Goal: Task Accomplishment & Management: Use online tool/utility

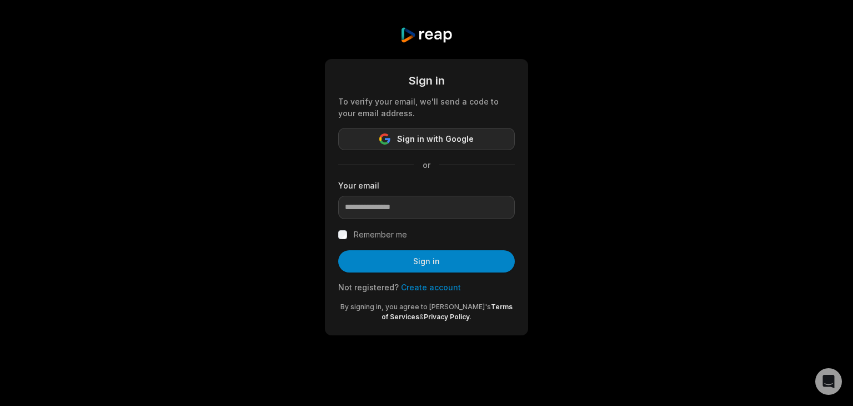
click at [406, 136] on span "Sign in with Google" at bounding box center [435, 138] width 77 height 13
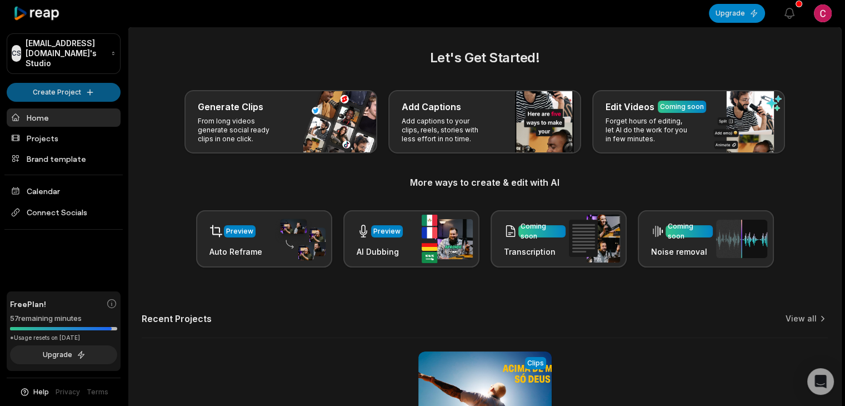
click at [61, 81] on html "CS [EMAIL_ADDRESS][DOMAIN_NAME]'s Studio Create Project Home Projects Brand tem…" at bounding box center [422, 203] width 845 height 406
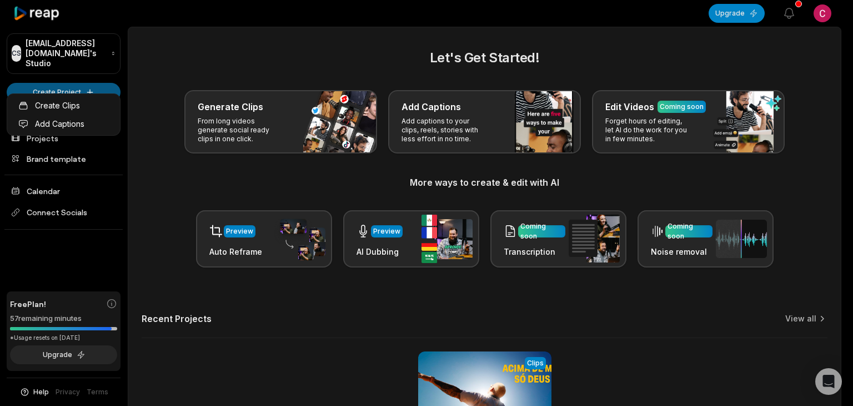
click at [87, 80] on html "CS Cb30duarte@outlook.com's Studio Create Project Home Projects Brand template …" at bounding box center [426, 203] width 853 height 406
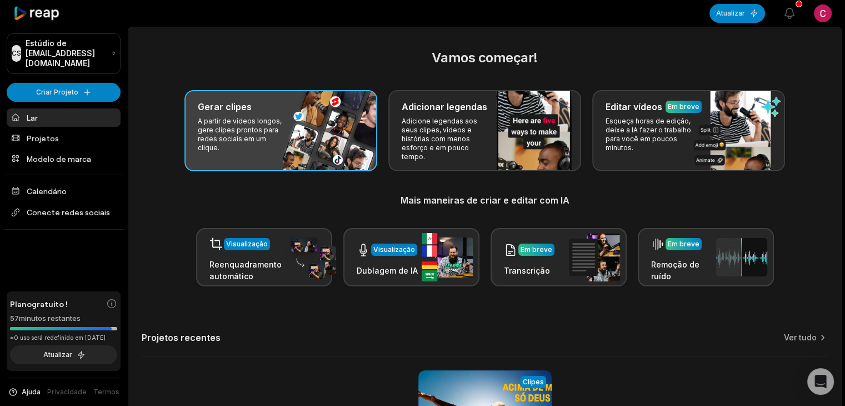
click at [215, 107] on font "Gerar clipes" at bounding box center [225, 106] width 54 height 11
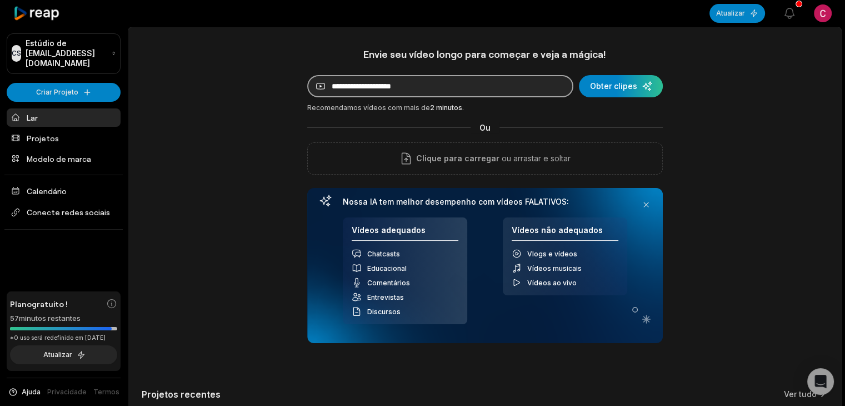
click at [472, 89] on input at bounding box center [440, 86] width 266 height 22
type input "**********"
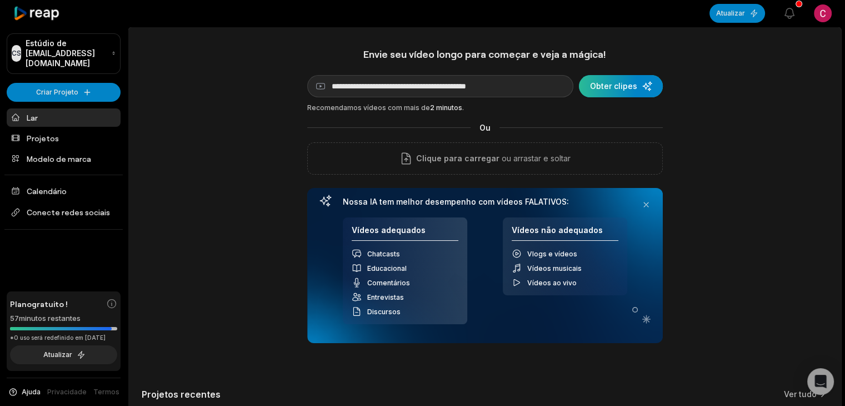
click at [622, 90] on div "submit" at bounding box center [621, 86] width 84 height 22
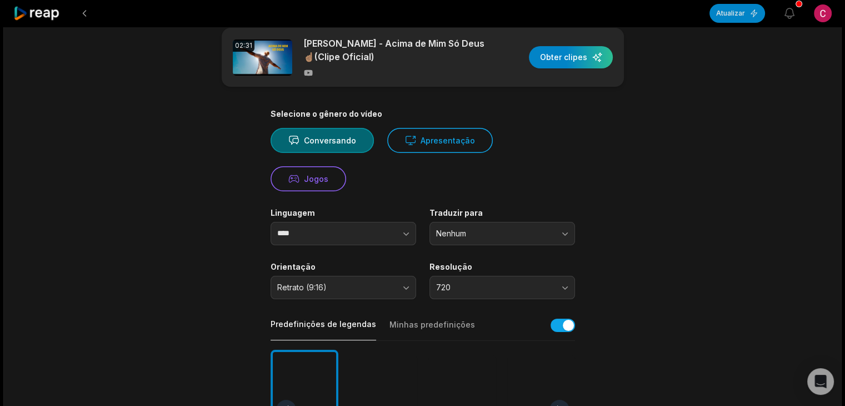
scroll to position [16, 0]
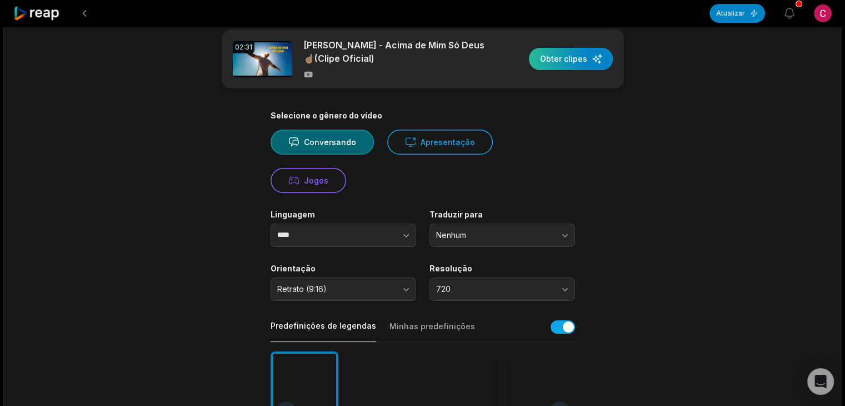
click at [571, 58] on div "button" at bounding box center [571, 59] width 84 height 22
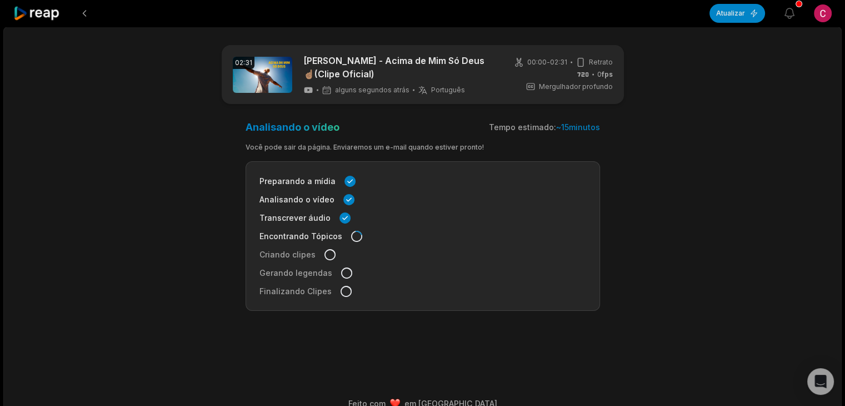
click at [49, 22] on div at bounding box center [37, 13] width 48 height 27
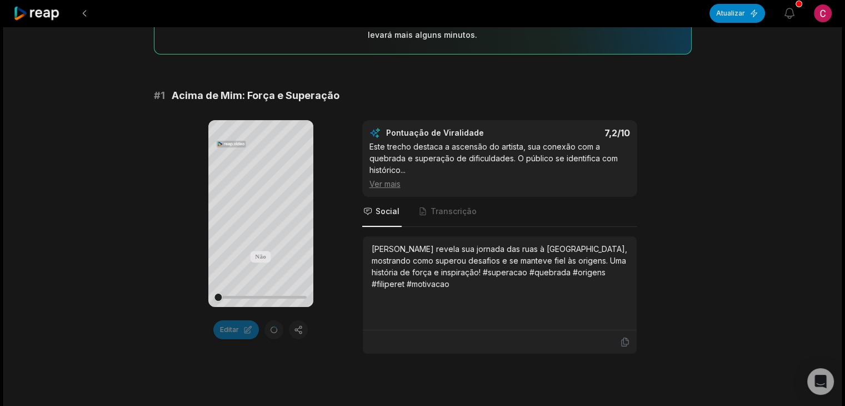
scroll to position [130, 0]
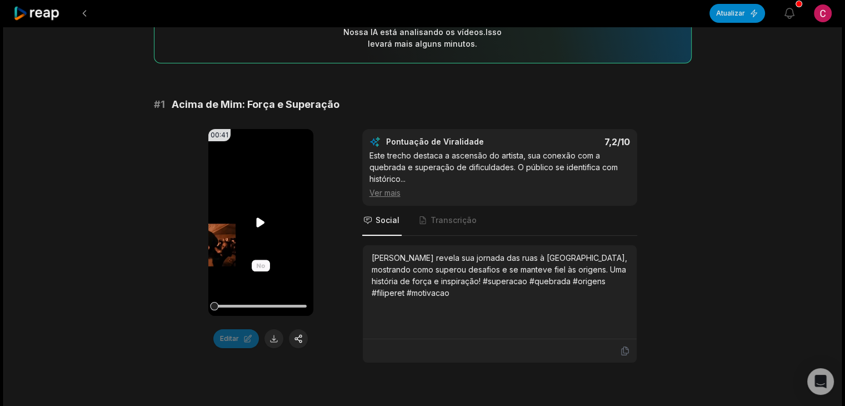
click at [253, 238] on video "Seu navegador não suporta o formato mp4." at bounding box center [260, 222] width 105 height 187
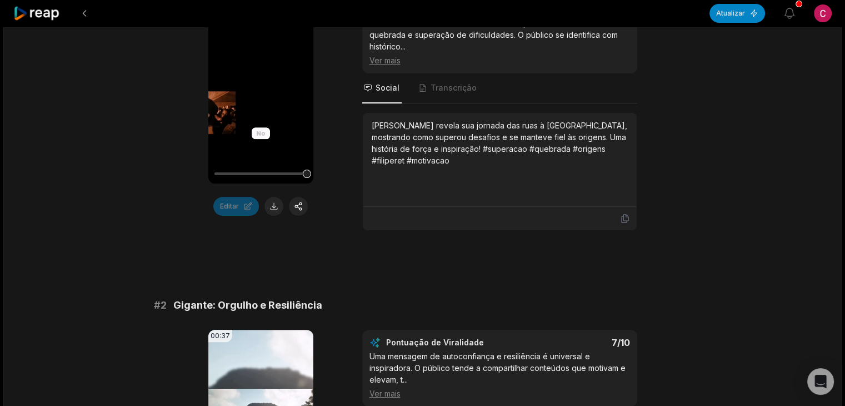
scroll to position [501, 0]
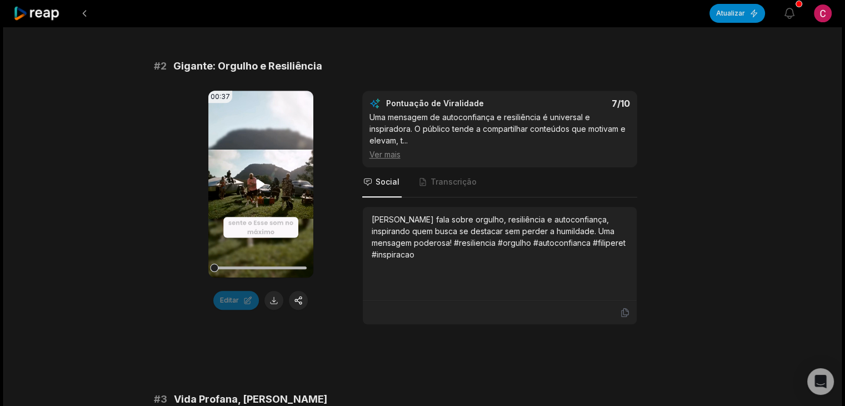
click at [247, 184] on video "Seu navegador não suporta o formato mp4." at bounding box center [260, 184] width 105 height 187
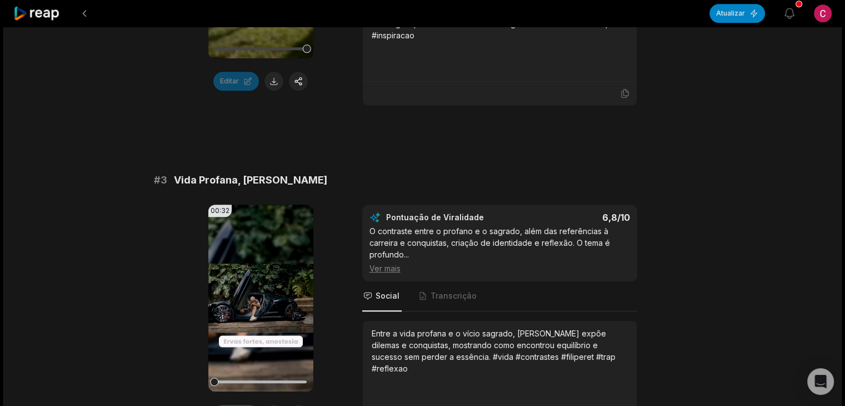
scroll to position [733, 0]
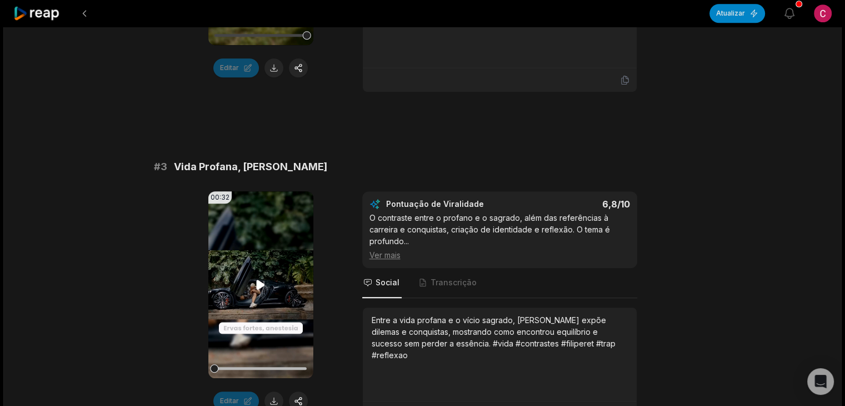
click at [264, 278] on icon at bounding box center [260, 284] width 13 height 13
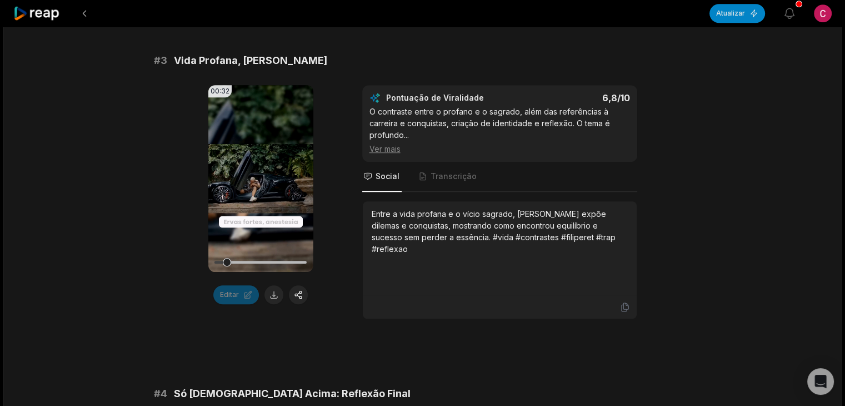
scroll to position [836, 0]
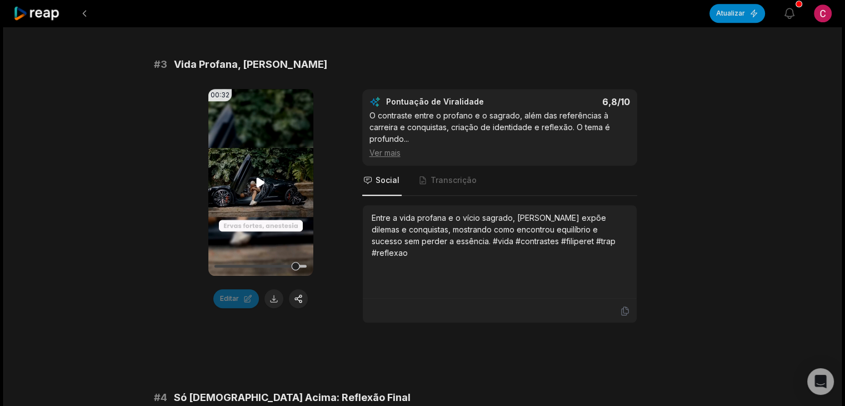
click at [260, 183] on icon at bounding box center [261, 182] width 8 height 9
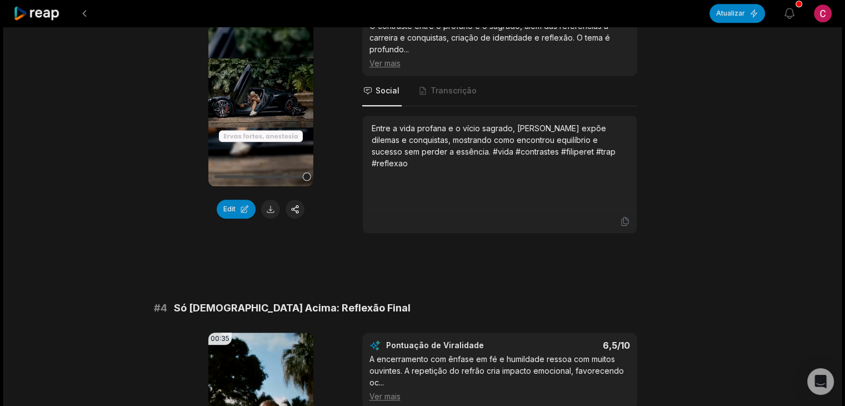
scroll to position [747, 0]
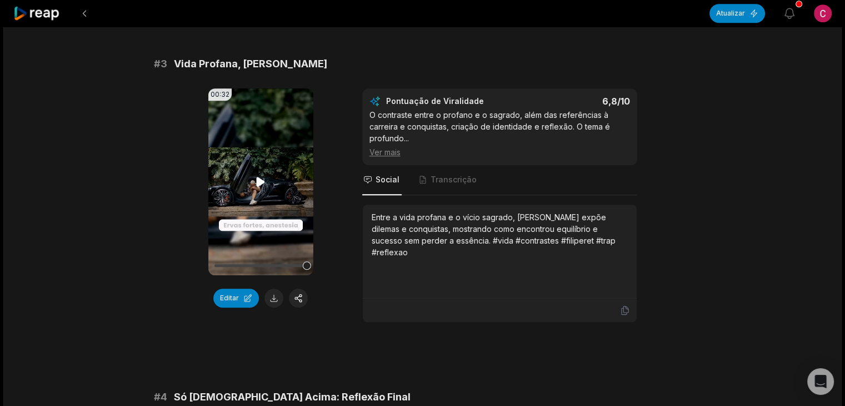
click at [264, 184] on icon at bounding box center [260, 181] width 13 height 13
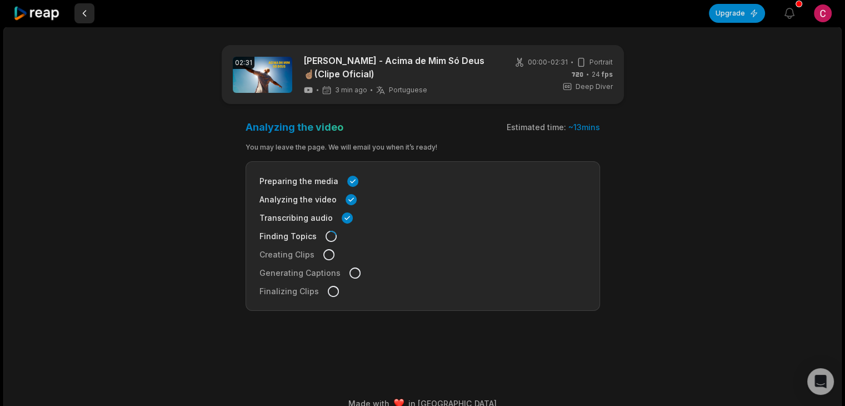
click at [84, 12] on button at bounding box center [84, 13] width 20 height 20
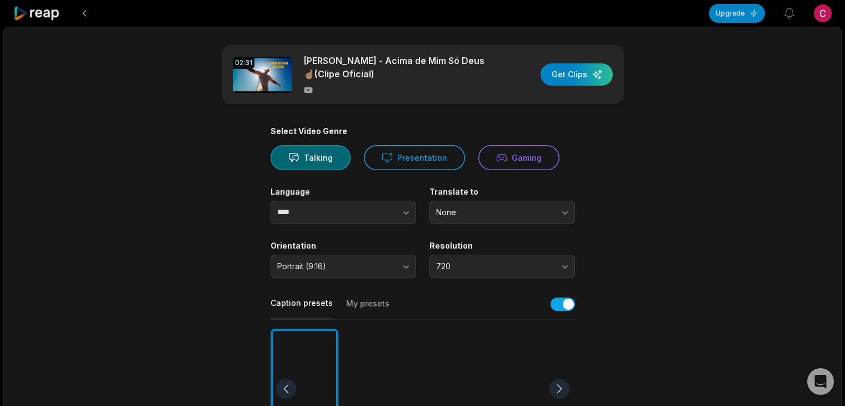
scroll to position [16, 0]
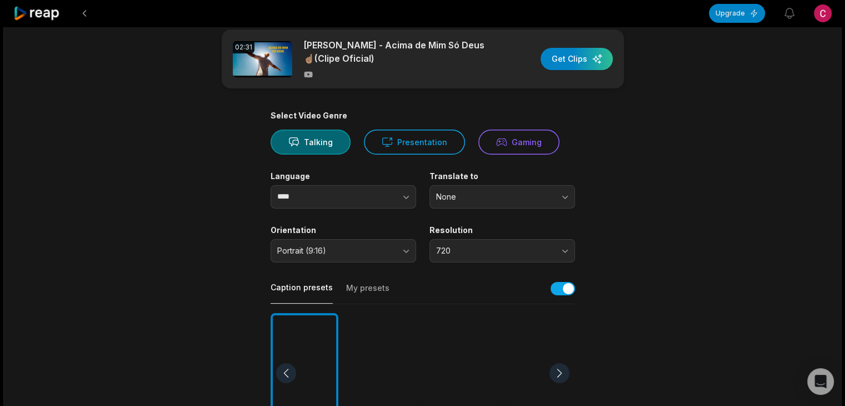
click at [84, 12] on button at bounding box center [84, 13] width 20 height 20
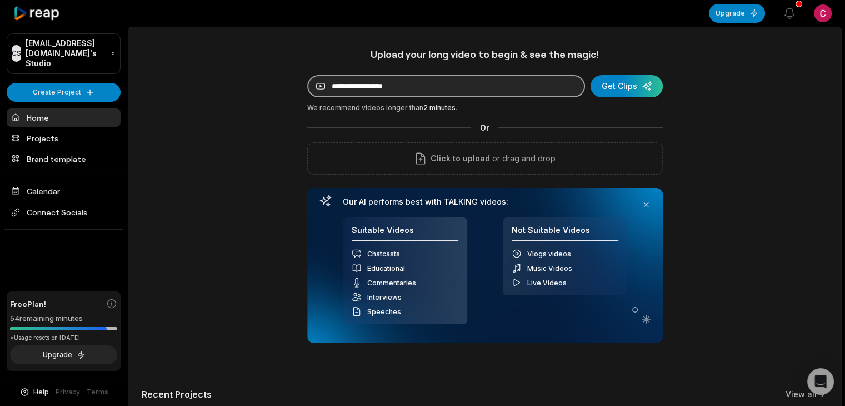
click at [388, 87] on input at bounding box center [446, 86] width 278 height 22
paste input "**********"
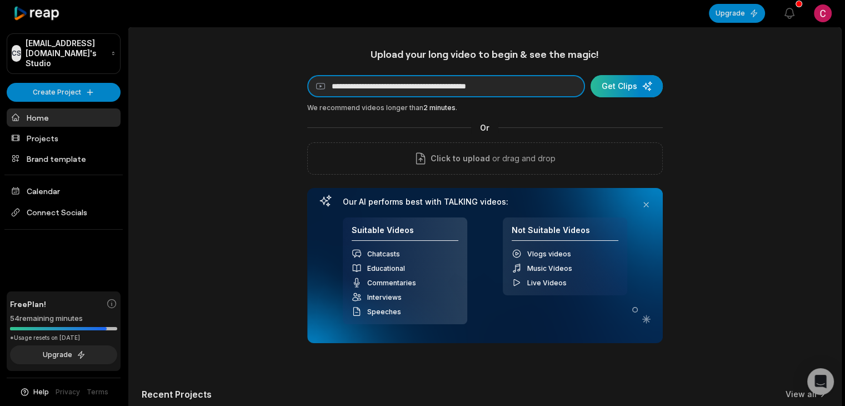
type input "**********"
click at [610, 81] on div "submit" at bounding box center [627, 86] width 72 height 22
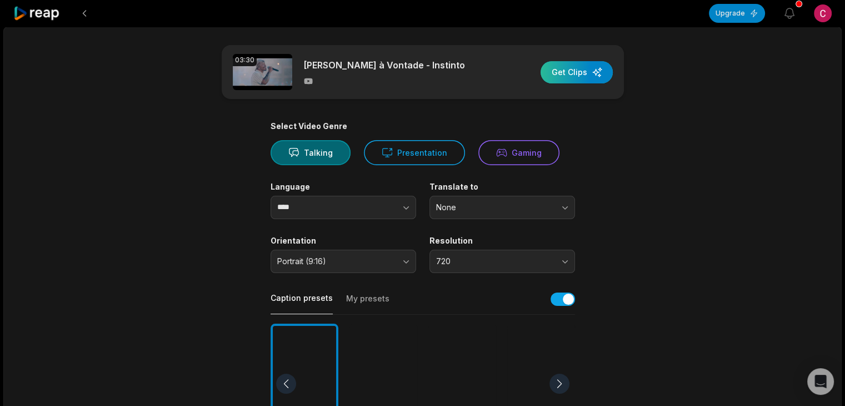
click at [571, 72] on div "button" at bounding box center [577, 72] width 72 height 22
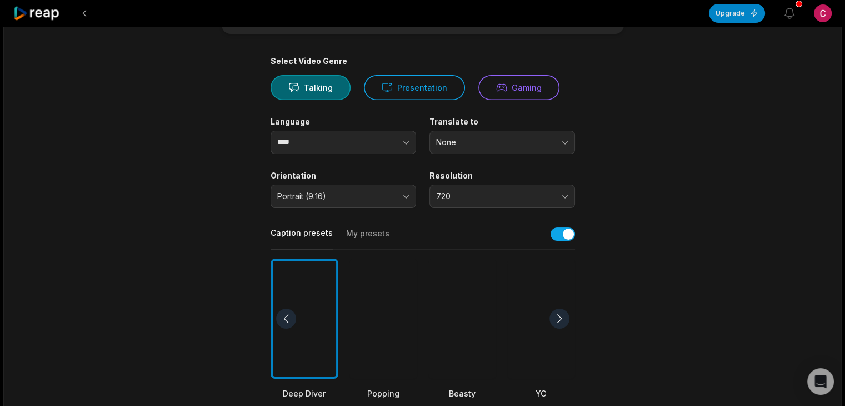
scroll to position [64, 0]
click at [454, 323] on div at bounding box center [462, 319] width 68 height 121
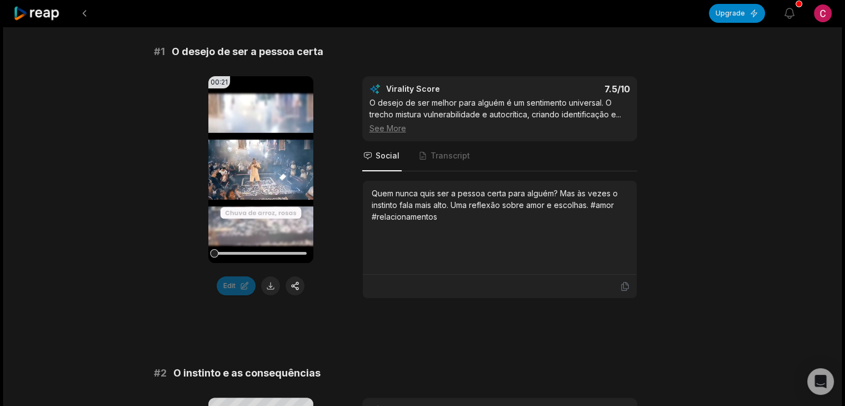
scroll to position [206, 0]
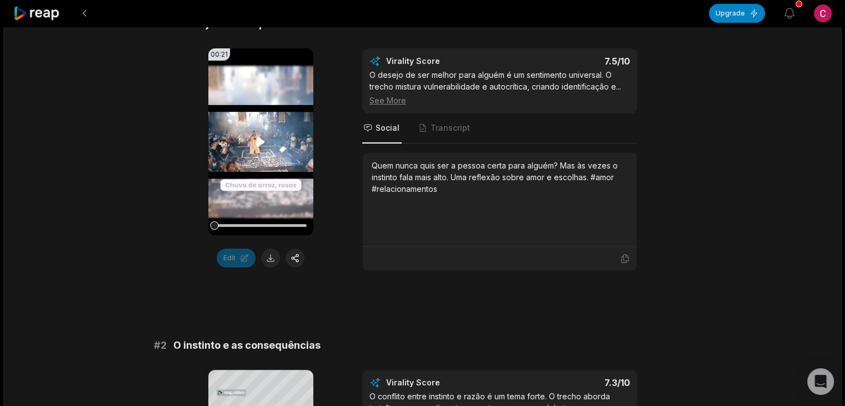
click at [251, 143] on video "Your browser does not support mp4 format." at bounding box center [260, 141] width 105 height 187
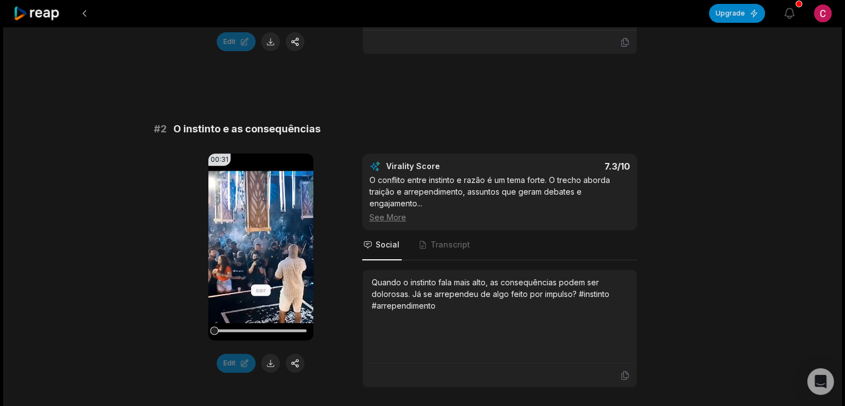
scroll to position [429, 0]
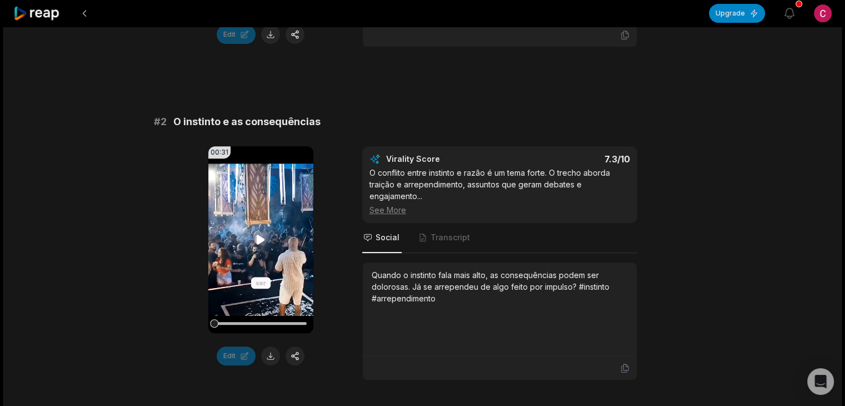
click at [254, 235] on icon at bounding box center [260, 239] width 13 height 13
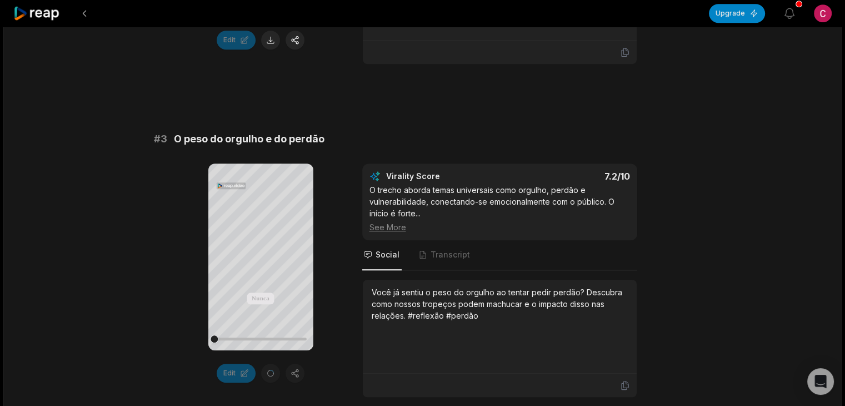
scroll to position [801, 0]
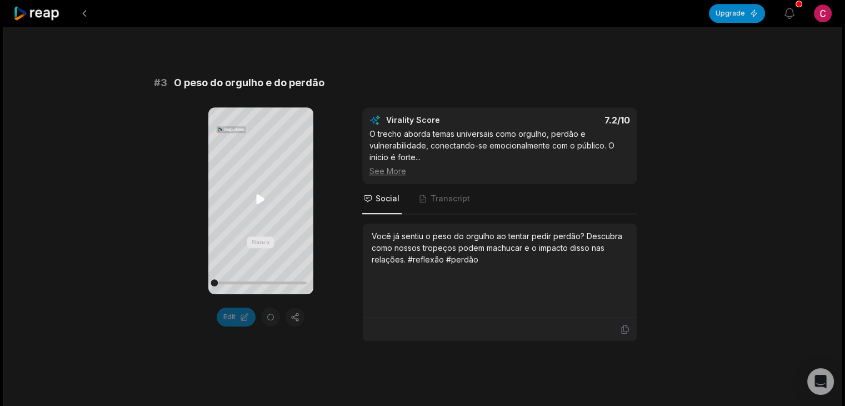
click at [254, 201] on icon at bounding box center [260, 198] width 13 height 13
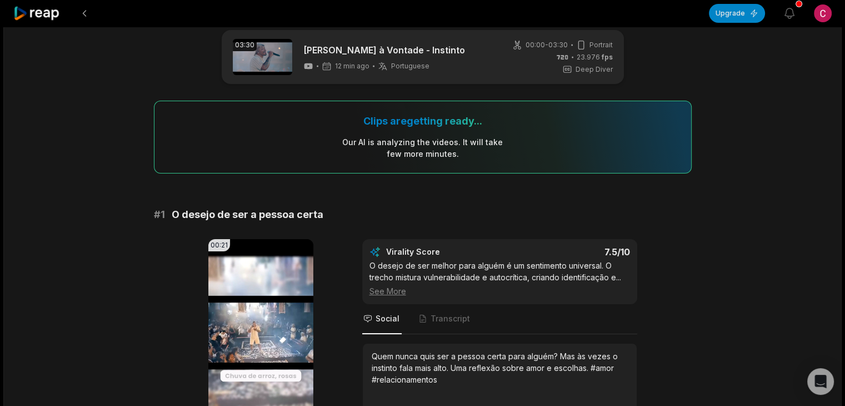
scroll to position [0, 0]
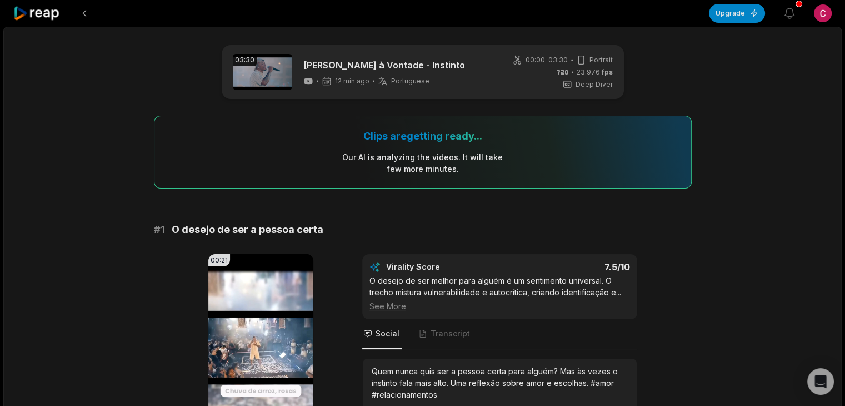
click at [526, 58] on span "00:00 - 03:30" at bounding box center [547, 60] width 42 height 10
click at [87, 13] on button at bounding box center [84, 13] width 20 height 20
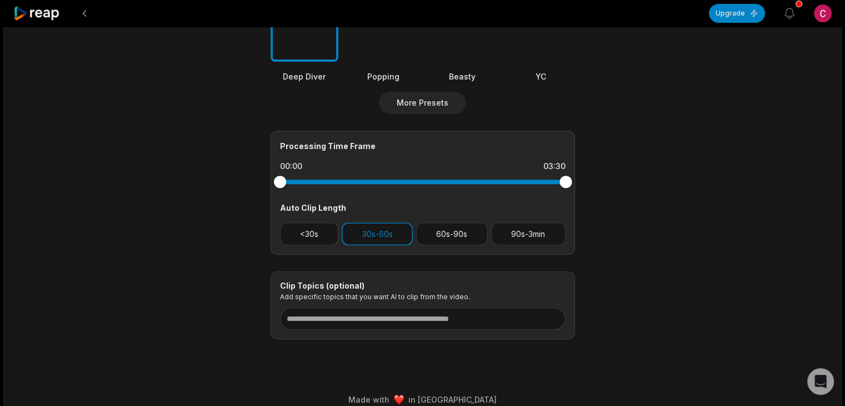
scroll to position [383, 0]
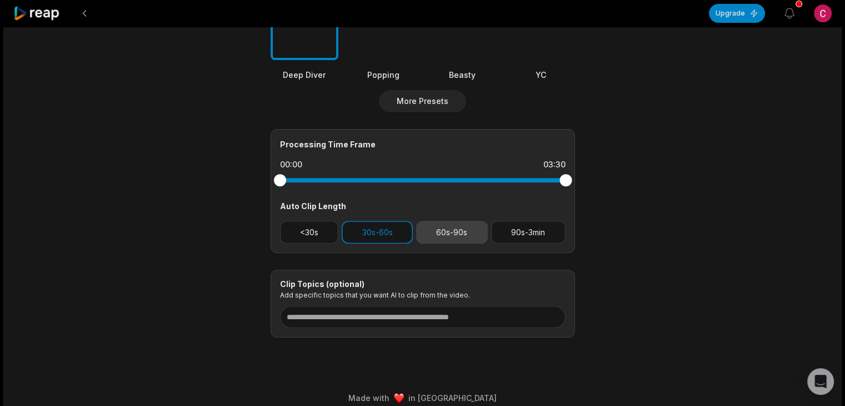
click at [462, 229] on button "60s-90s" at bounding box center [452, 232] width 72 height 23
click at [371, 232] on button "30s-60s" at bounding box center [377, 232] width 71 height 23
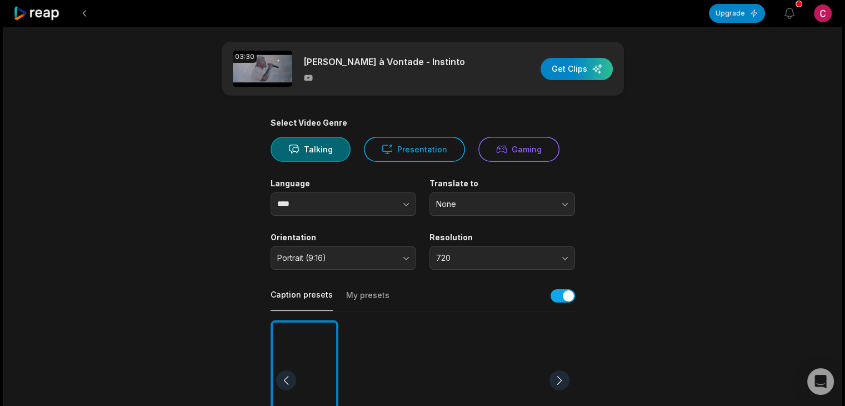
scroll to position [0, 0]
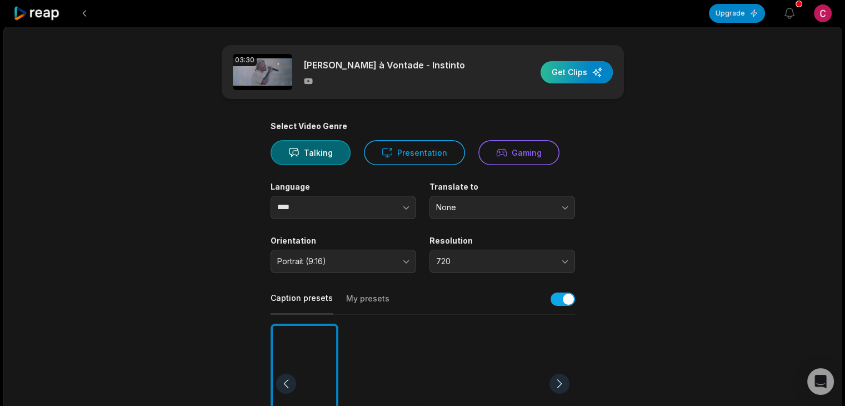
click at [563, 76] on div "button" at bounding box center [577, 72] width 72 height 22
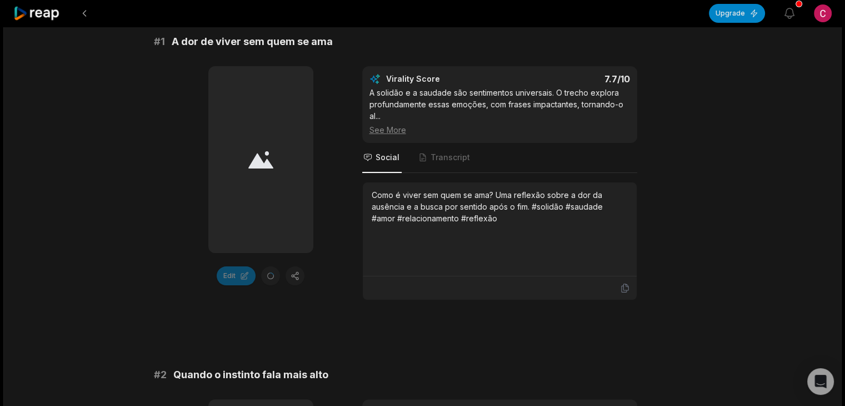
scroll to position [191, 0]
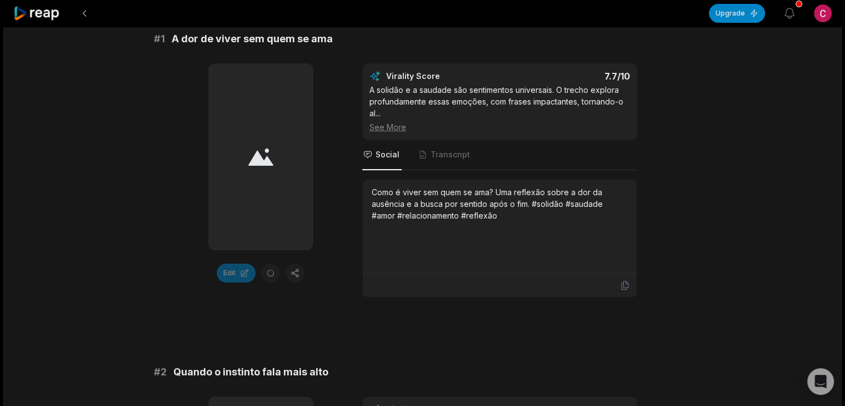
click at [256, 146] on div at bounding box center [260, 156] width 105 height 187
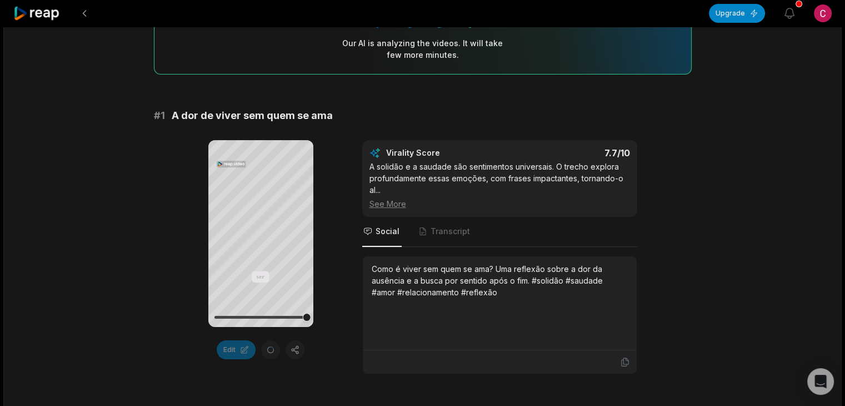
scroll to position [117, 0]
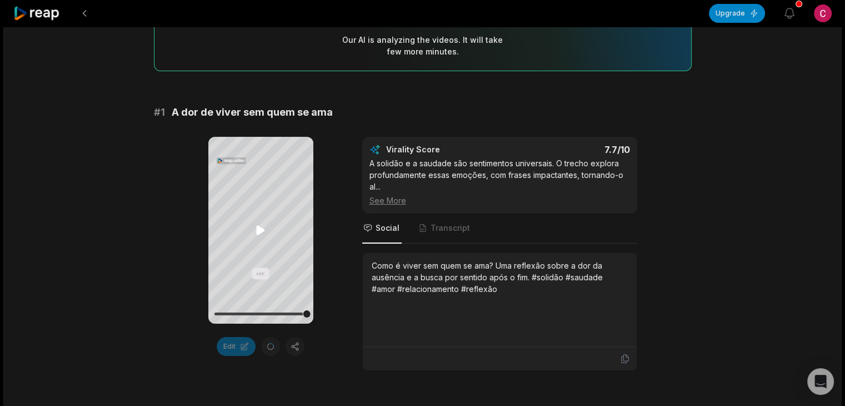
click at [265, 231] on icon at bounding box center [260, 229] width 13 height 13
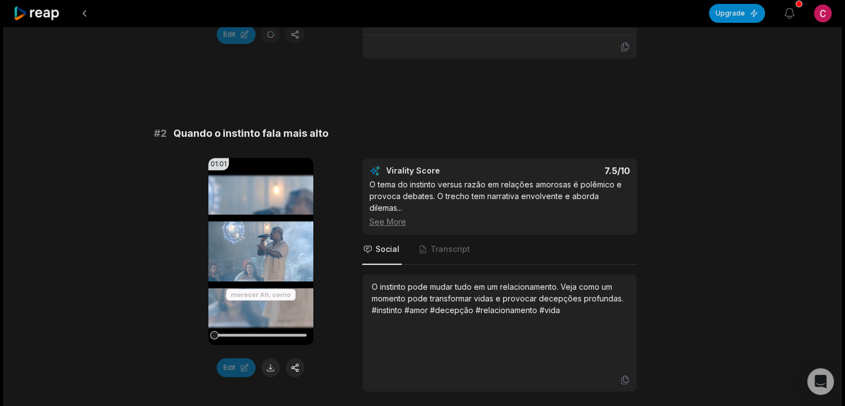
scroll to position [423, 0]
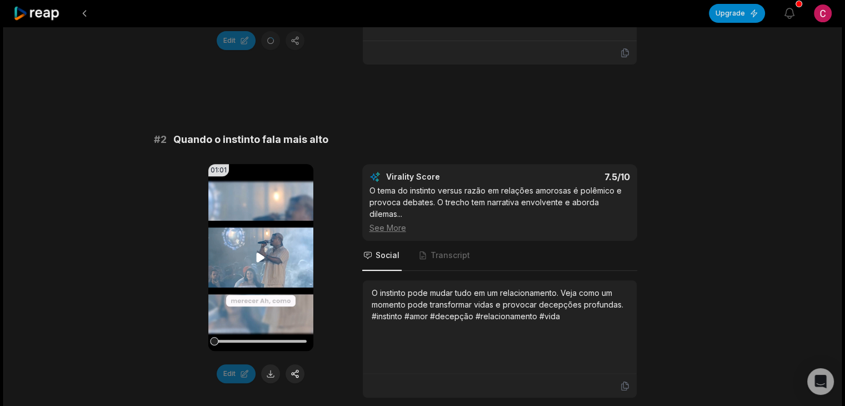
click at [258, 227] on video "Your browser does not support mp4 format." at bounding box center [260, 257] width 105 height 187
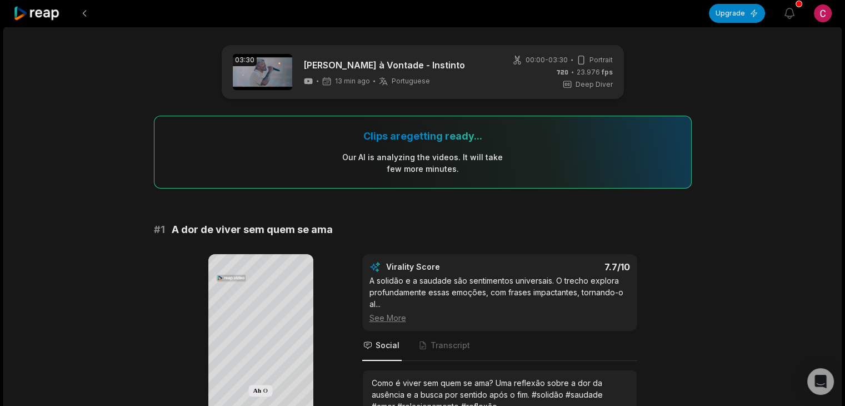
scroll to position [161, 0]
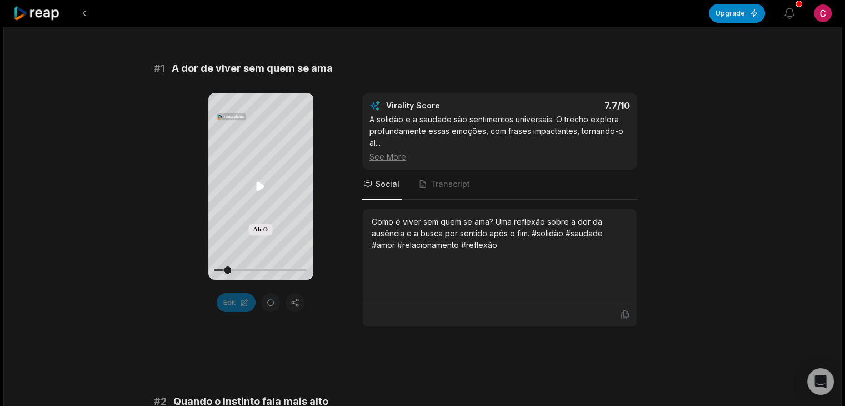
click at [263, 189] on icon at bounding box center [260, 185] width 13 height 13
drag, startPoint x: 229, startPoint y: 269, endPoint x: 177, endPoint y: 276, distance: 52.7
click at [177, 276] on div "Your browser does not support mp4 format. ser Ah O instinto fez meu corpo ser d…" at bounding box center [423, 210] width 538 height 234
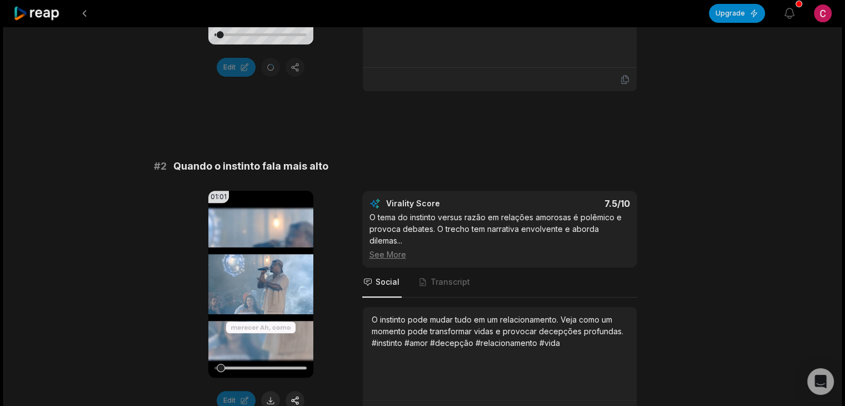
scroll to position [399, 0]
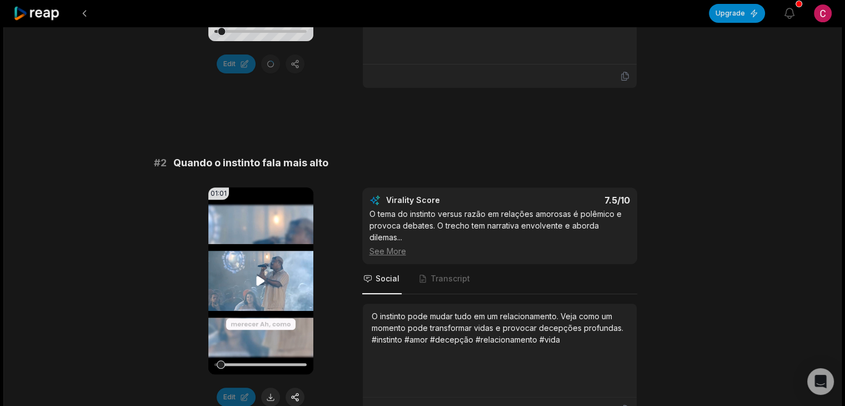
click at [273, 275] on video "Your browser does not support mp4 format." at bounding box center [260, 280] width 105 height 187
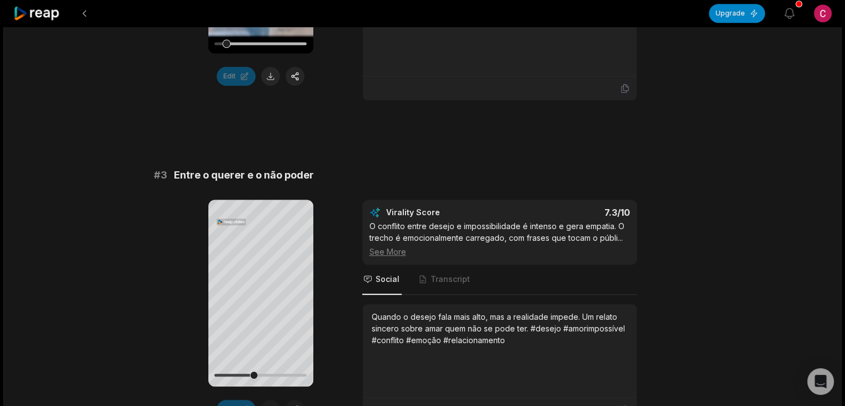
scroll to position [726, 0]
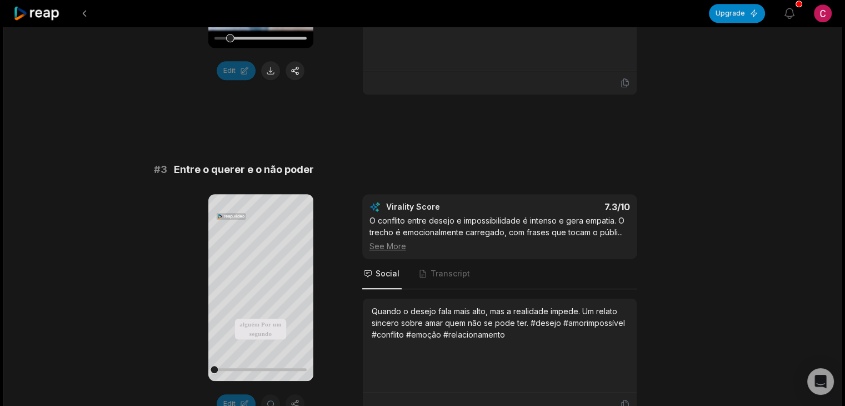
drag, startPoint x: 252, startPoint y: 372, endPoint x: 194, endPoint y: 367, distance: 58.5
click at [194, 367] on div "Your browser does not support mp4 format. alguém Por um segundo eu fui também V…" at bounding box center [423, 305] width 538 height 222
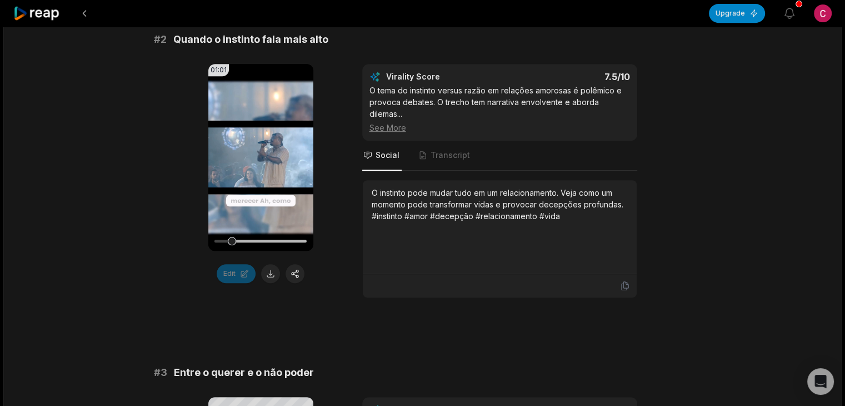
scroll to position [520, 0]
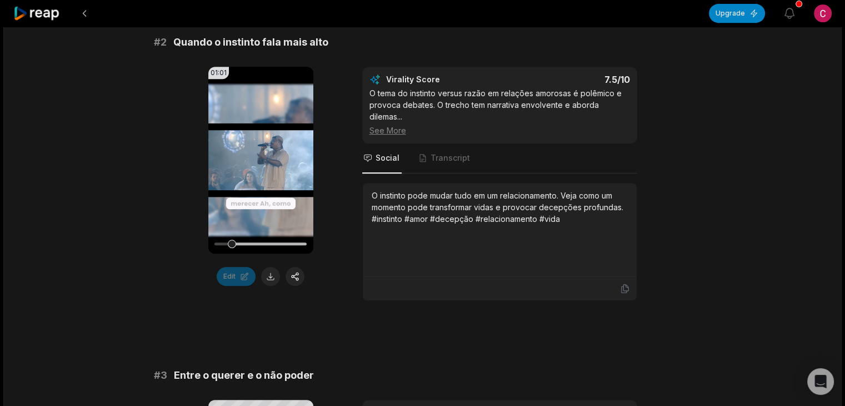
drag, startPoint x: 231, startPoint y: 241, endPoint x: 184, endPoint y: 244, distance: 46.2
click at [184, 244] on div "01:01 Your browser does not support mp4 format. Edit Virality Score 7.5 /10 O t…" at bounding box center [423, 184] width 538 height 234
click at [260, 158] on icon at bounding box center [261, 160] width 8 height 9
click at [260, 148] on video "Your browser does not support mp4 format." at bounding box center [260, 160] width 105 height 187
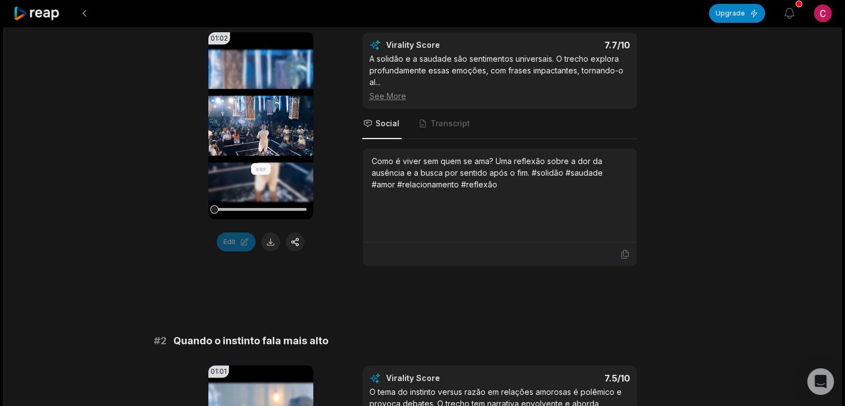
scroll to position [213, 0]
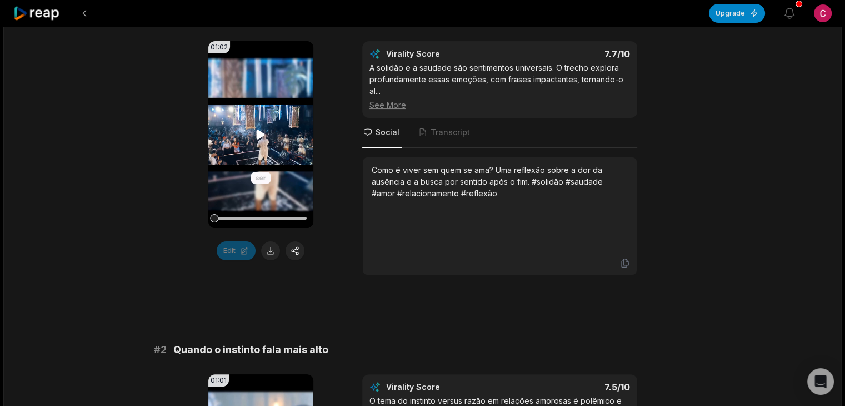
click at [262, 134] on icon at bounding box center [261, 134] width 8 height 9
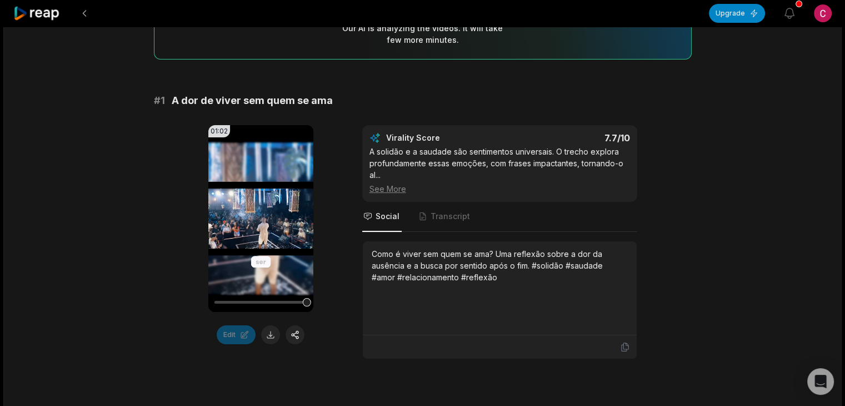
scroll to position [149, 0]
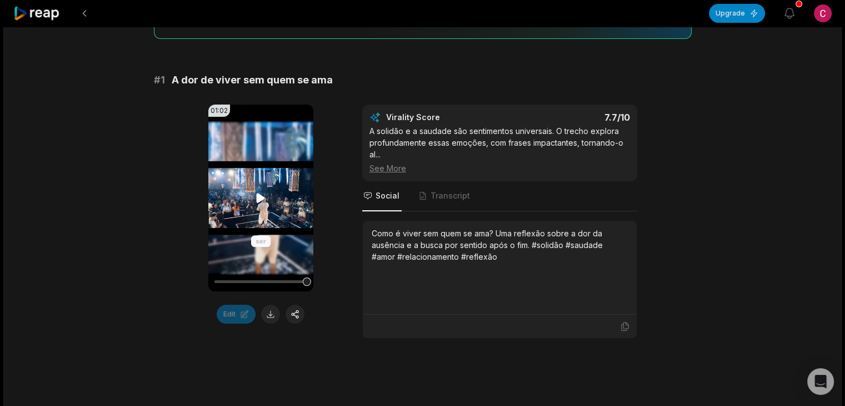
click at [261, 194] on icon at bounding box center [260, 197] width 13 height 13
click at [262, 195] on icon at bounding box center [260, 197] width 13 height 13
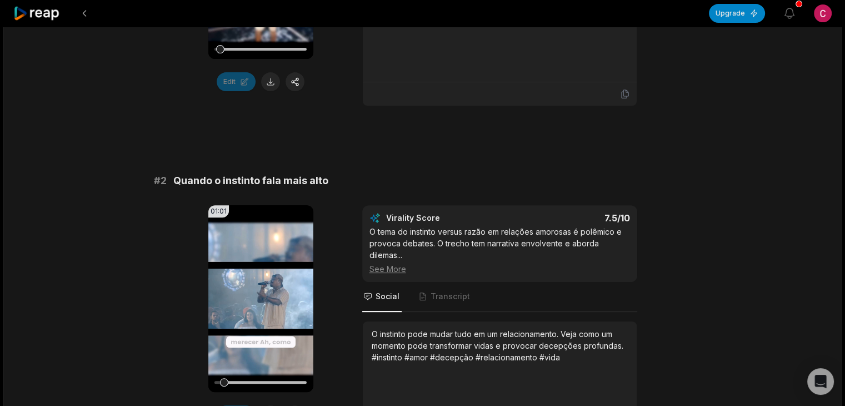
scroll to position [434, 0]
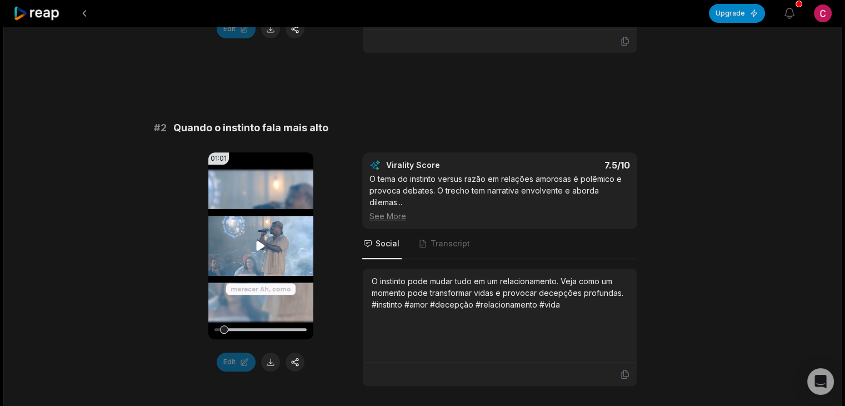
click at [280, 269] on video "Your browser does not support mp4 format." at bounding box center [260, 245] width 105 height 187
drag, startPoint x: 227, startPoint y: 329, endPoint x: 203, endPoint y: 325, distance: 24.3
click at [203, 325] on div "01:01 Your browser does not support mp4 format. Edit Virality Score 7.5 /10 O t…" at bounding box center [423, 269] width 538 height 234
click at [269, 358] on button at bounding box center [270, 361] width 19 height 19
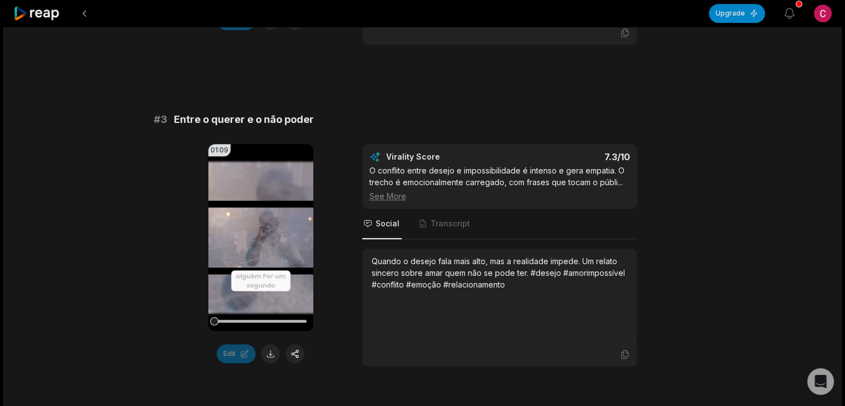
scroll to position [778, 0]
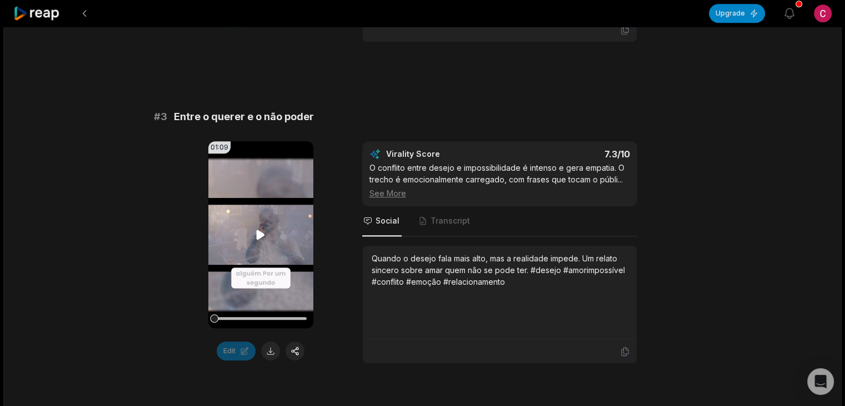
click at [270, 233] on video "Your browser does not support mp4 format." at bounding box center [260, 234] width 105 height 187
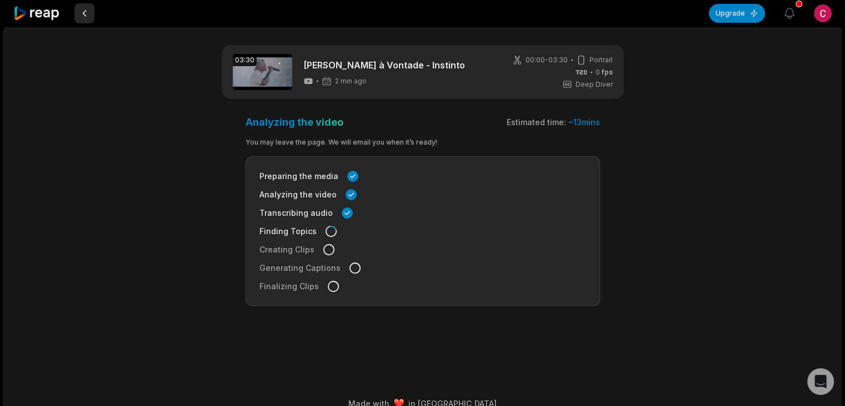
click at [83, 17] on button at bounding box center [84, 13] width 20 height 20
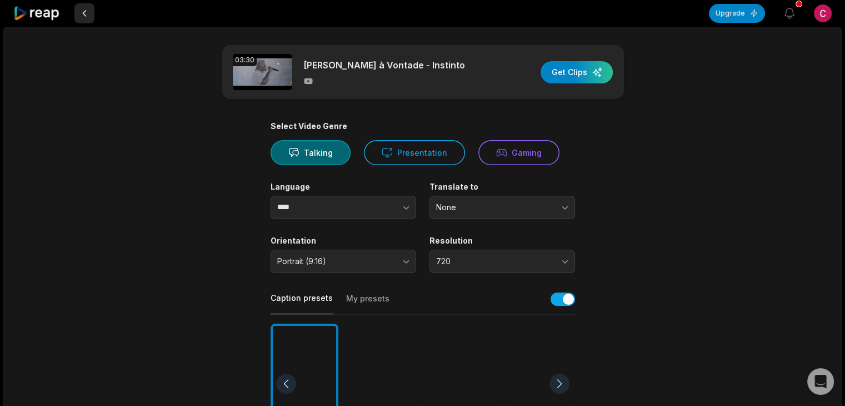
click at [81, 12] on button at bounding box center [84, 13] width 20 height 20
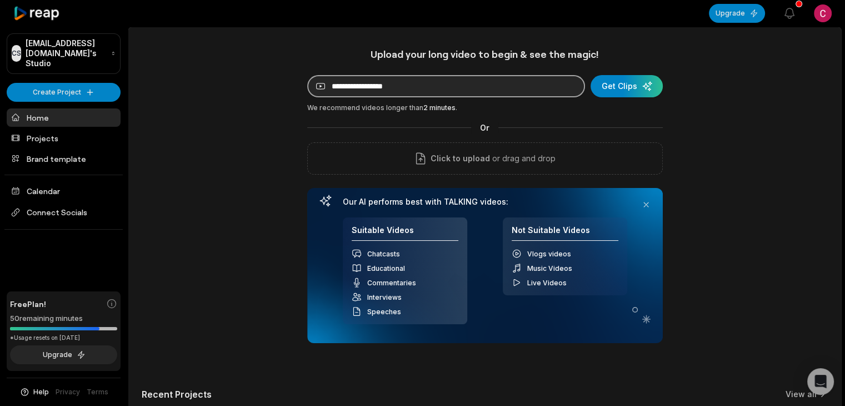
drag, startPoint x: 0, startPoint y: 0, endPoint x: 396, endPoint y: 89, distance: 405.5
click at [396, 89] on input at bounding box center [446, 86] width 278 height 22
paste input "**********"
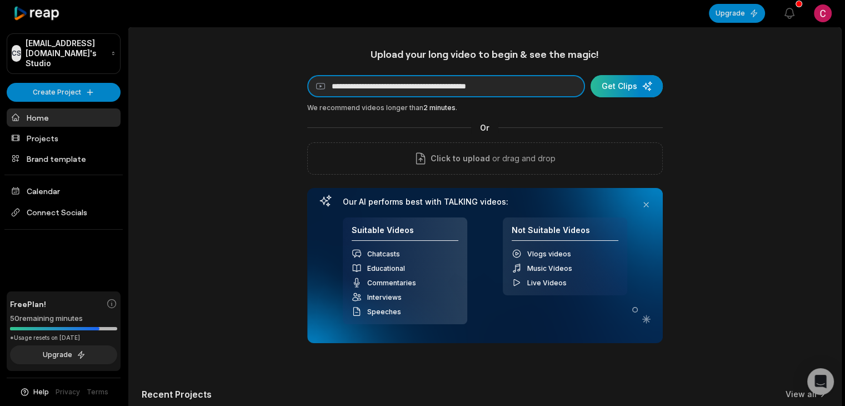
type input "**********"
click at [614, 92] on div "submit" at bounding box center [627, 86] width 72 height 22
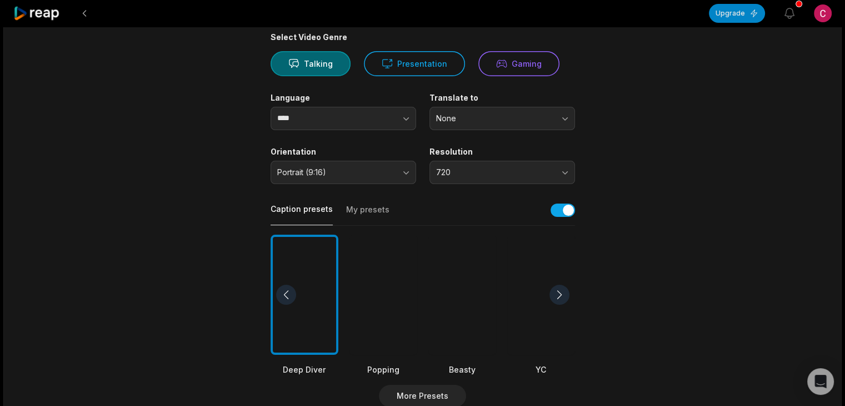
scroll to position [137, 0]
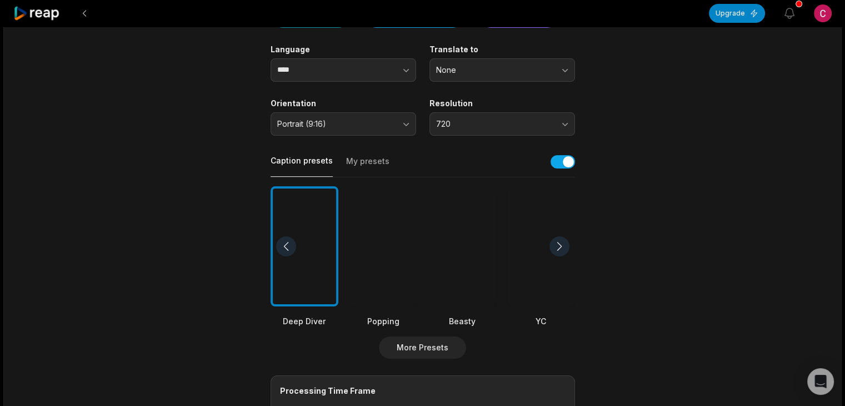
click at [456, 241] on div at bounding box center [462, 246] width 68 height 121
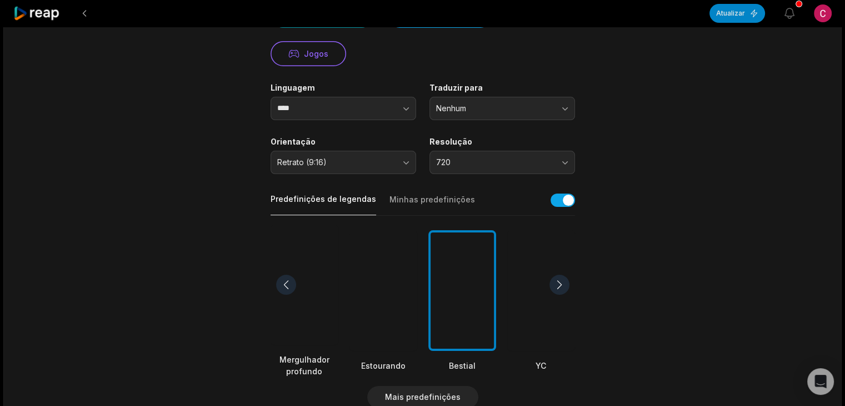
click at [451, 199] on font "Minhas predefinições" at bounding box center [432, 198] width 86 height 9
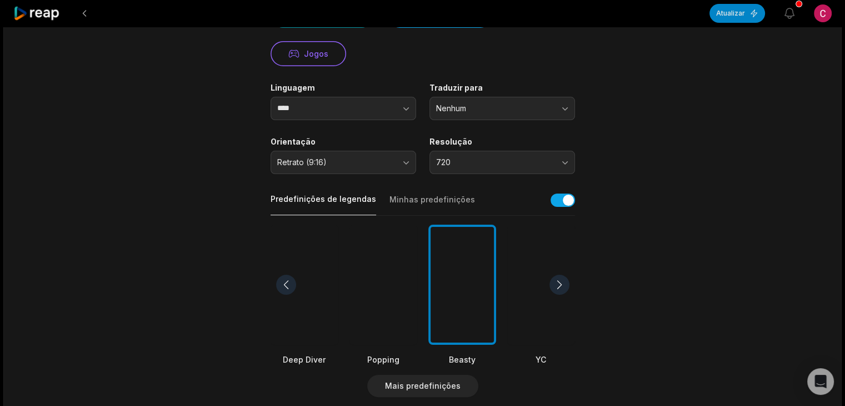
click at [334, 193] on font "Predefinições de legendas" at bounding box center [324, 198] width 106 height 11
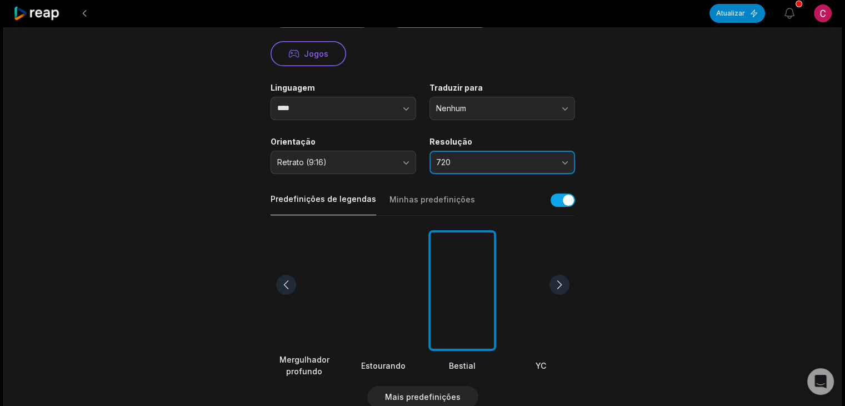
click at [557, 161] on button "720" at bounding box center [502, 162] width 146 height 23
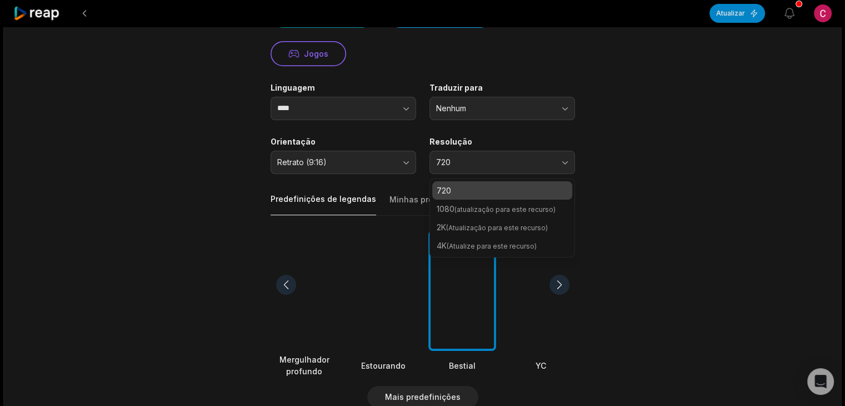
click at [532, 212] on font "(atualização para este recurso)" at bounding box center [504, 209] width 101 height 8
drag, startPoint x: 532, startPoint y: 212, endPoint x: 513, endPoint y: 211, distance: 18.3
click at [513, 211] on font "(atualização para este recurso)" at bounding box center [504, 209] width 101 height 8
click at [513, 210] on font "(atualização para este recurso)" at bounding box center [504, 209] width 101 height 8
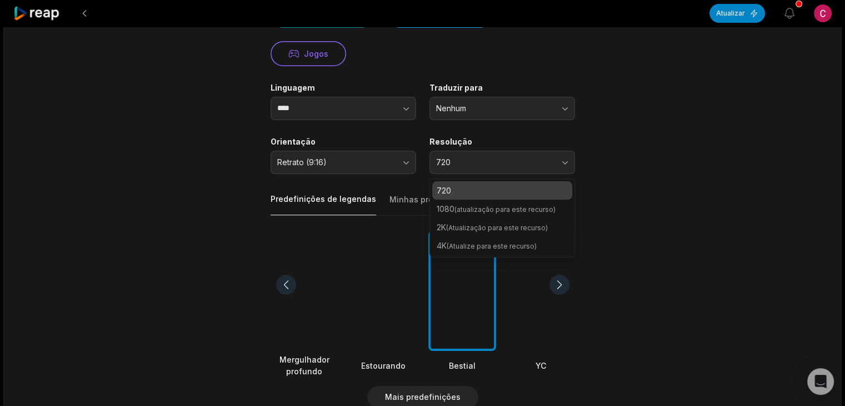
click at [662, 182] on main "02:35 Dilsinho - Braile (Ao Vivo) Obter clipes Selecione o gênero do vídeo Conv…" at bounding box center [423, 271] width 538 height 726
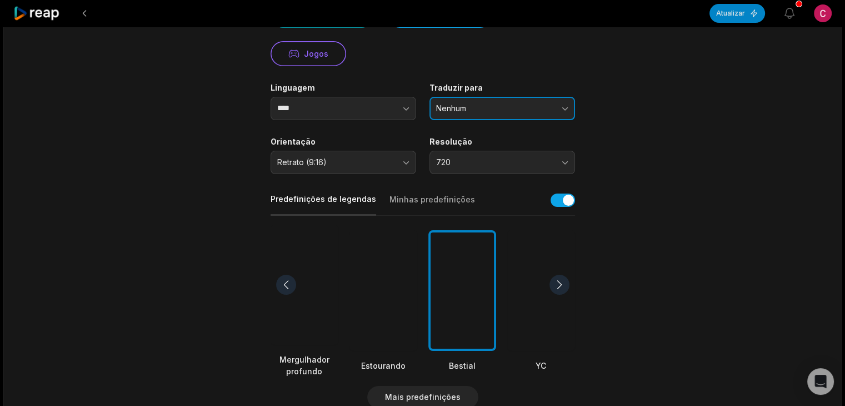
click at [547, 106] on span "Nenhum" at bounding box center [494, 108] width 117 height 10
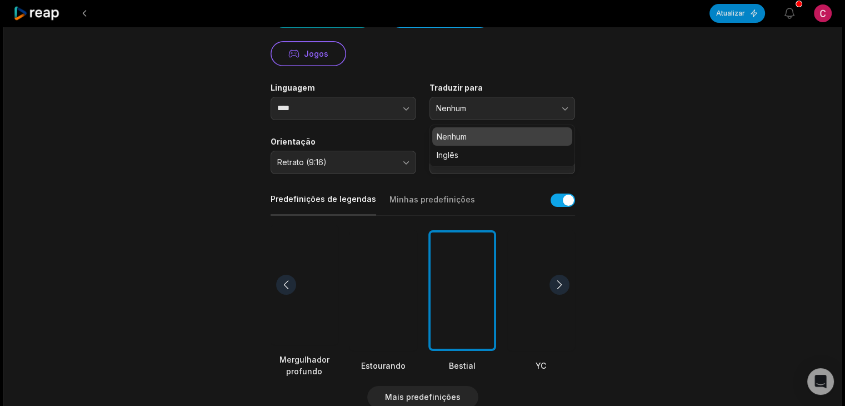
click at [642, 98] on main "02:35 Dilsinho - Braile (Ao Vivo) Obter clipes Selecione o gênero do vídeo Conv…" at bounding box center [423, 271] width 538 height 726
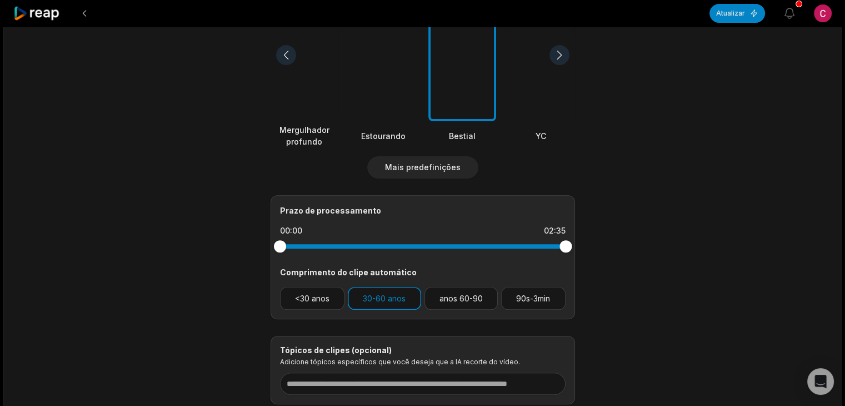
scroll to position [391, 0]
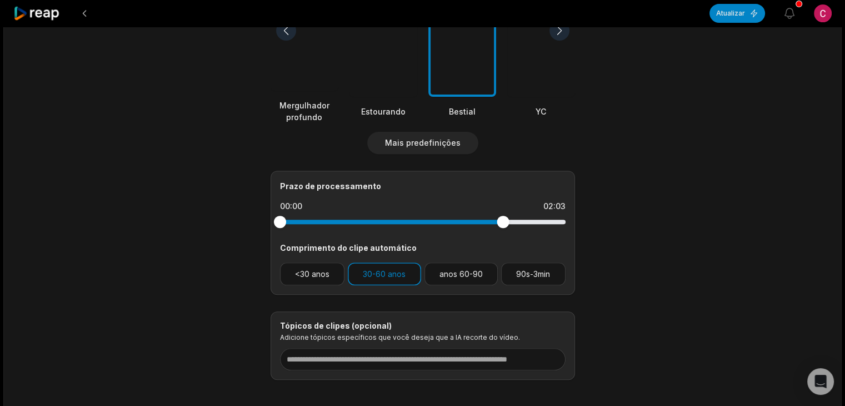
drag, startPoint x: 563, startPoint y: 228, endPoint x: 398, endPoint y: 214, distance: 165.6
click at [398, 214] on div at bounding box center [423, 222] width 286 height 20
click at [502, 218] on div at bounding box center [503, 222] width 12 height 12
drag, startPoint x: 503, startPoint y: 218, endPoint x: 392, endPoint y: 222, distance: 111.2
click at [392, 222] on div at bounding box center [423, 221] width 286 height 4
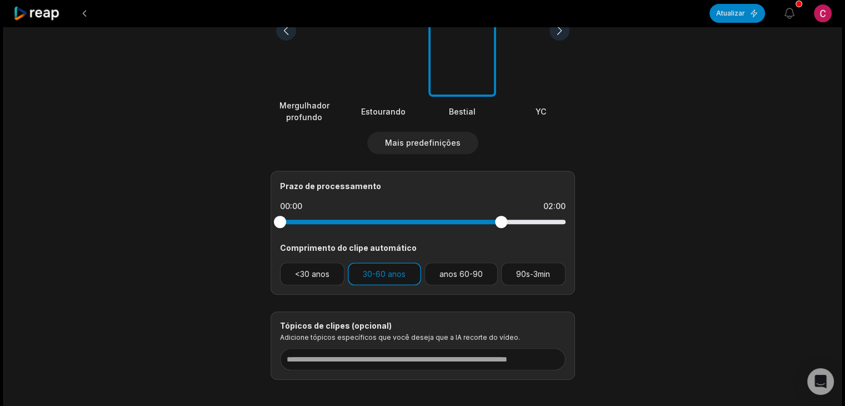
drag, startPoint x: 496, startPoint y: 222, endPoint x: 380, endPoint y: 215, distance: 115.8
click at [380, 215] on div at bounding box center [423, 222] width 286 height 20
drag, startPoint x: 500, startPoint y: 220, endPoint x: 417, endPoint y: 234, distance: 84.5
click at [417, 234] on div "Prazo de processamento 00:00 02:00 Comprimento do clipe automático <30 anos 30-…" at bounding box center [423, 233] width 304 height 124
drag, startPoint x: 501, startPoint y: 227, endPoint x: 630, endPoint y: 229, distance: 128.9
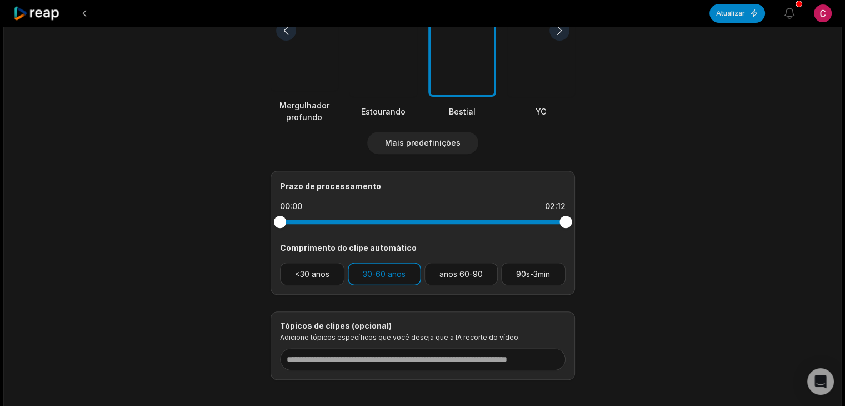
click at [630, 229] on main "02:35 Dilsinho - Braile (Ao Vivo) Obter clipes Selecione o gênero do vídeo Conv…" at bounding box center [423, 17] width 538 height 726
drag, startPoint x: 277, startPoint y: 223, endPoint x: 419, endPoint y: 214, distance: 143.1
click at [419, 214] on div at bounding box center [423, 222] width 286 height 20
drag, startPoint x: 569, startPoint y: 218, endPoint x: 474, endPoint y: 224, distance: 94.7
click at [474, 224] on div at bounding box center [423, 222] width 286 height 20
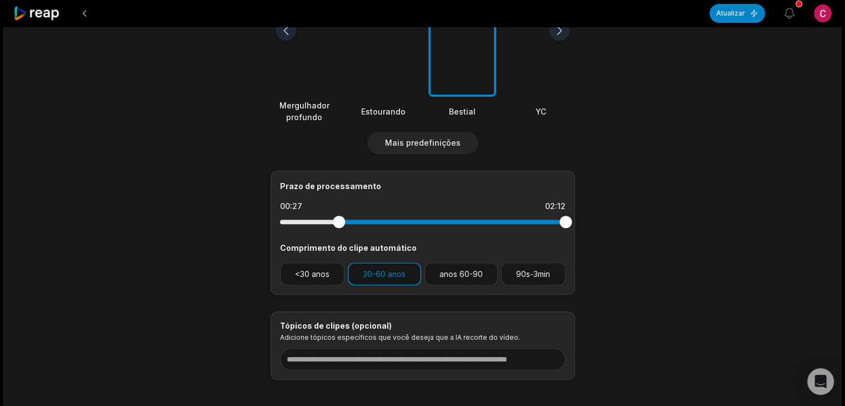
drag, startPoint x: 558, startPoint y: 222, endPoint x: 553, endPoint y: 219, distance: 6.0
click at [553, 219] on div at bounding box center [423, 221] width 286 height 4
drag, startPoint x: 569, startPoint y: 219, endPoint x: 404, endPoint y: 221, distance: 164.5
click at [404, 221] on div at bounding box center [423, 221] width 286 height 4
drag, startPoint x: 340, startPoint y: 219, endPoint x: 226, endPoint y: 223, distance: 114.5
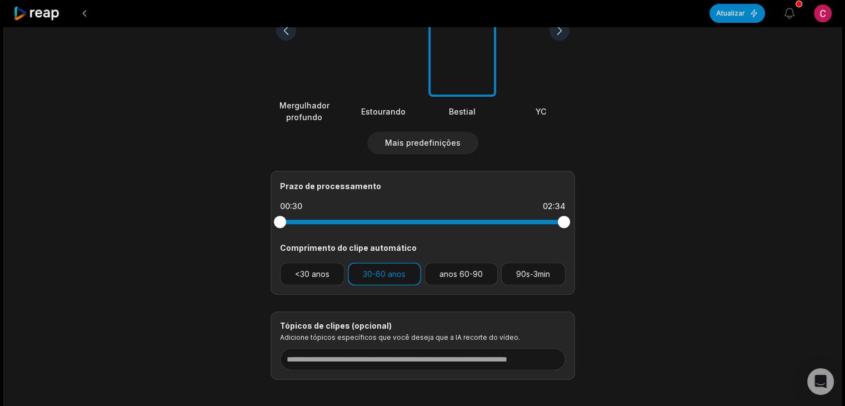
click at [226, 223] on main "02:35 Dilsinho - Braile (Ao Vivo) Obter clipes Selecione o gênero do vídeo Conv…" at bounding box center [423, 17] width 538 height 726
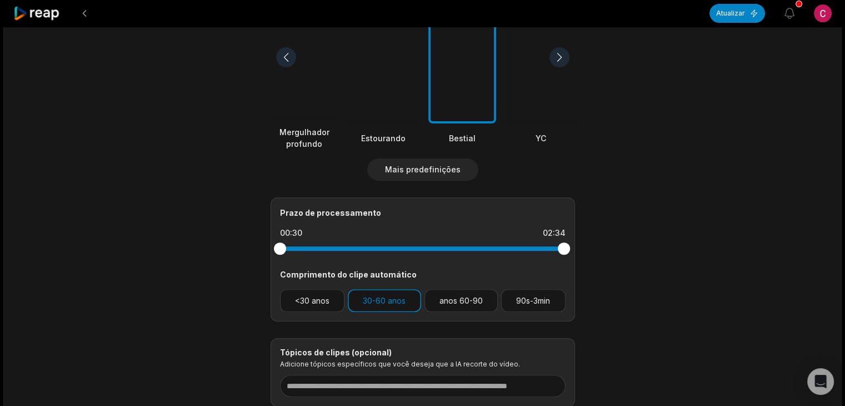
scroll to position [442, 0]
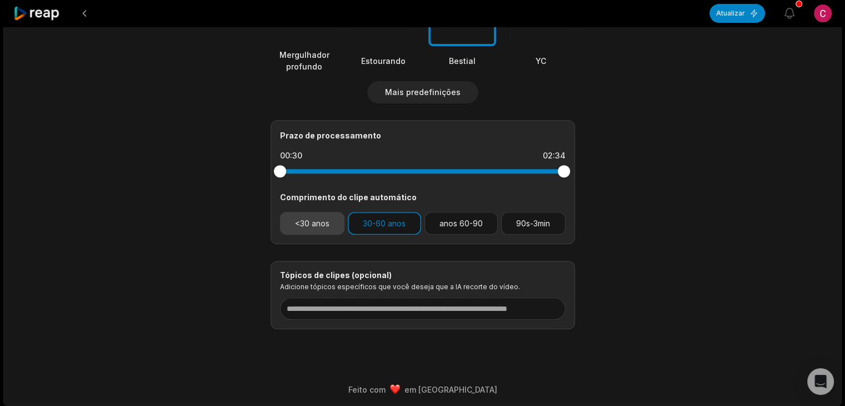
click at [294, 217] on button "<30 anos" at bounding box center [312, 223] width 65 height 23
click at [411, 227] on button "30-60 anos" at bounding box center [384, 223] width 73 height 23
click at [313, 223] on font "<30 anos" at bounding box center [312, 222] width 34 height 9
drag, startPoint x: 562, startPoint y: 172, endPoint x: 358, endPoint y: 185, distance: 204.9
click at [358, 185] on div "Prazo de processamento 00:30 02:30 Comprimento do clipe automático <30 anos 30-…" at bounding box center [423, 182] width 304 height 124
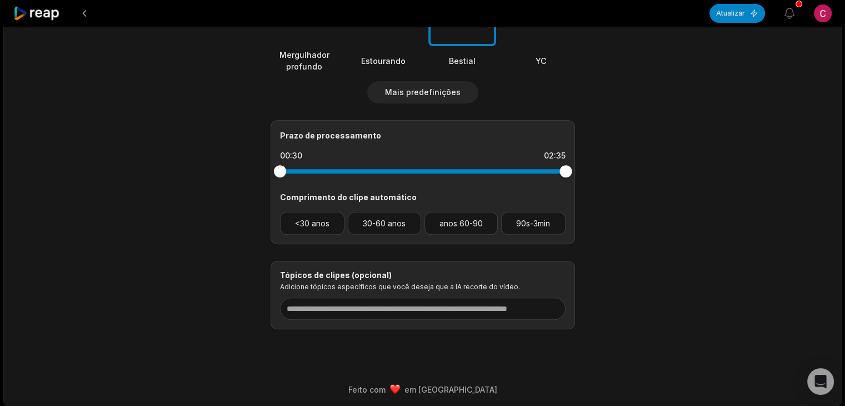
drag, startPoint x: 509, startPoint y: 164, endPoint x: 633, endPoint y: 158, distance: 124.6
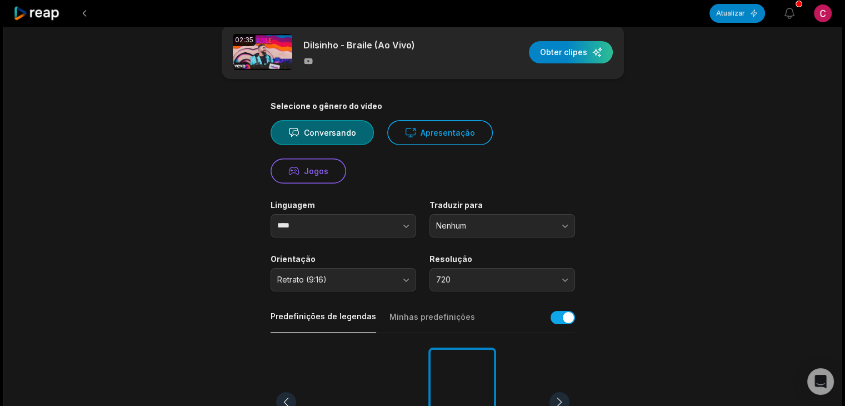
scroll to position [0, 0]
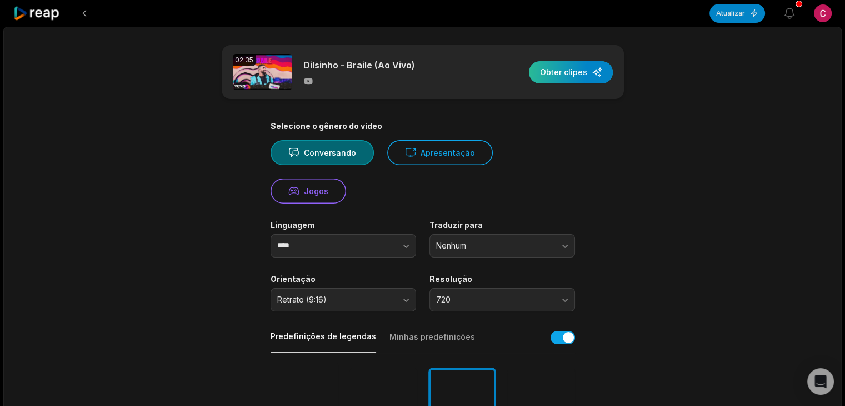
click at [561, 77] on div "button" at bounding box center [571, 72] width 84 height 22
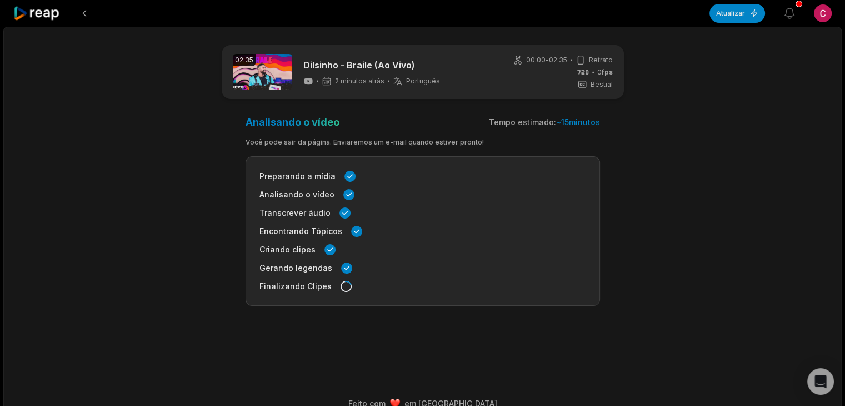
click at [282, 334] on main "02:35 Dilsinho - Braile (Ao Vivo) 2 minutos atrás Português pt 00:00 - 02:35 Re…" at bounding box center [423, 192] width 538 height 294
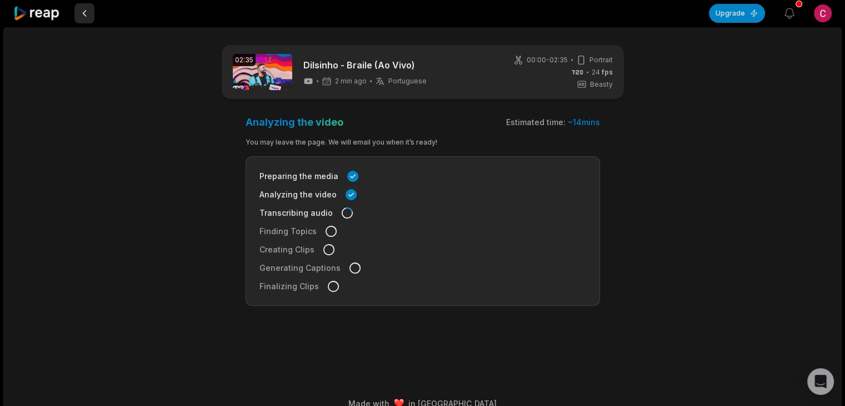
click at [81, 9] on button at bounding box center [84, 13] width 20 height 20
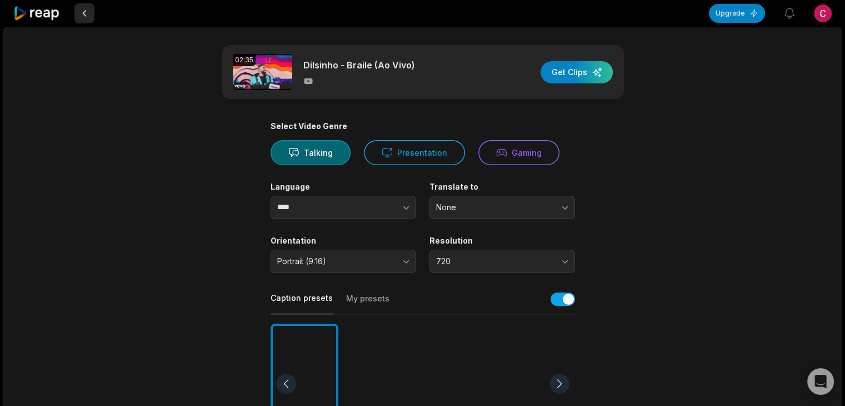
click at [80, 9] on button at bounding box center [84, 13] width 20 height 20
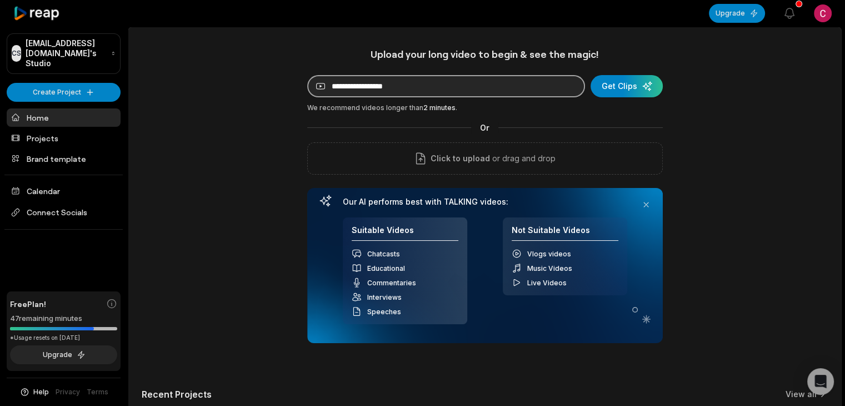
click at [353, 81] on input at bounding box center [446, 86] width 278 height 22
paste input "**********"
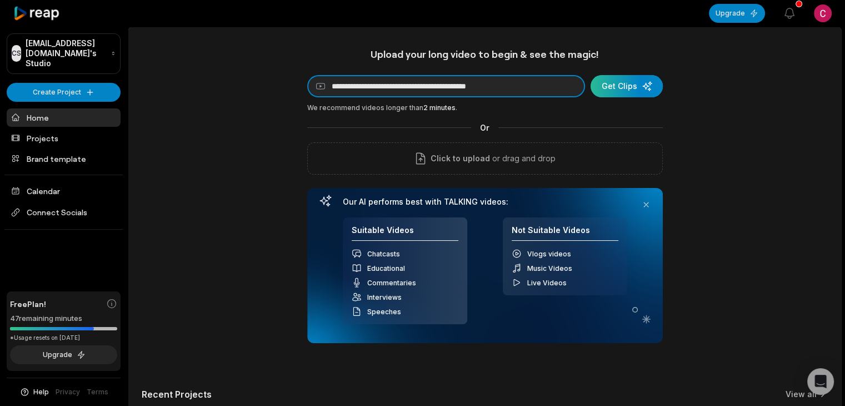
type input "**********"
click at [608, 81] on div "submit" at bounding box center [627, 86] width 72 height 22
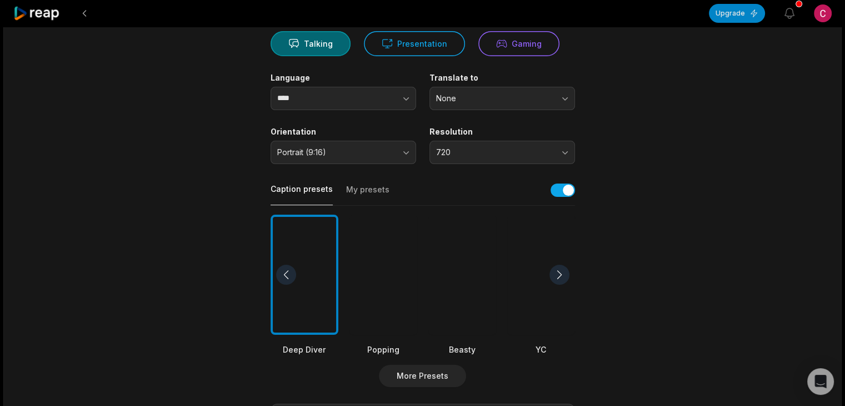
scroll to position [129, 0]
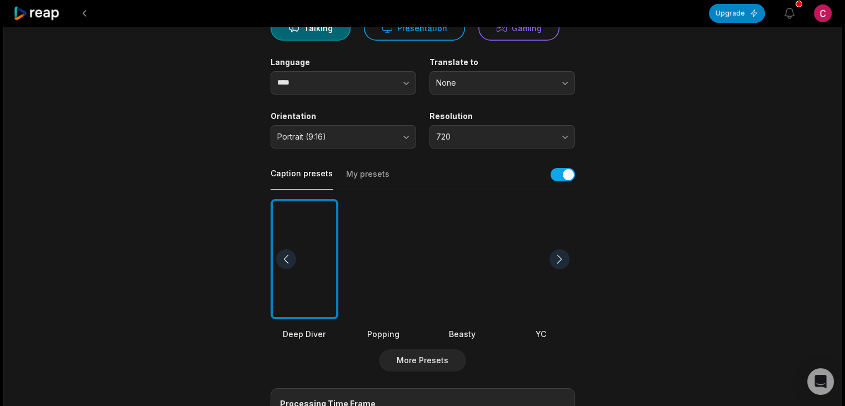
click at [561, 256] on div at bounding box center [560, 259] width 20 height 20
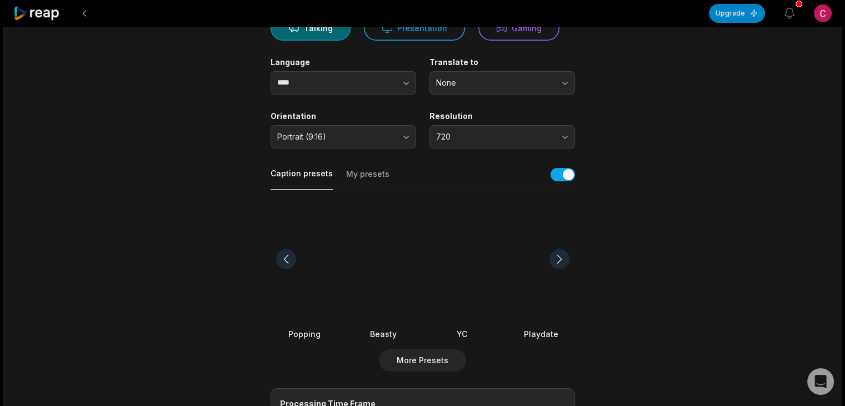
click at [561, 256] on div at bounding box center [560, 259] width 20 height 20
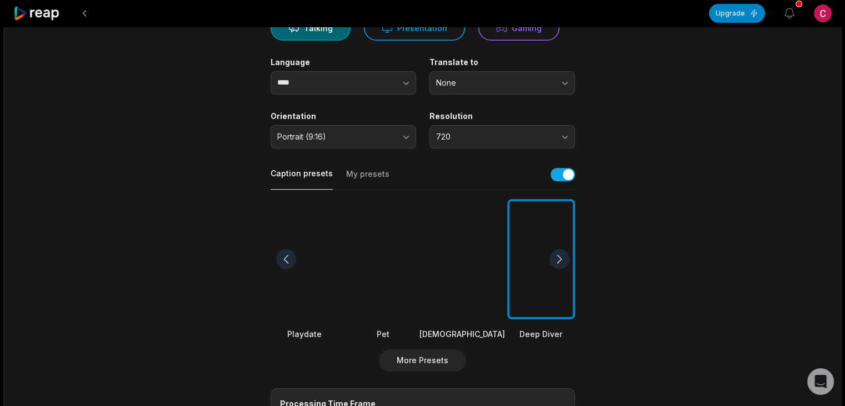
click at [561, 256] on div at bounding box center [560, 259] width 20 height 20
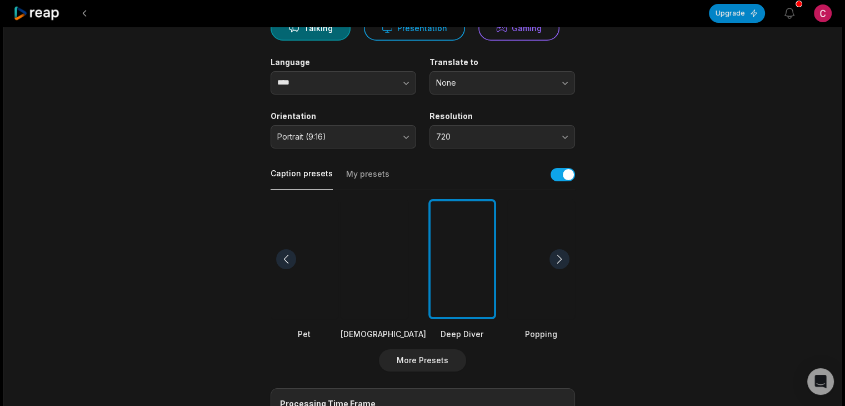
click at [536, 267] on div at bounding box center [541, 259] width 68 height 121
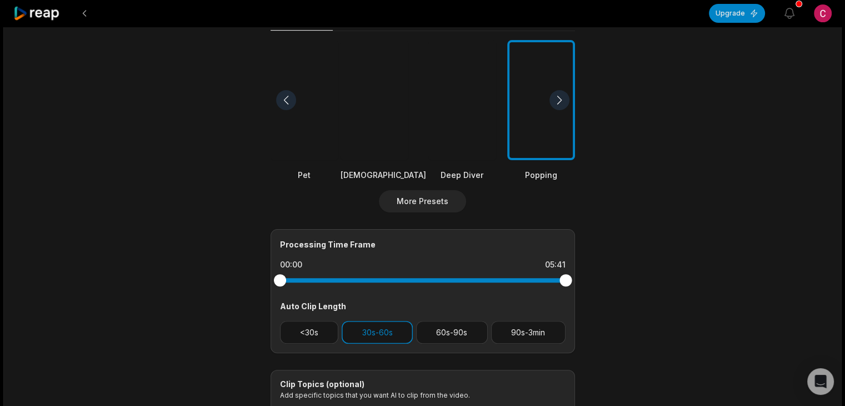
scroll to position [399, 0]
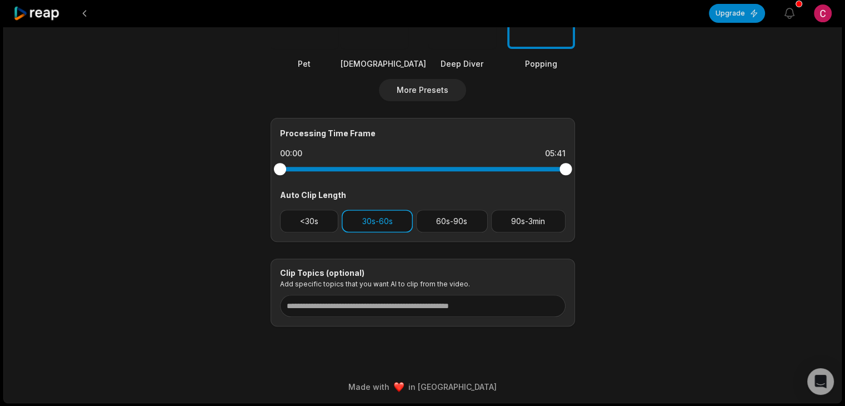
click at [398, 224] on button "30s-60s" at bounding box center [377, 220] width 71 height 23
click at [391, 225] on button "30s-60s" at bounding box center [377, 220] width 71 height 23
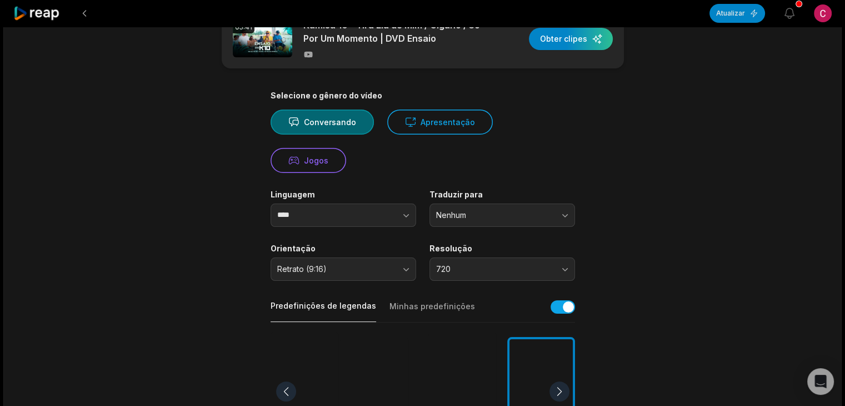
scroll to position [0, 0]
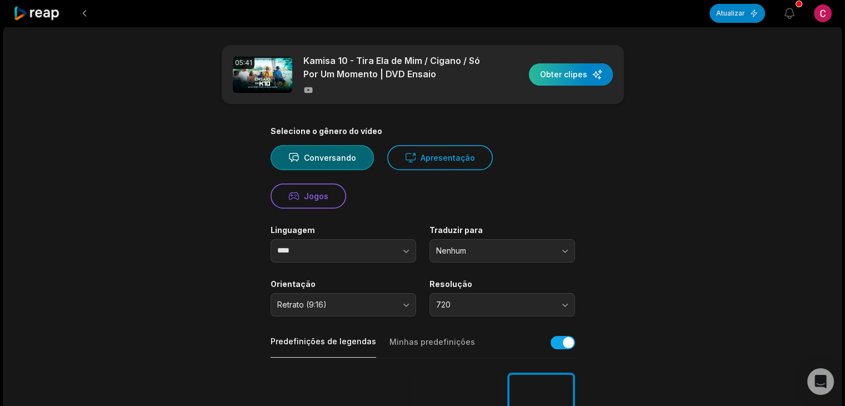
click at [577, 75] on div "button" at bounding box center [571, 74] width 84 height 22
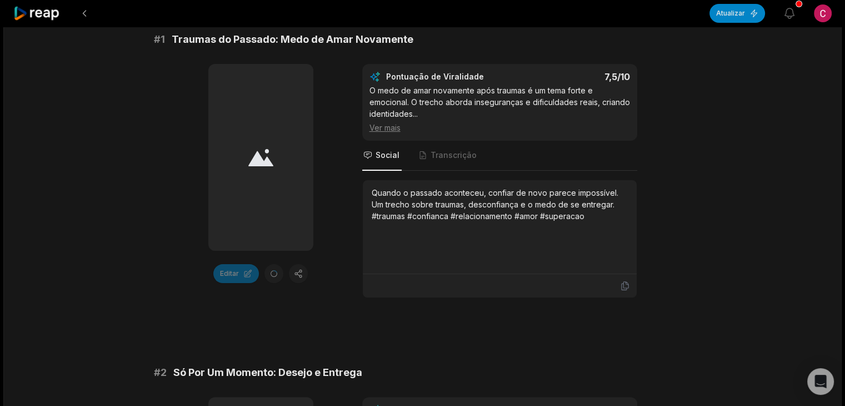
scroll to position [204, 0]
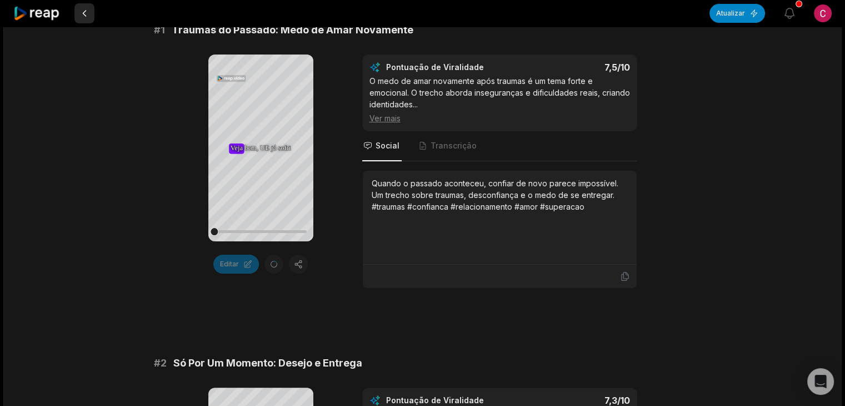
click at [86, 13] on button at bounding box center [84, 13] width 20 height 20
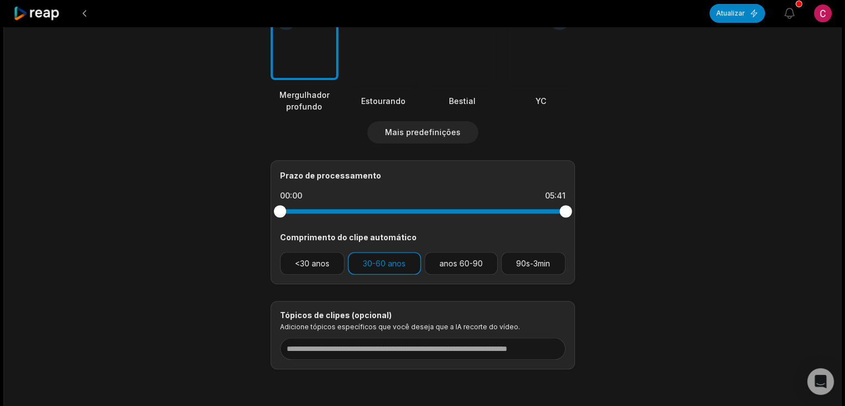
scroll to position [409, 0]
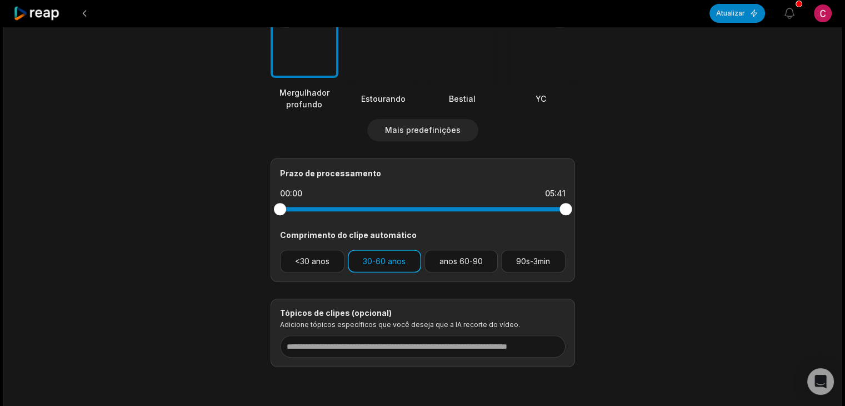
click at [396, 258] on font "30-60 anos" at bounding box center [384, 260] width 43 height 9
click at [457, 261] on font "anos 60-90" at bounding box center [460, 260] width 43 height 9
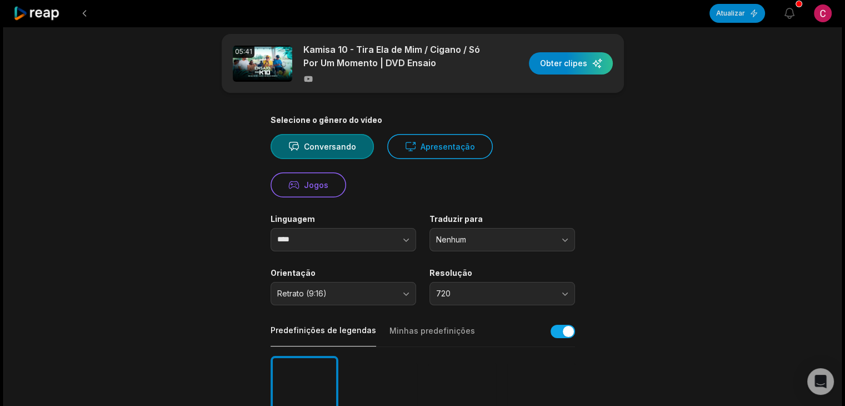
scroll to position [0, 0]
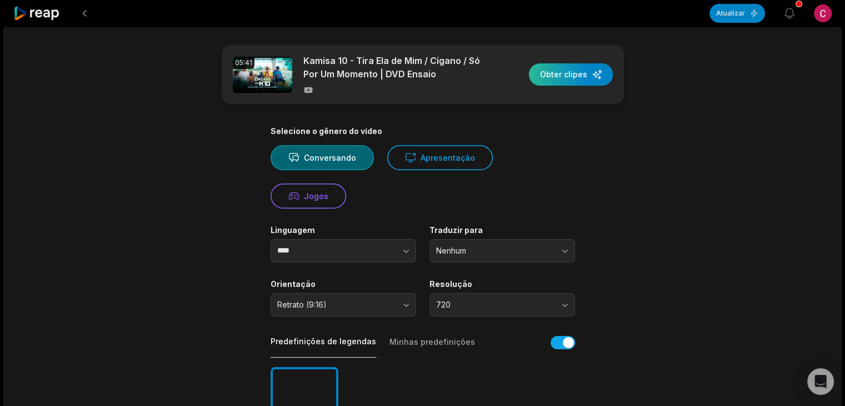
click at [571, 73] on div "button" at bounding box center [571, 74] width 84 height 22
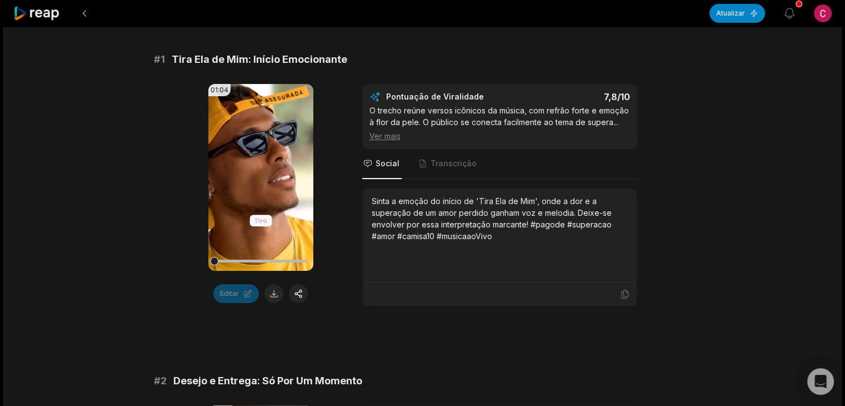
scroll to position [167, 0]
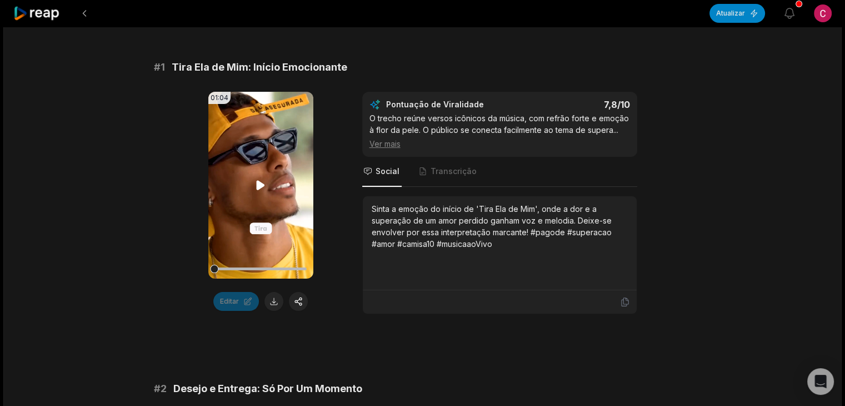
click at [263, 165] on video "Seu navegador não suporta o formato mp4." at bounding box center [260, 185] width 105 height 187
click at [271, 298] on button at bounding box center [273, 301] width 19 height 19
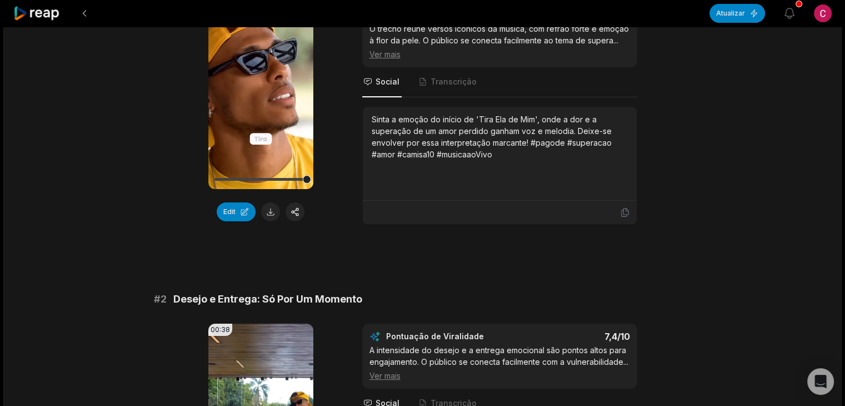
scroll to position [78, 0]
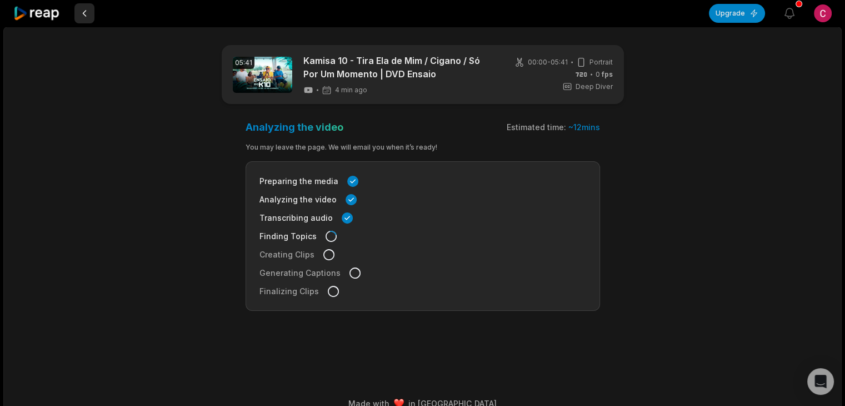
click at [83, 11] on button at bounding box center [84, 13] width 20 height 20
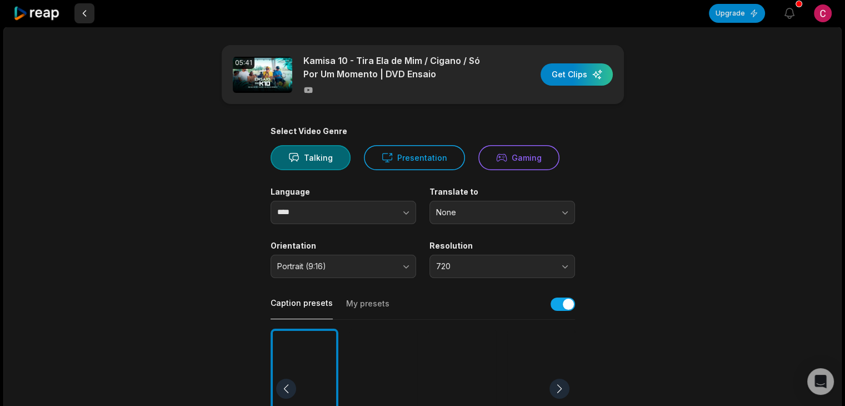
click at [79, 16] on button at bounding box center [84, 13] width 20 height 20
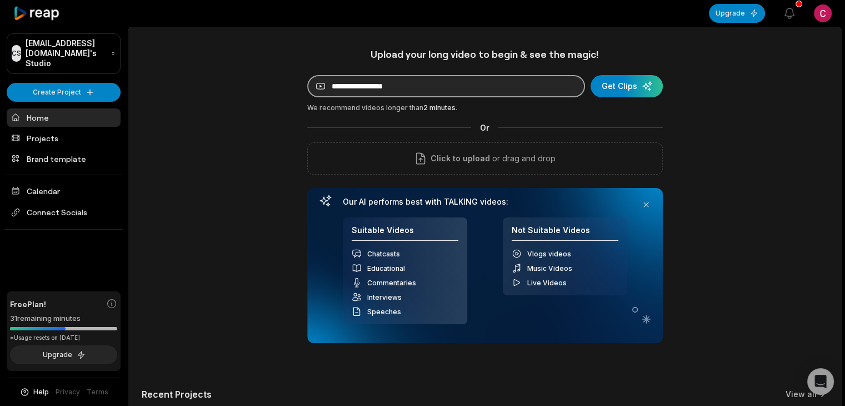
click at [408, 89] on input at bounding box center [446, 86] width 278 height 22
paste input "**********"
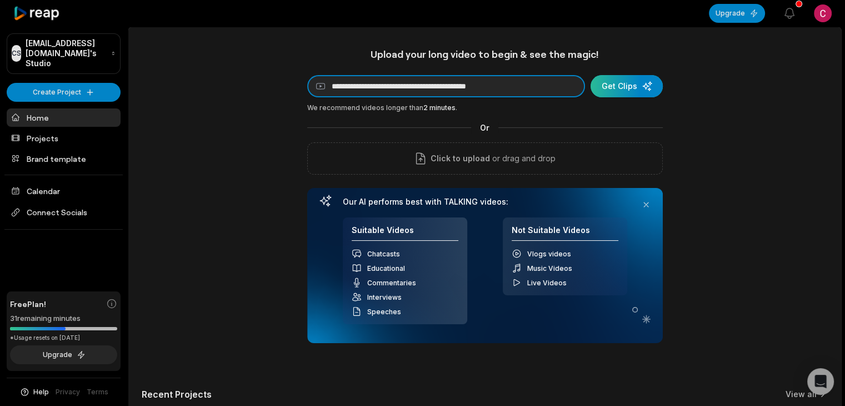
type input "**********"
click at [617, 82] on div "submit" at bounding box center [627, 86] width 72 height 22
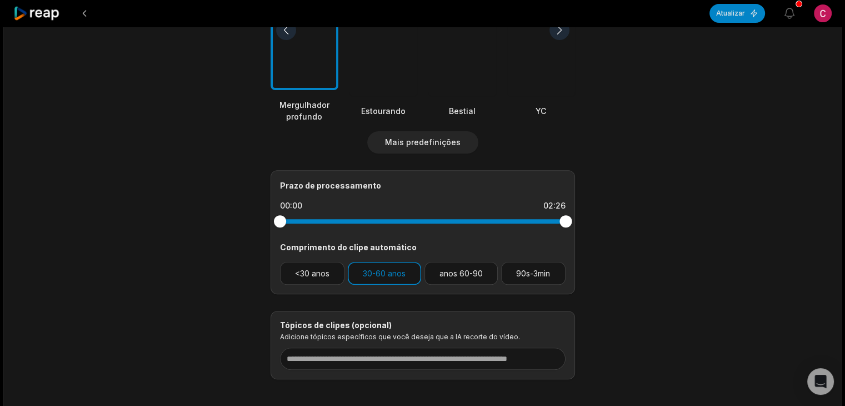
scroll to position [398, 0]
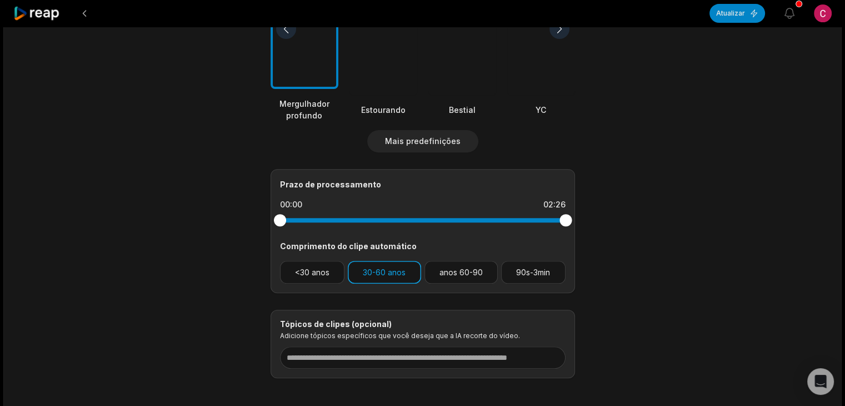
click at [393, 265] on button "30-60 anos" at bounding box center [384, 272] width 73 height 23
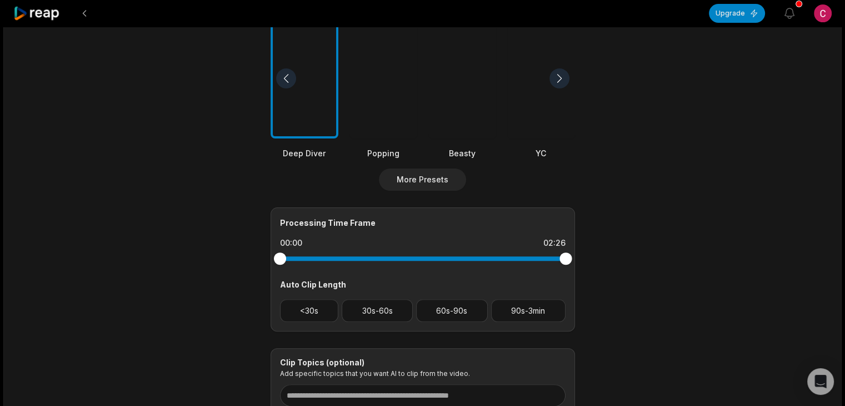
scroll to position [317, 0]
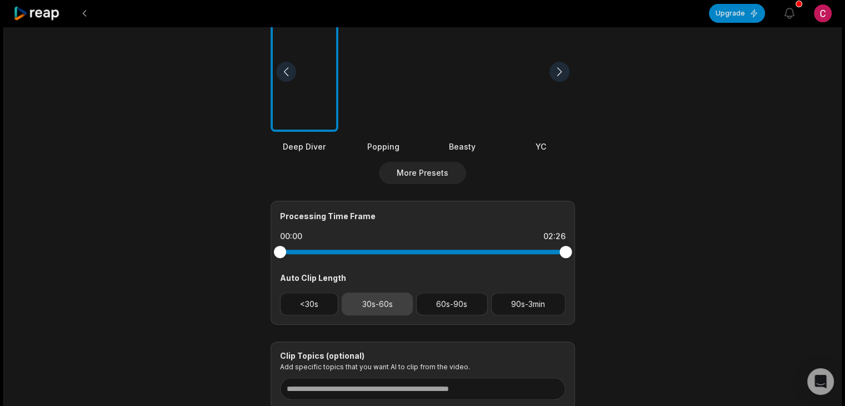
click at [410, 304] on button "30s-60s" at bounding box center [377, 303] width 71 height 23
click at [378, 309] on button "30s-60s" at bounding box center [377, 303] width 71 height 23
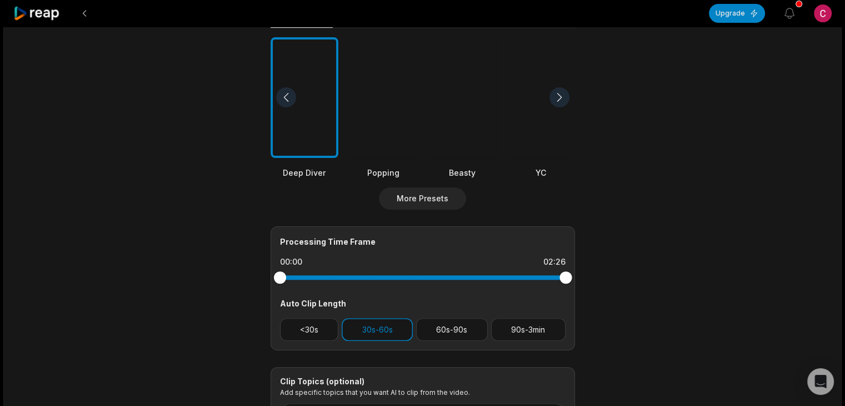
scroll to position [294, 0]
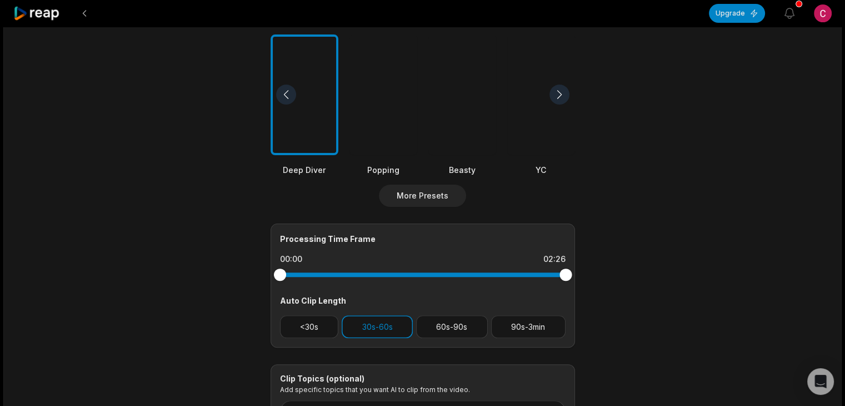
click at [401, 337] on div "Processing Time Frame 00:00 02:26 Auto Clip Length <30s 30s-60s 60s-90s 90s-3min" at bounding box center [423, 285] width 304 height 124
click at [395, 325] on button "30s-60s" at bounding box center [377, 326] width 71 height 23
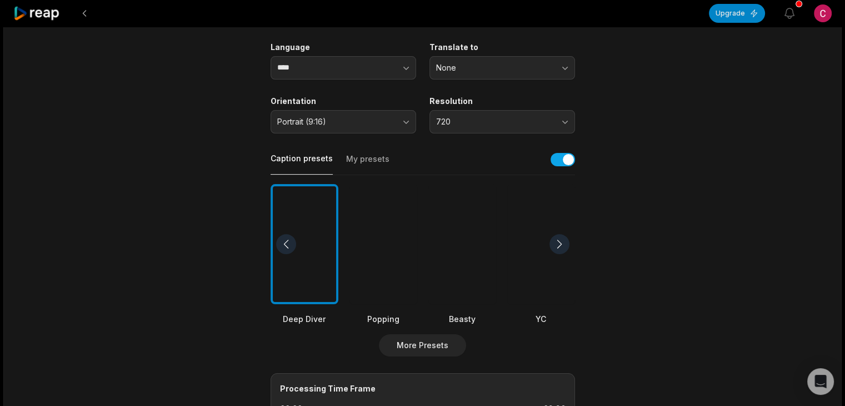
scroll to position [169, 0]
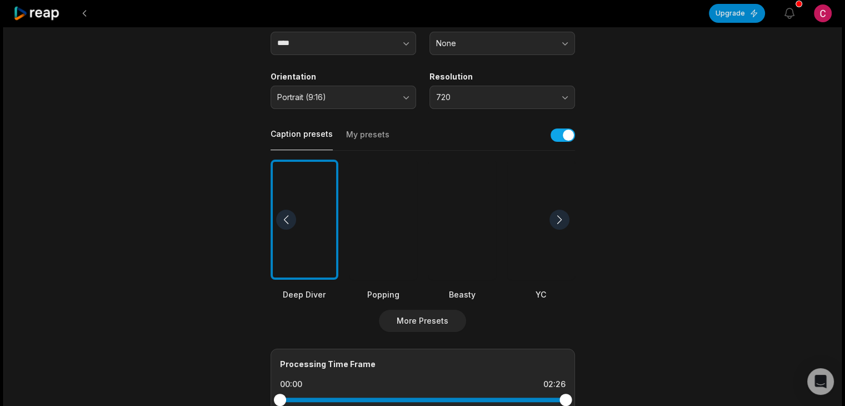
click at [381, 254] on div at bounding box center [383, 219] width 68 height 121
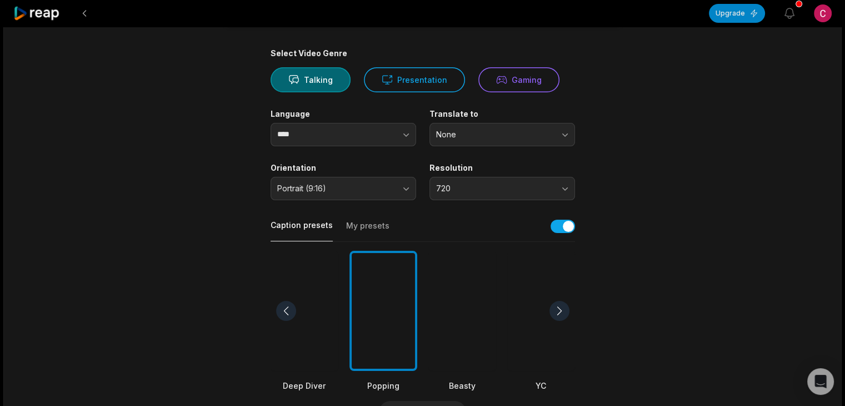
scroll to position [0, 0]
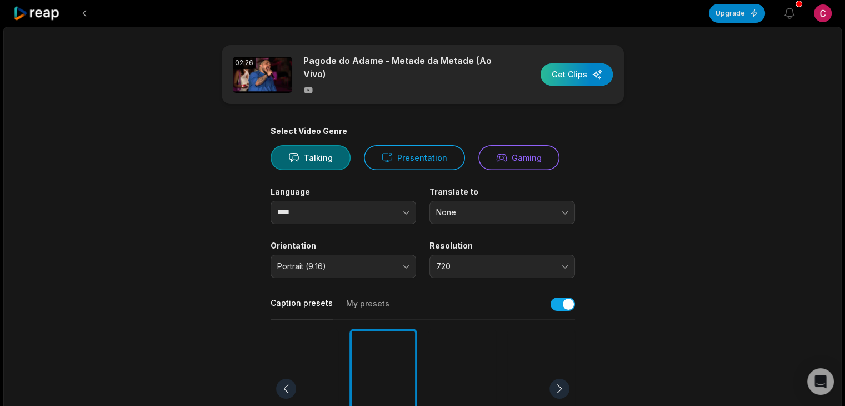
click at [585, 74] on div "button" at bounding box center [577, 74] width 72 height 22
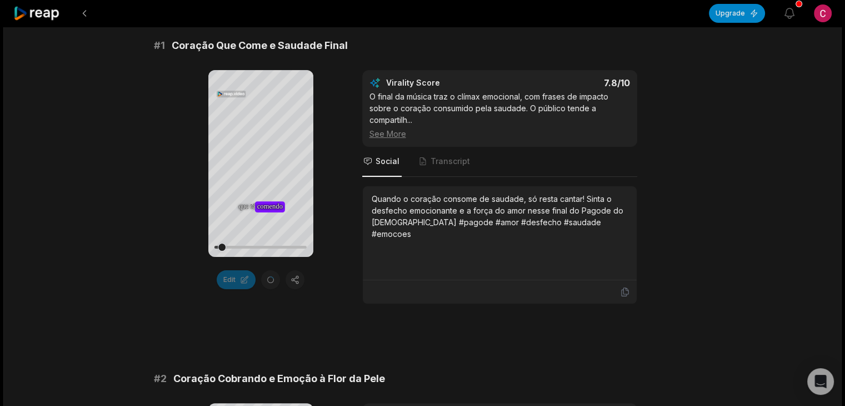
scroll to position [111, 0]
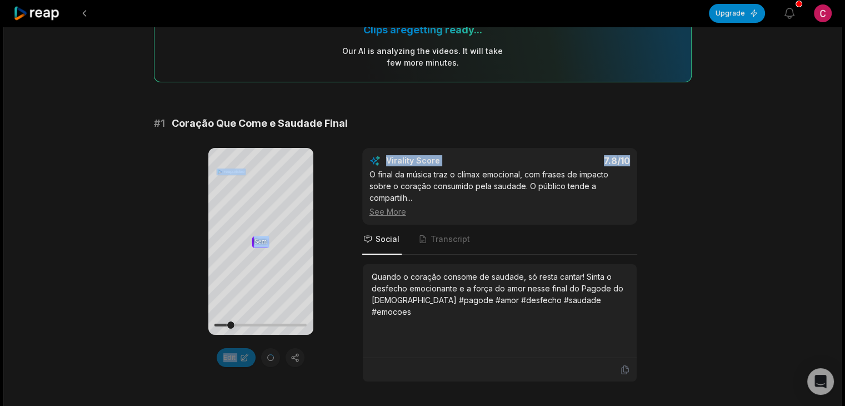
drag, startPoint x: 838, startPoint y: 118, endPoint x: 850, endPoint y: 144, distance: 27.9
click at [845, 144] on html "Upgrade View notifications Open user menu 02:26 Pagode do Adame - Metade da Met…" at bounding box center [422, 92] width 845 height 406
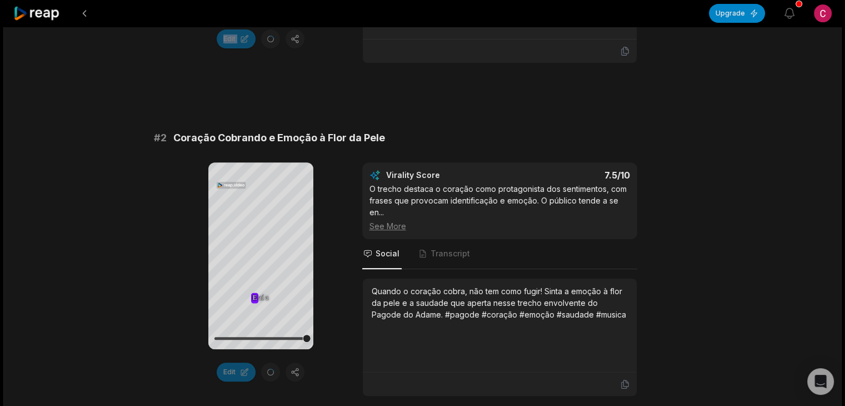
scroll to position [458, 0]
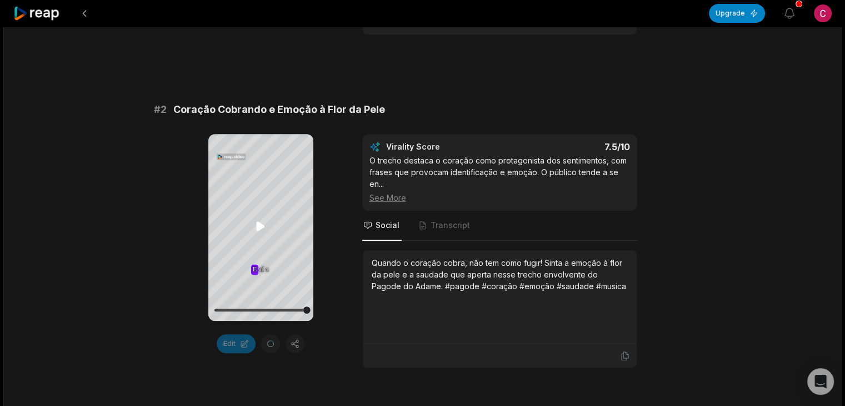
click at [258, 223] on icon at bounding box center [260, 226] width 8 height 9
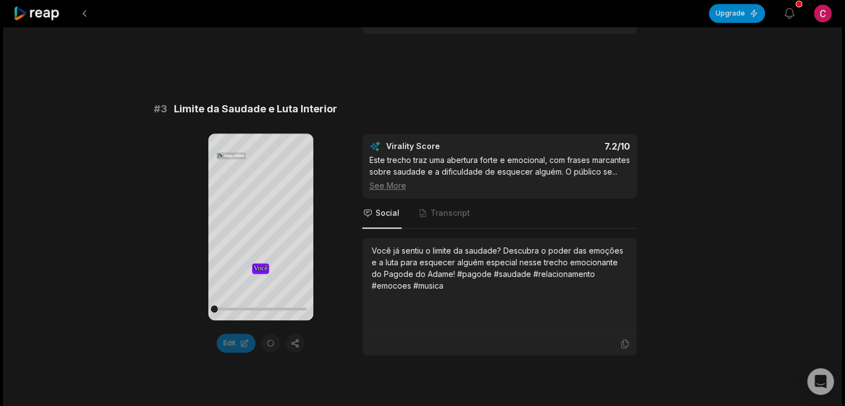
scroll to position [802, 0]
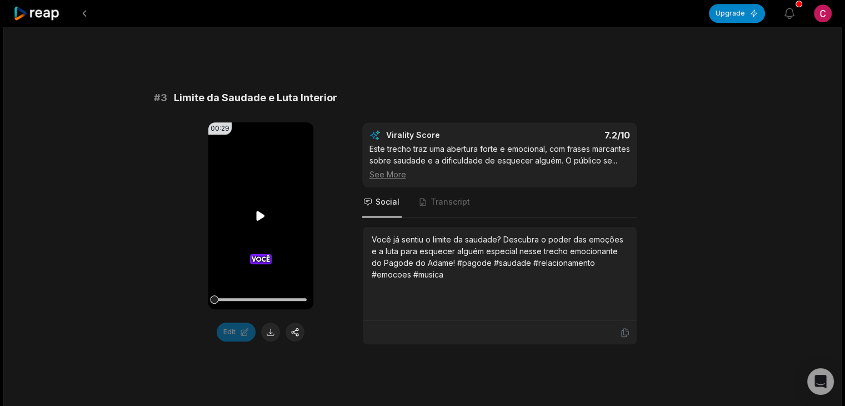
click at [257, 211] on icon at bounding box center [261, 215] width 8 height 9
click at [269, 333] on button at bounding box center [270, 332] width 19 height 19
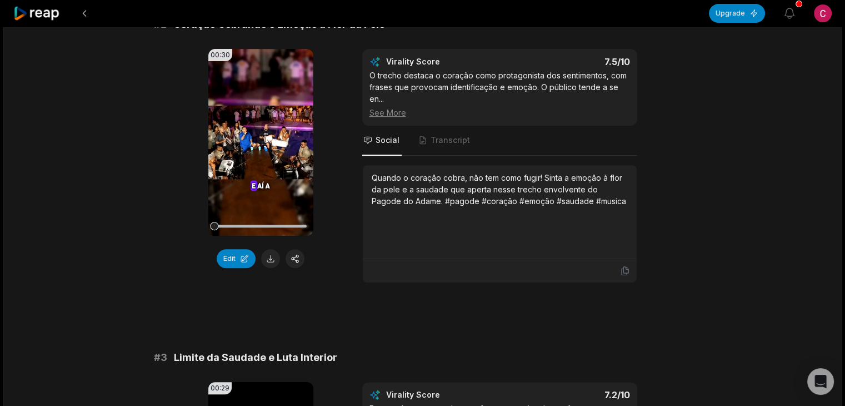
scroll to position [448, 0]
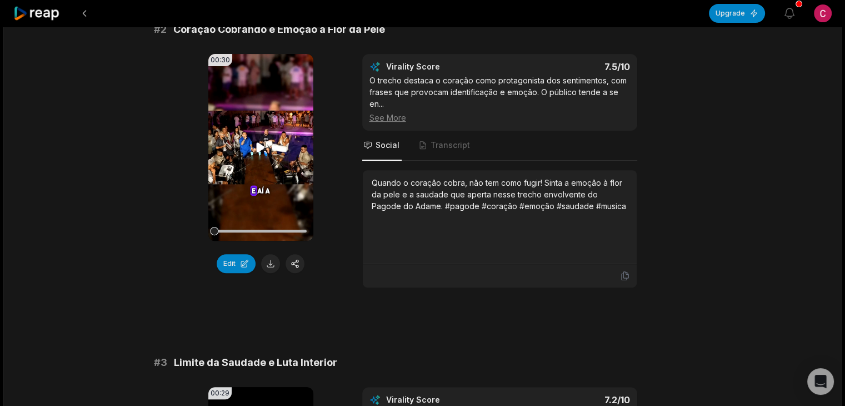
click at [250, 144] on video "Your browser does not support mp4 format." at bounding box center [260, 147] width 105 height 187
click at [267, 262] on button at bounding box center [270, 263] width 19 height 19
click at [262, 151] on icon at bounding box center [260, 147] width 13 height 13
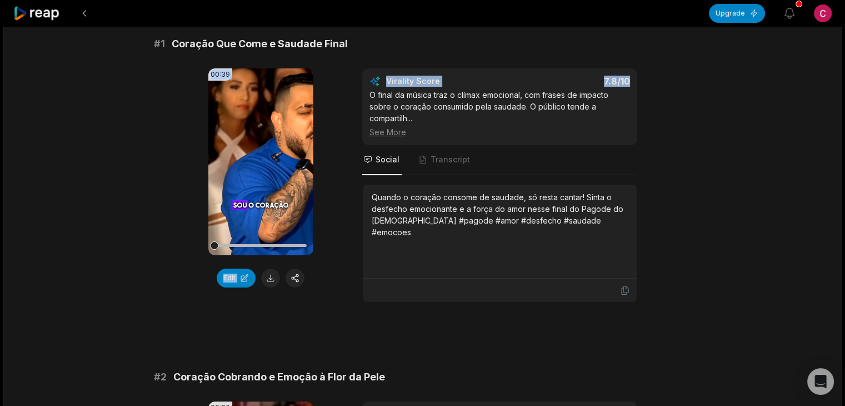
scroll to position [99, 0]
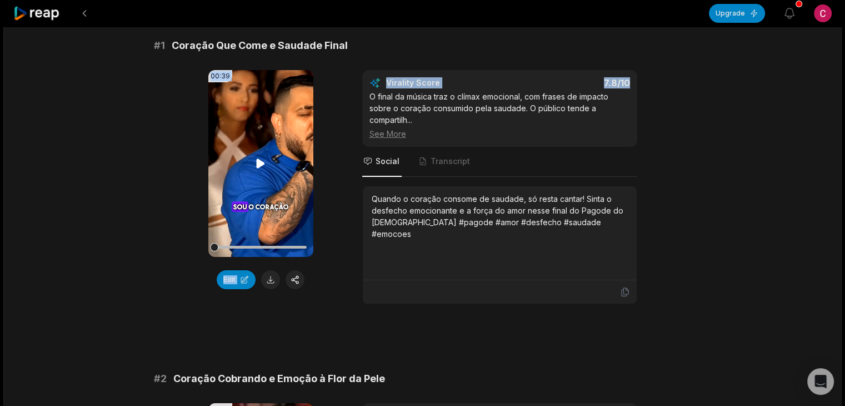
click at [268, 153] on video "Your browser does not support mp4 format." at bounding box center [260, 163] width 105 height 187
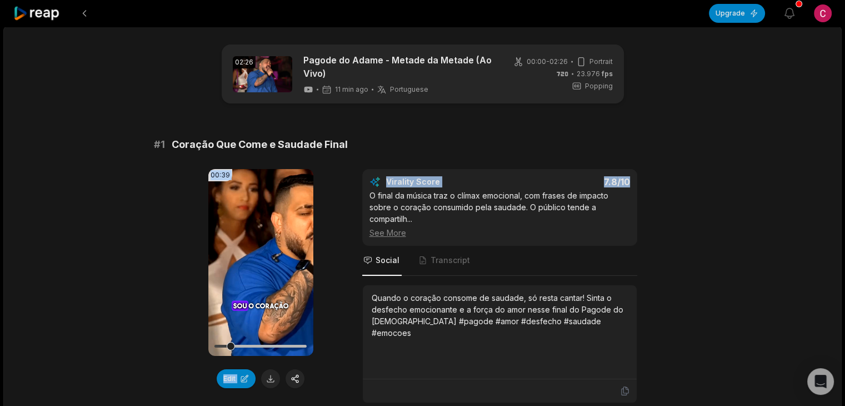
scroll to position [14, 0]
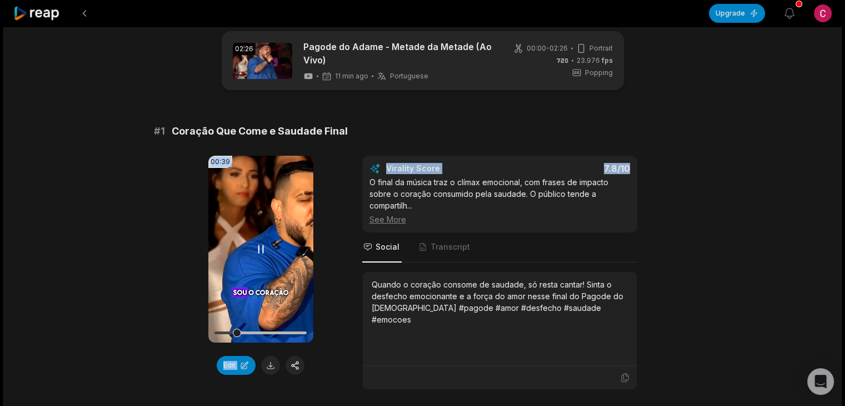
click at [248, 254] on video "Your browser does not support mp4 format." at bounding box center [260, 249] width 105 height 187
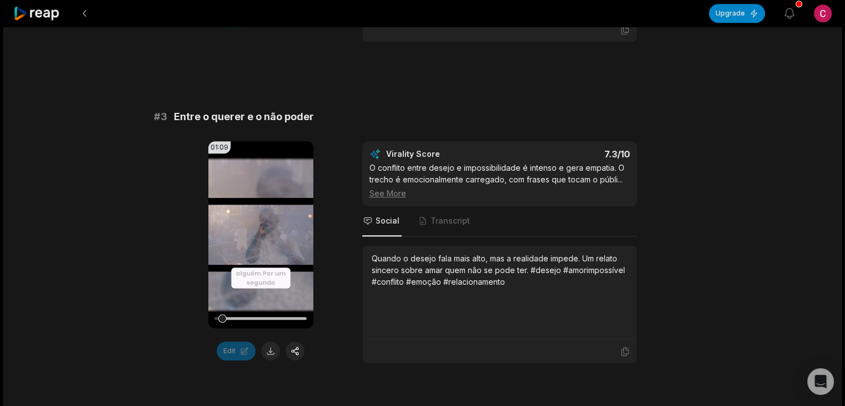
scroll to position [689, 0]
click at [231, 347] on button "Edit" at bounding box center [236, 350] width 39 height 19
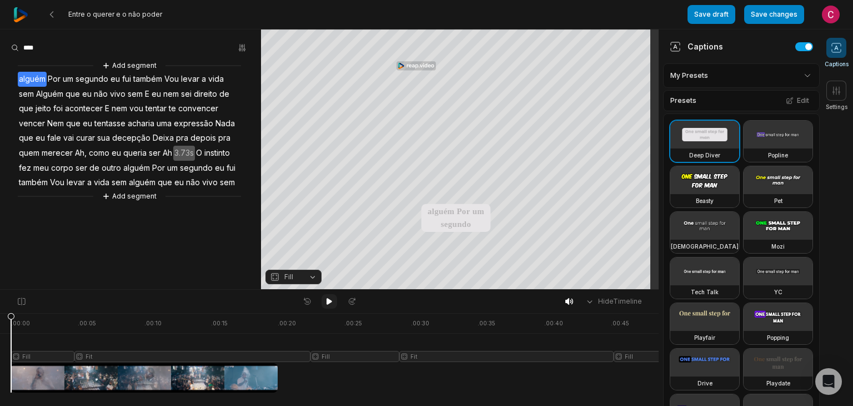
click at [331, 301] on icon at bounding box center [330, 301] width 6 height 7
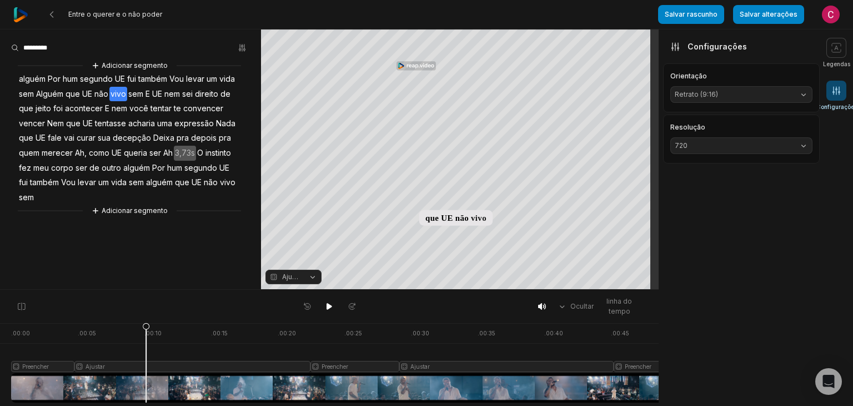
click at [731, 357] on aside "Legendas Minhas Predefinições Predefinições Editar Mergulhador profundo Popline…" at bounding box center [739, 217] width 161 height 376
click at [725, 309] on aside "Legendas Minhas Predefinições Predefinições Editar Mergulhador profundo Popline…" at bounding box center [739, 217] width 161 height 376
click at [752, 13] on font "Salvar alterações" at bounding box center [769, 14] width 58 height 8
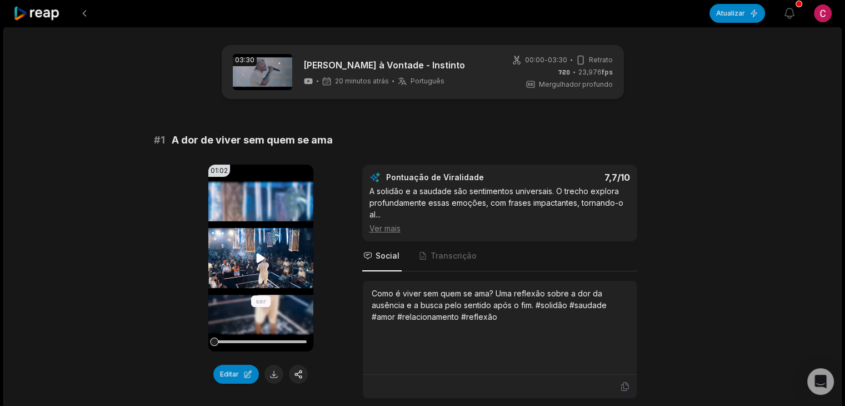
click at [246, 256] on video "Seu navegador não suporta o formato mp4." at bounding box center [260, 257] width 105 height 187
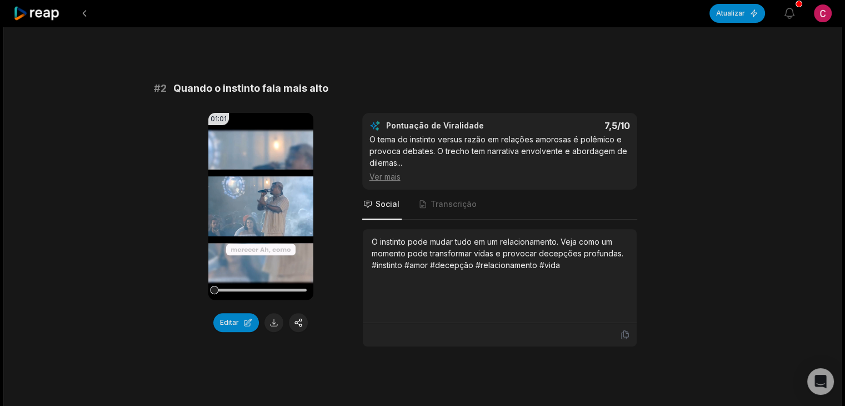
scroll to position [404, 0]
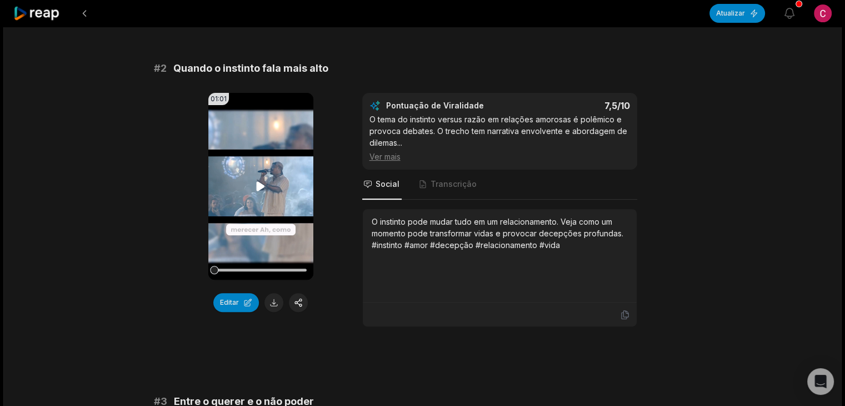
click at [257, 183] on icon at bounding box center [261, 185] width 8 height 9
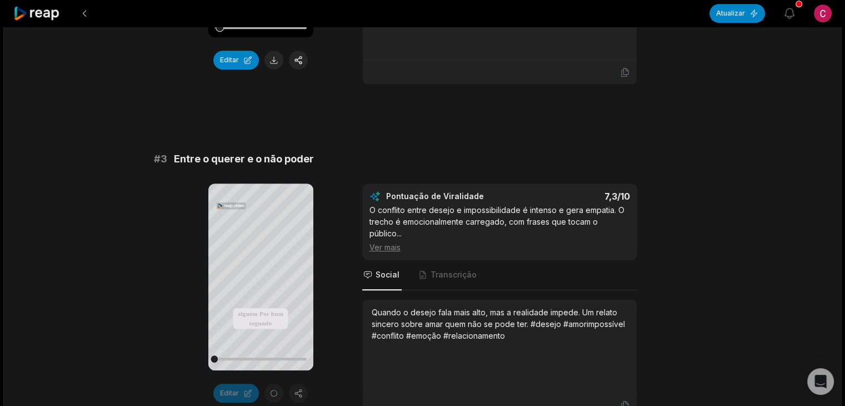
scroll to position [656, 0]
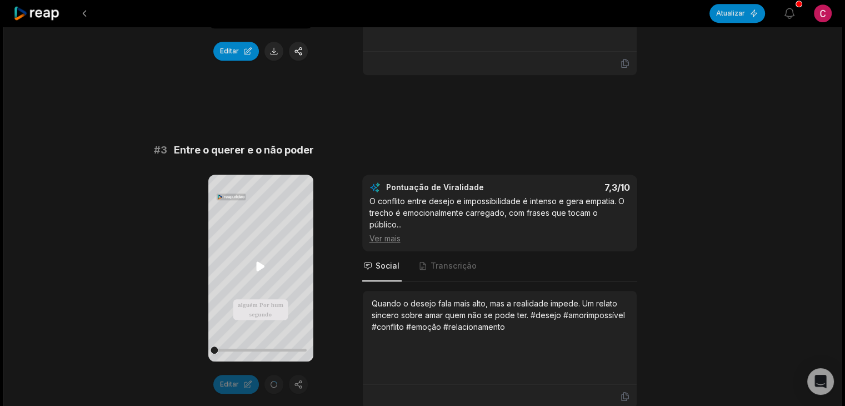
click at [256, 266] on icon at bounding box center [260, 265] width 13 height 13
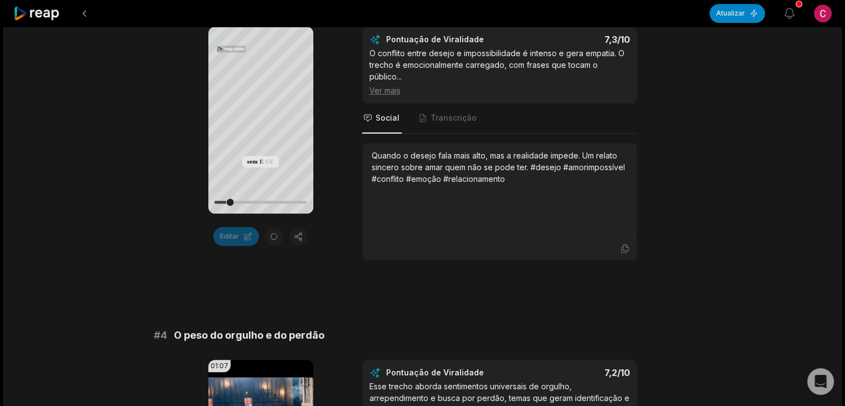
scroll to position [832, 0]
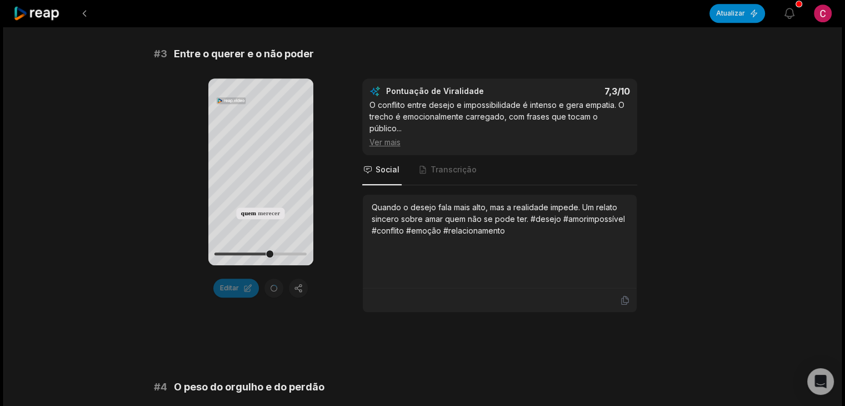
scroll to position [680, 0]
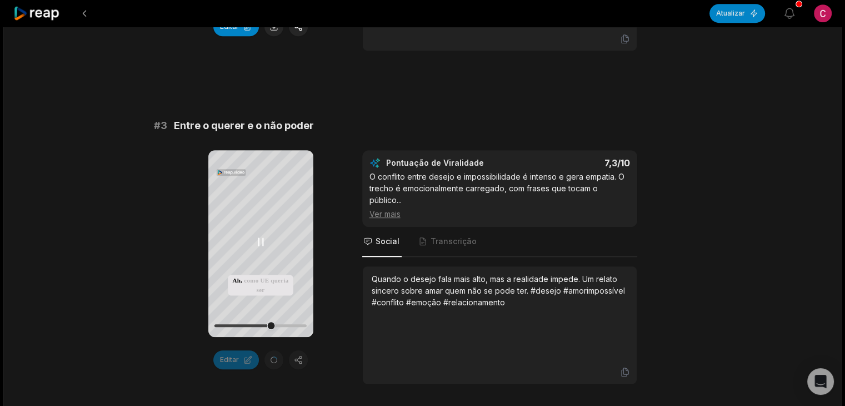
click at [257, 237] on icon at bounding box center [260, 241] width 13 height 13
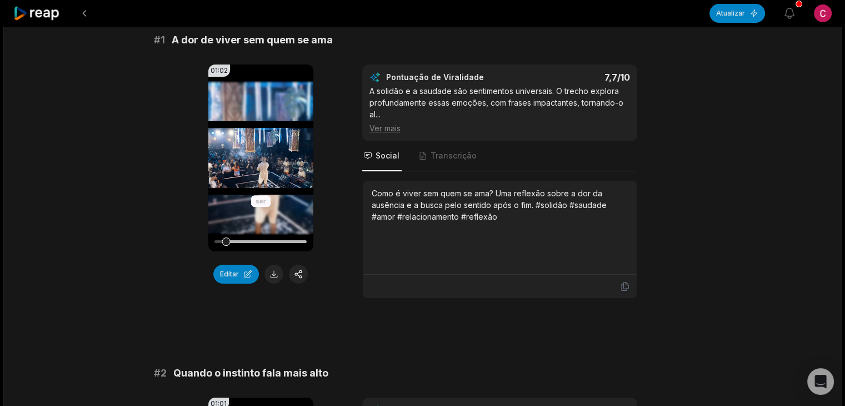
scroll to position [88, 0]
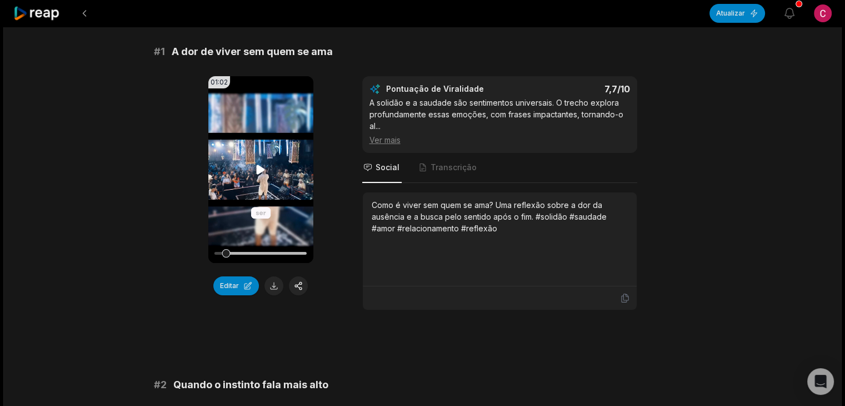
click at [256, 169] on icon at bounding box center [260, 169] width 13 height 13
drag, startPoint x: 227, startPoint y: 257, endPoint x: 179, endPoint y: 261, distance: 47.9
click at [179, 261] on div "01:02 Seu navegador não suporta o formato mp4. Editar Pontuação de Viralidade 7…" at bounding box center [423, 193] width 538 height 234
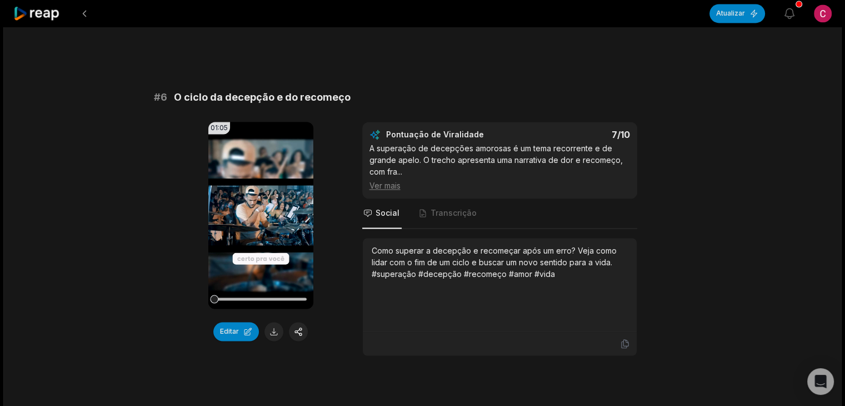
scroll to position [1699, 0]
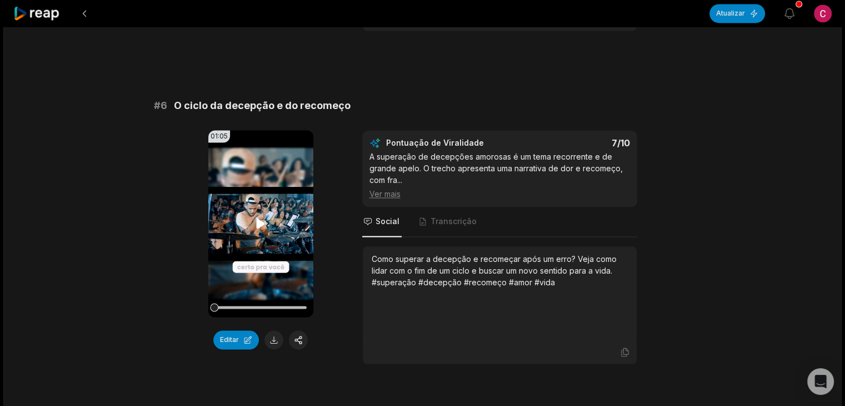
click at [260, 230] on video "Seu navegador não suporta o formato mp4." at bounding box center [260, 223] width 105 height 187
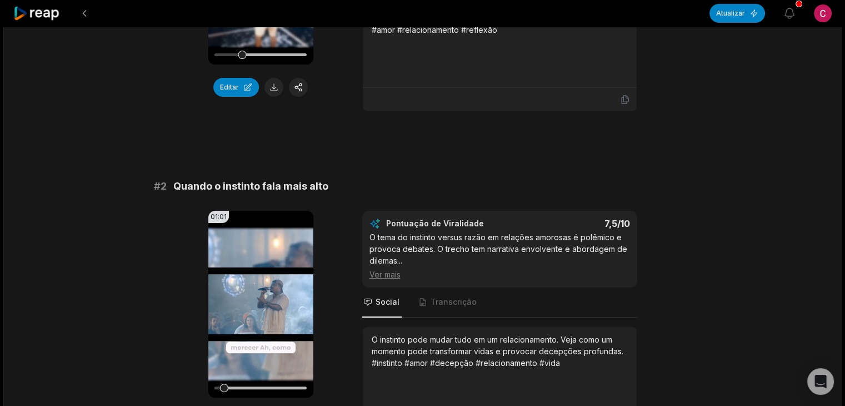
scroll to position [0, 0]
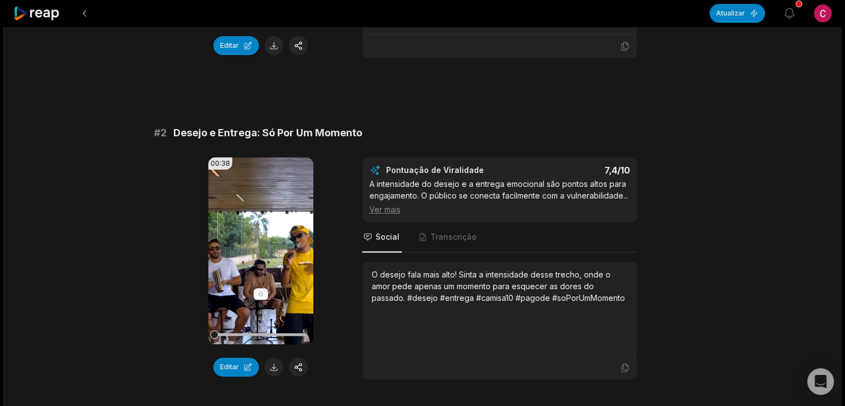
scroll to position [337, 0]
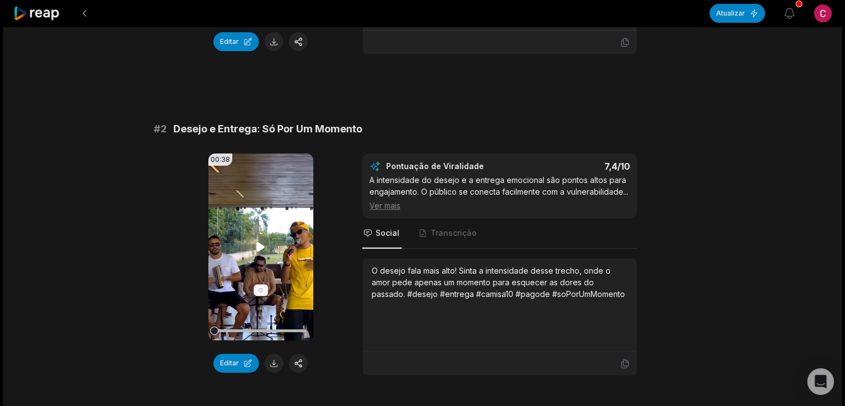
click at [263, 240] on icon at bounding box center [260, 246] width 13 height 13
click at [274, 359] on button at bounding box center [273, 362] width 19 height 19
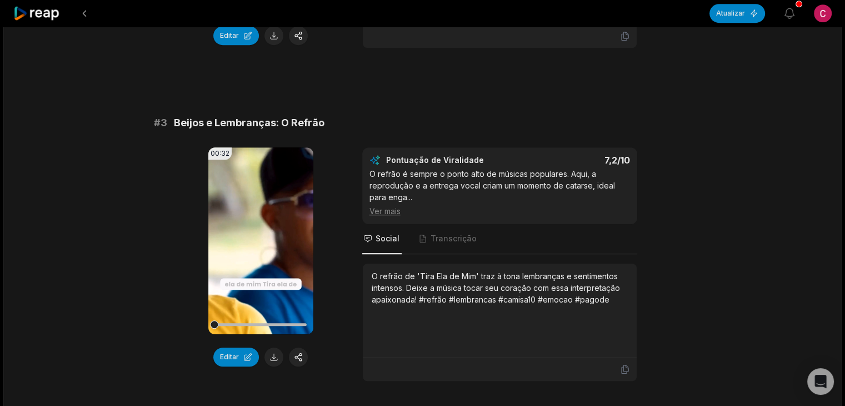
scroll to position [707, 0]
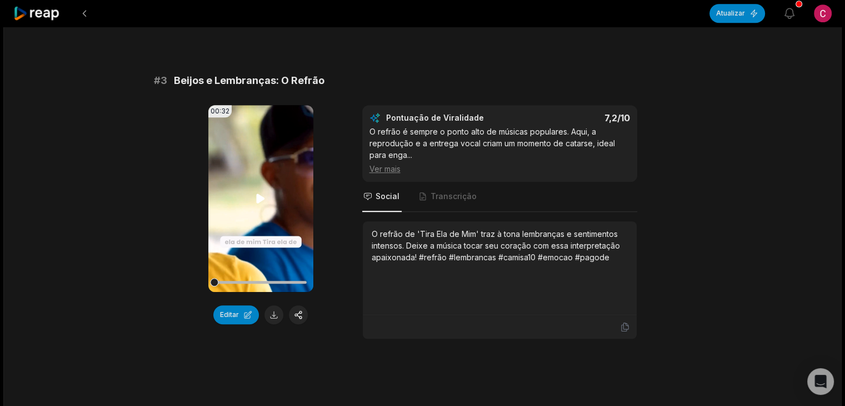
click at [256, 200] on video "Seu navegador não suporta o formato mp4." at bounding box center [260, 198] width 105 height 187
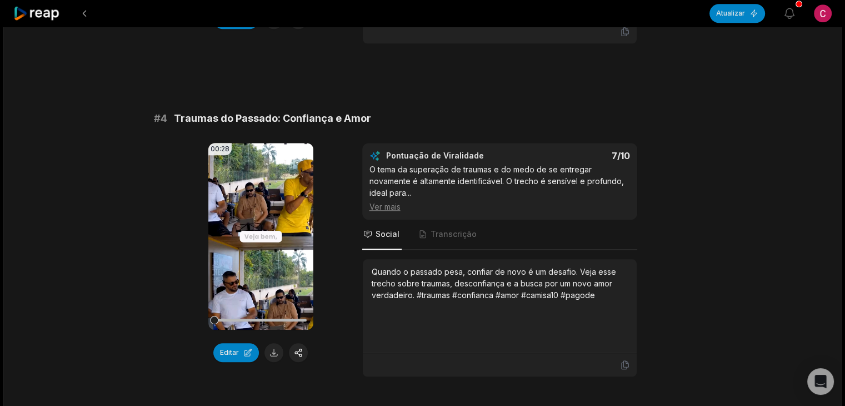
scroll to position [1058, 0]
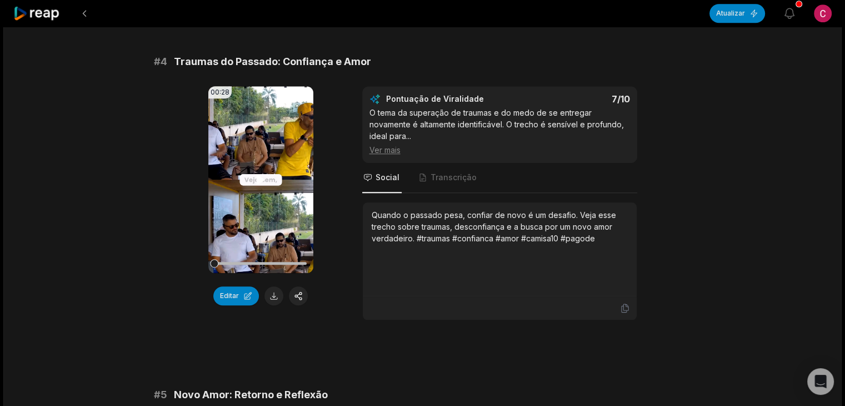
click at [259, 184] on icon at bounding box center [261, 178] width 8 height 9
click at [256, 198] on video "Seu navegador não suporta o formato mp4." at bounding box center [260, 179] width 105 height 187
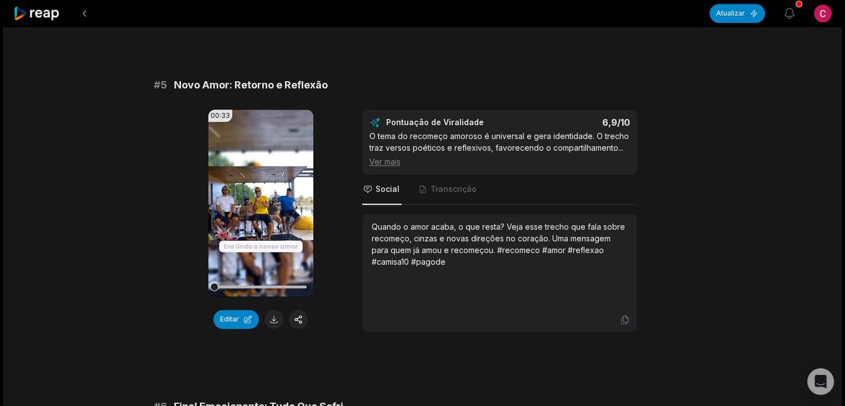
scroll to position [1371, 0]
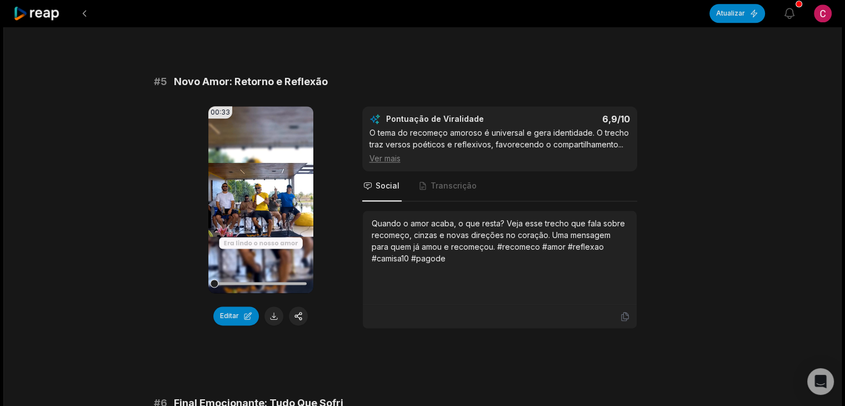
click at [252, 197] on video "Seu navegador não suporta o formato mp4." at bounding box center [260, 199] width 105 height 187
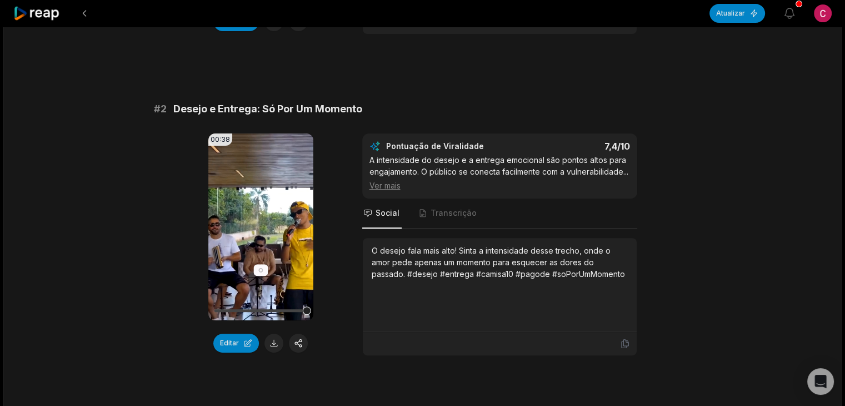
scroll to position [0, 0]
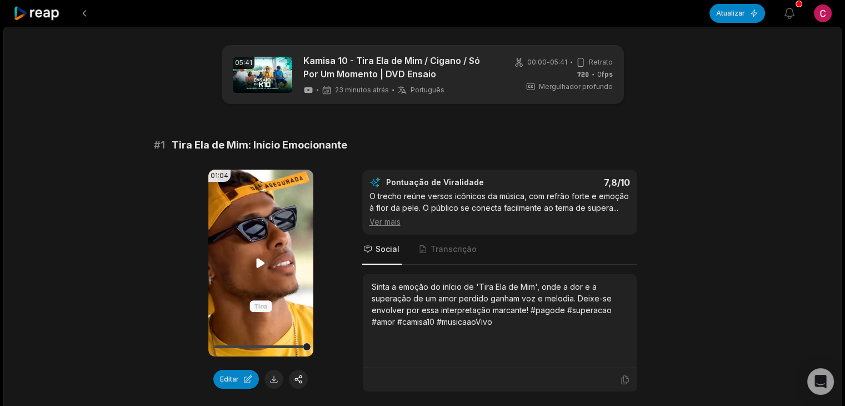
click at [276, 231] on video "Seu navegador não suporta o formato mp4." at bounding box center [260, 262] width 105 height 187
drag, startPoint x: 843, startPoint y: 46, endPoint x: 853, endPoint y: 87, distance: 41.6
click at [845, 87] on html "Atualizar Ver notificações Abrir menu do usuário 05:41 Kamisa 10 - Tira Ela de …" at bounding box center [422, 203] width 845 height 406
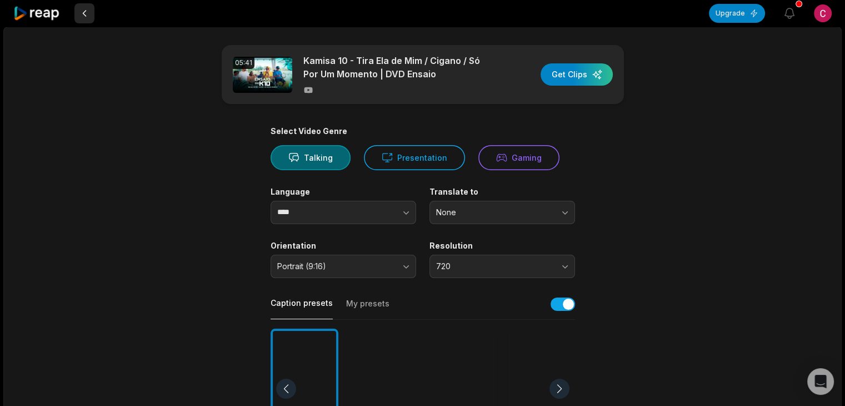
click at [81, 13] on button at bounding box center [84, 13] width 20 height 20
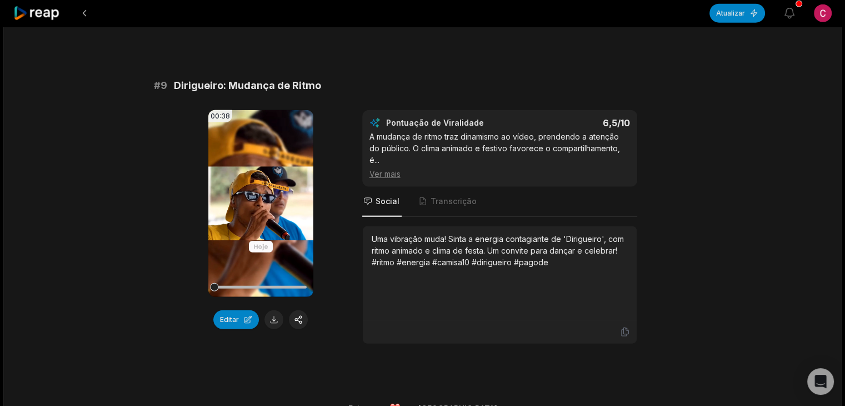
scroll to position [2679, 0]
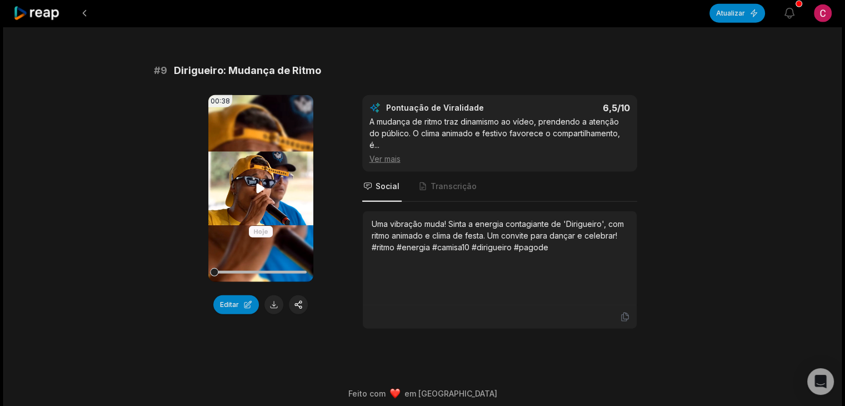
click at [251, 182] on video "Seu navegador não suporta o formato mp4." at bounding box center [260, 188] width 105 height 187
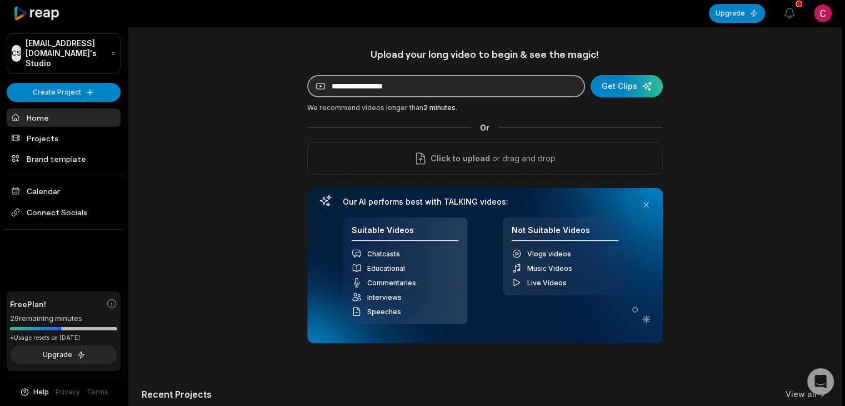
click at [346, 87] on input at bounding box center [446, 86] width 278 height 22
paste input "**********"
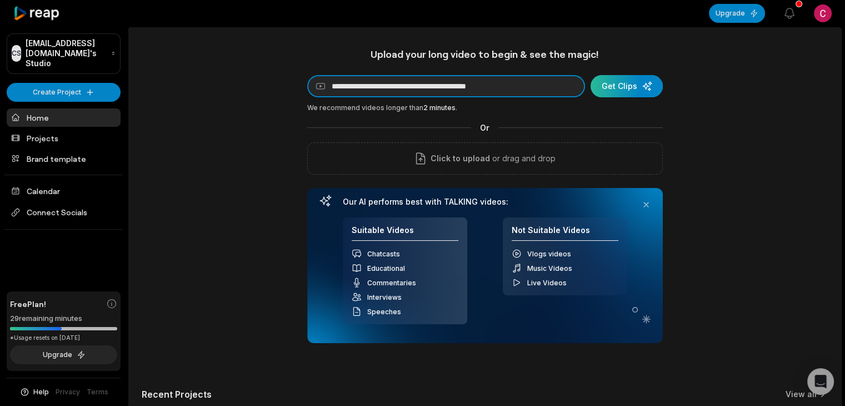
type input "**********"
click at [638, 81] on div "submit" at bounding box center [627, 86] width 72 height 22
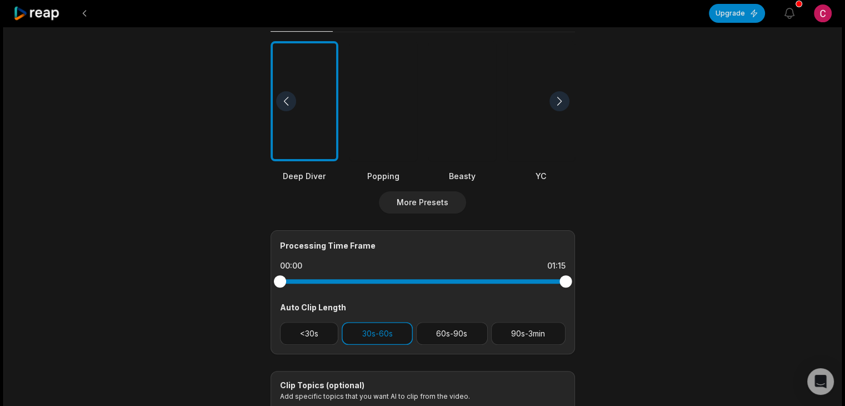
scroll to position [294, 0]
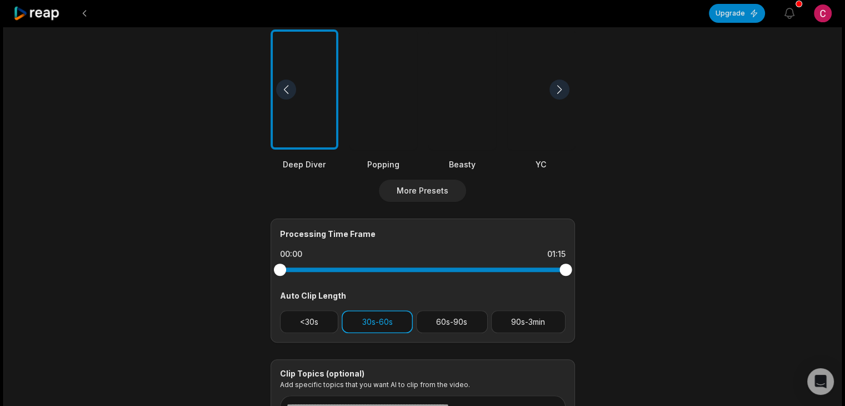
click at [392, 320] on button "30s-60s" at bounding box center [377, 321] width 71 height 23
click at [287, 311] on button "<30s" at bounding box center [309, 321] width 59 height 23
click at [556, 91] on div at bounding box center [560, 89] width 20 height 20
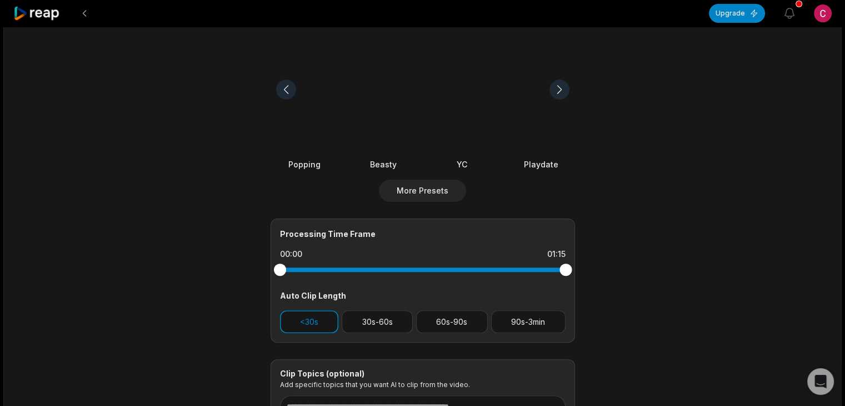
click at [556, 91] on div at bounding box center [560, 89] width 20 height 20
click at [389, 123] on div at bounding box center [383, 89] width 68 height 121
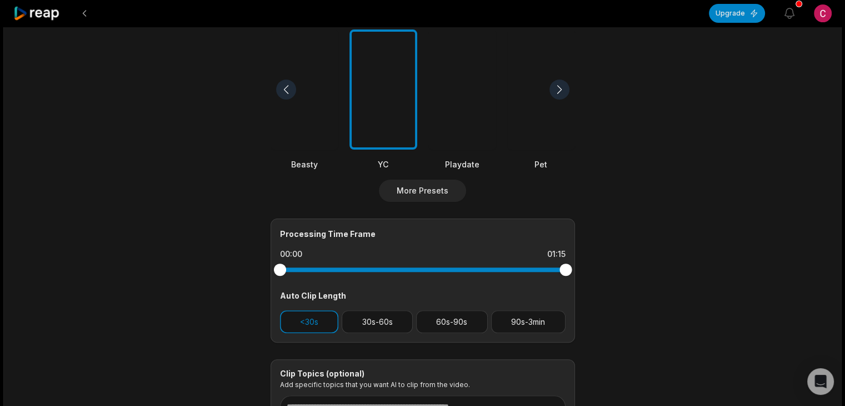
click at [560, 88] on div at bounding box center [560, 89] width 20 height 20
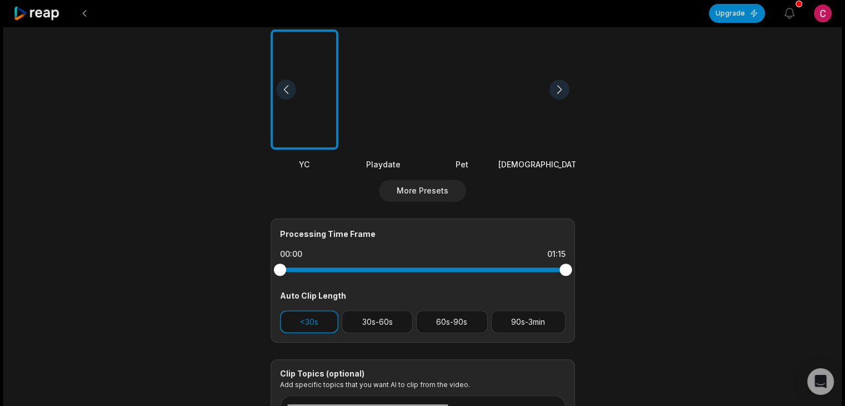
click at [560, 88] on div at bounding box center [560, 89] width 20 height 20
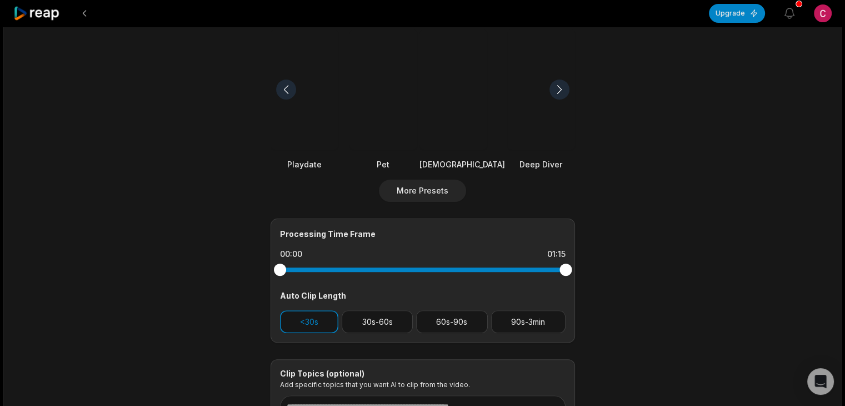
click at [560, 88] on div at bounding box center [560, 89] width 20 height 20
click at [481, 101] on div at bounding box center [462, 89] width 68 height 121
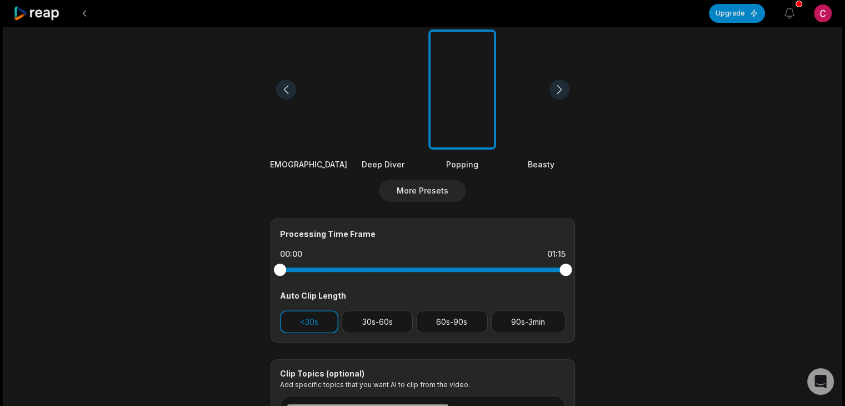
scroll to position [347, 0]
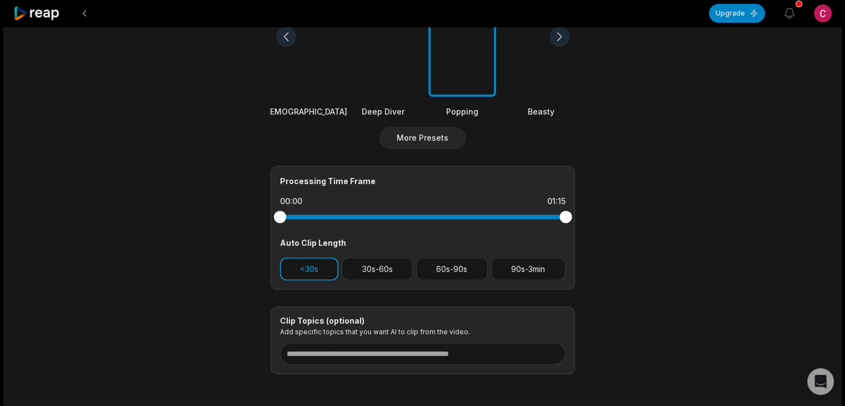
click at [318, 269] on button "<30s" at bounding box center [309, 268] width 59 height 23
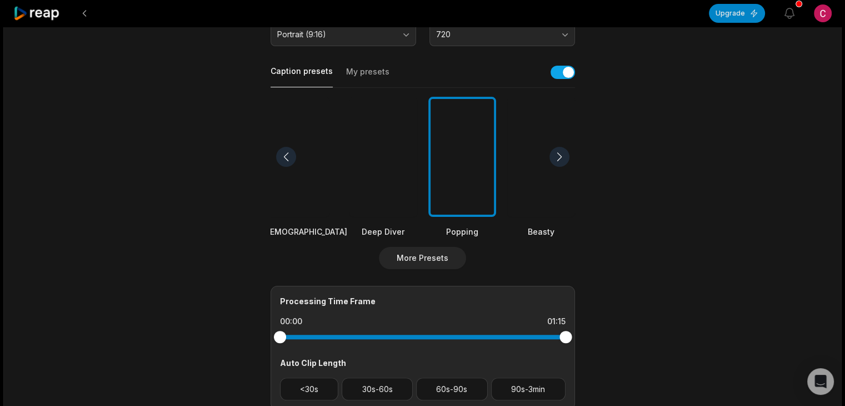
scroll to position [0, 0]
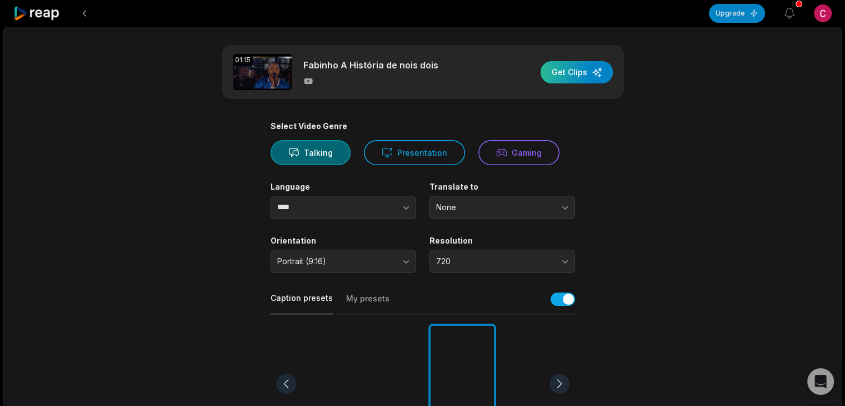
click at [582, 71] on div "button" at bounding box center [577, 72] width 72 height 22
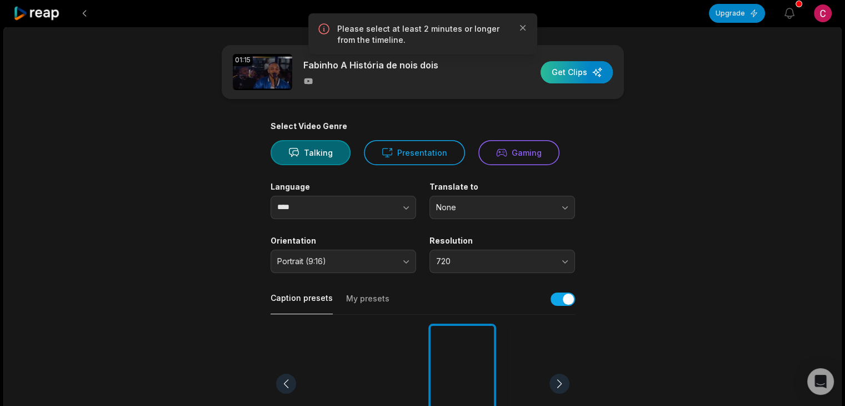
click at [561, 69] on div "button" at bounding box center [577, 72] width 72 height 22
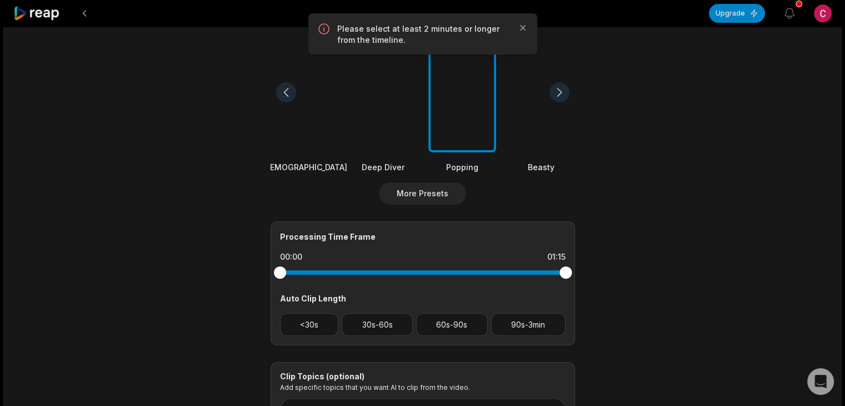
scroll to position [326, 0]
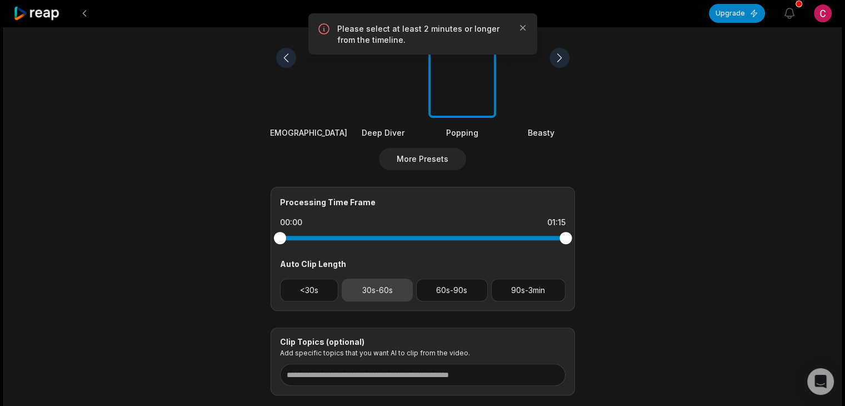
click at [391, 287] on button "30s-60s" at bounding box center [377, 289] width 71 height 23
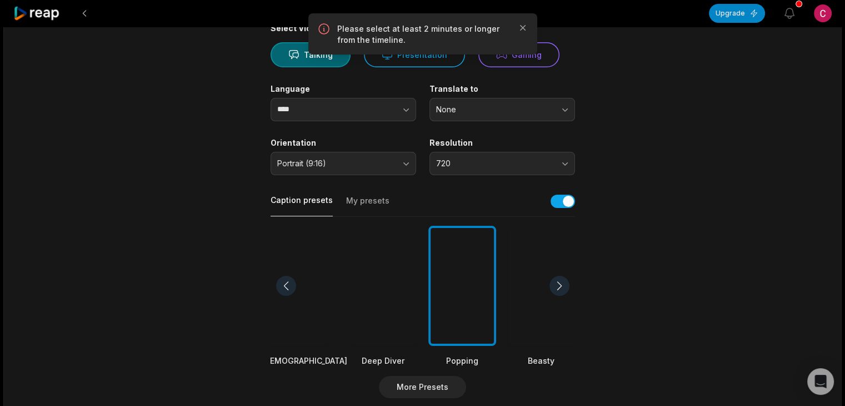
scroll to position [0, 0]
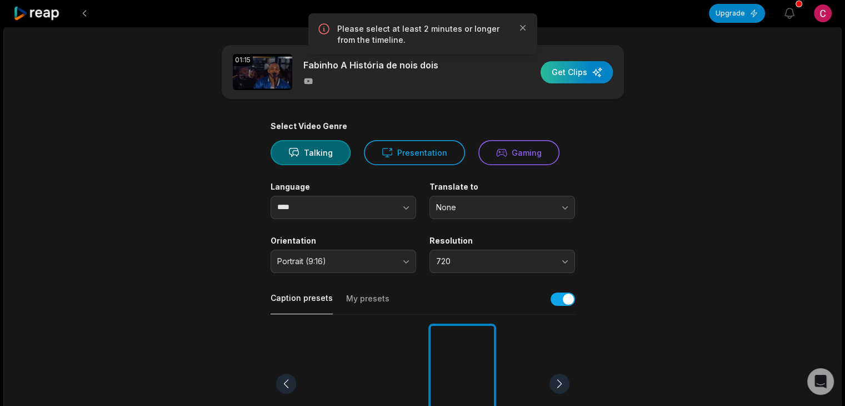
click at [555, 72] on div "button" at bounding box center [577, 72] width 72 height 22
click at [565, 72] on div "button" at bounding box center [577, 72] width 72 height 22
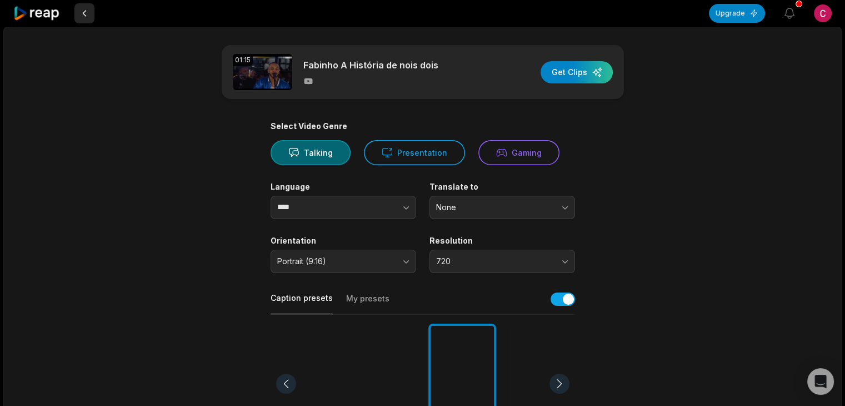
click at [89, 14] on button at bounding box center [84, 13] width 20 height 20
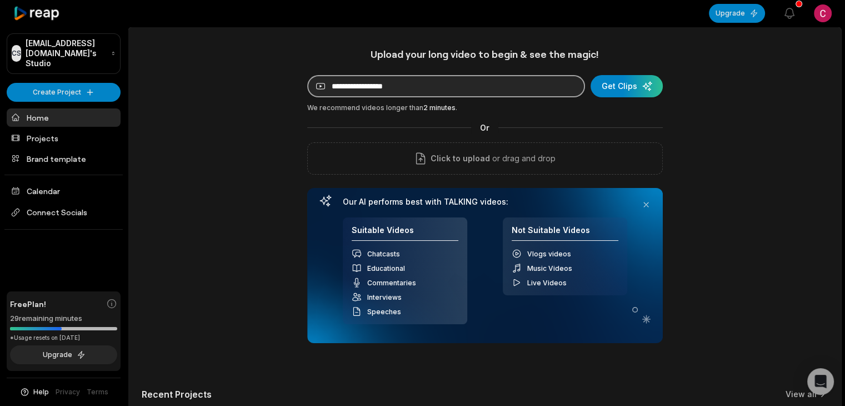
click at [402, 87] on input at bounding box center [446, 86] width 278 height 22
paste input "**********"
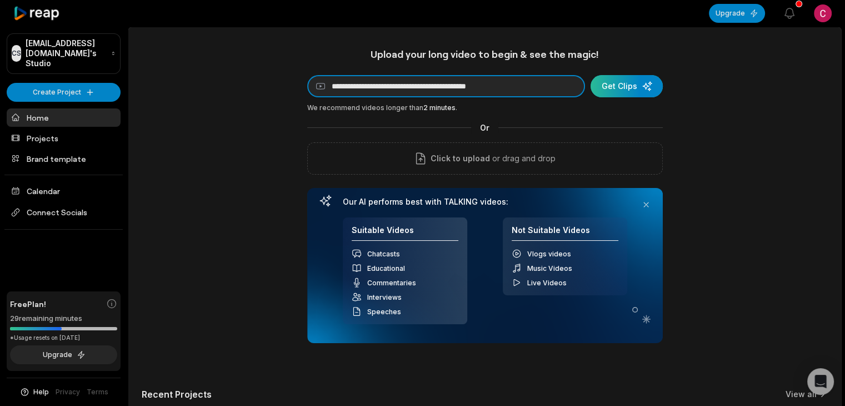
type input "**********"
click at [622, 83] on div "submit" at bounding box center [627, 86] width 72 height 22
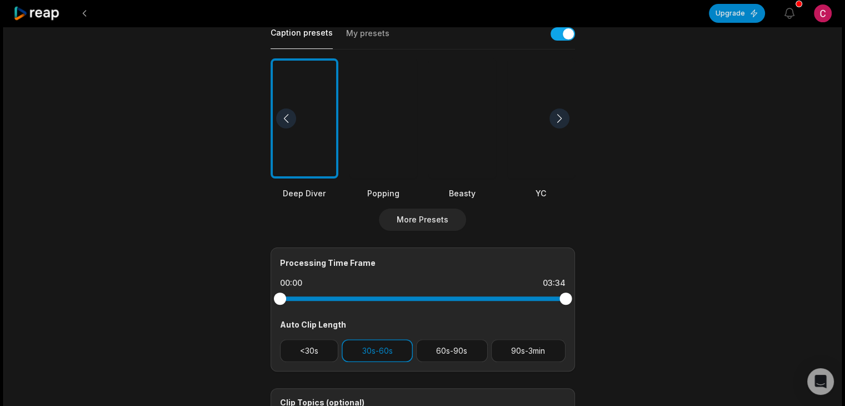
scroll to position [267, 0]
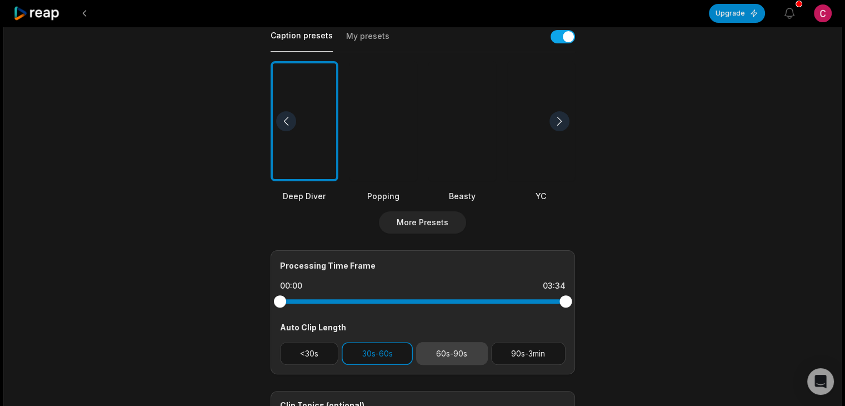
click at [453, 346] on button "60s-90s" at bounding box center [452, 353] width 72 height 23
click at [365, 349] on button "30s-60s" at bounding box center [377, 353] width 71 height 23
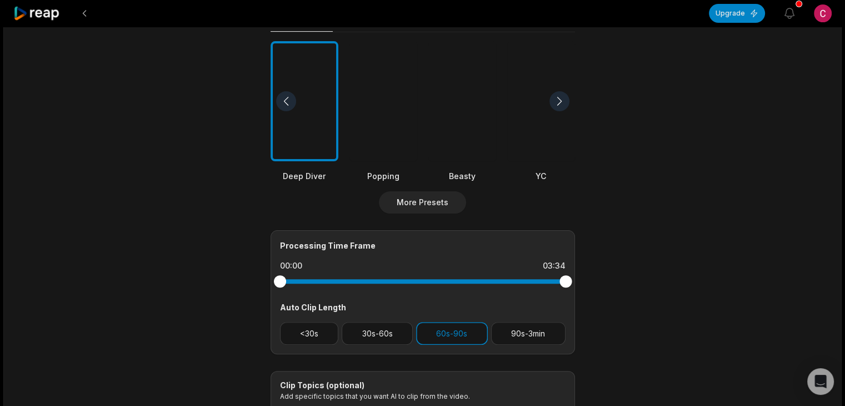
scroll to position [269, 0]
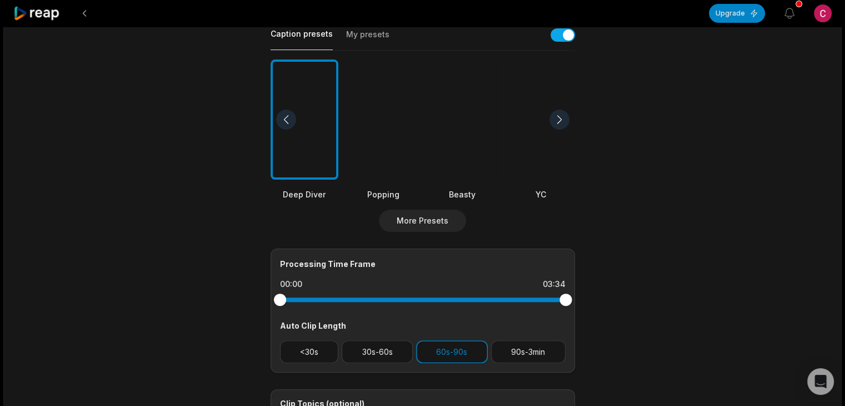
click at [391, 136] on div at bounding box center [383, 119] width 68 height 121
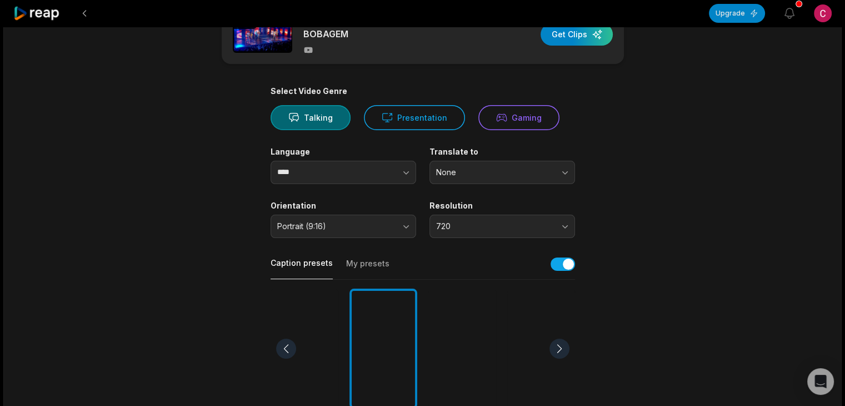
scroll to position [0, 0]
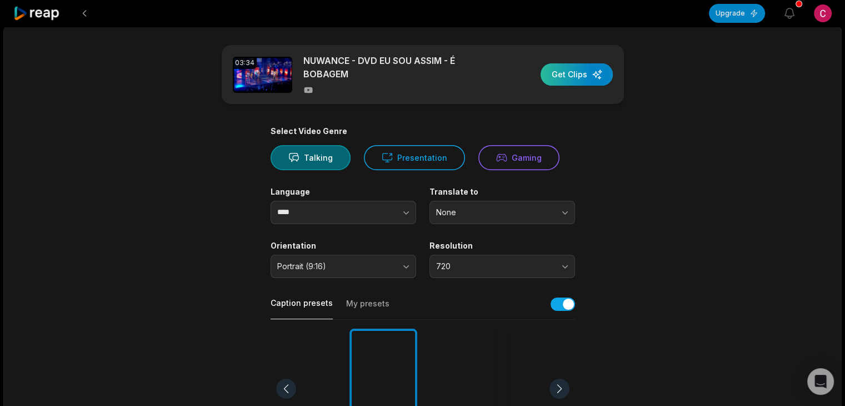
click at [565, 69] on div "button" at bounding box center [577, 74] width 72 height 22
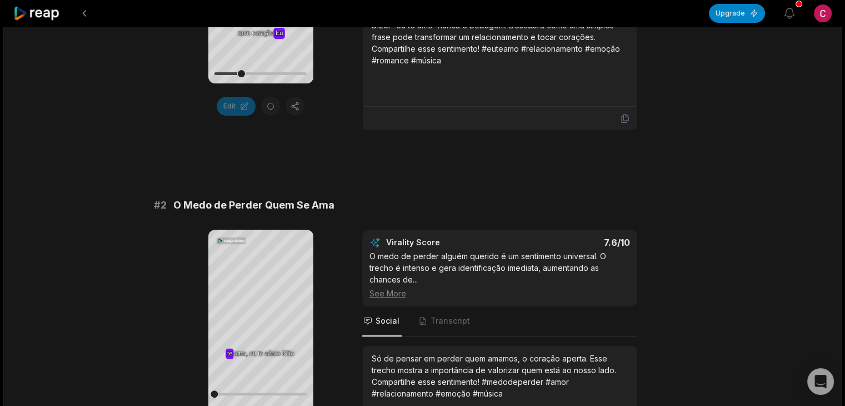
scroll to position [436, 0]
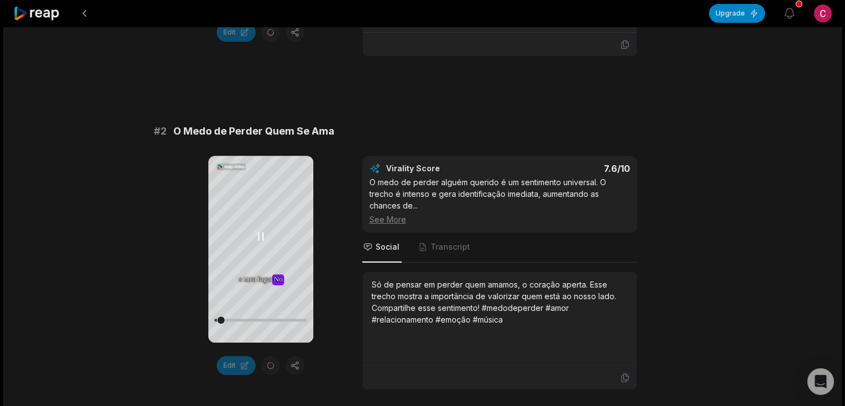
click at [261, 234] on icon at bounding box center [260, 235] width 13 height 13
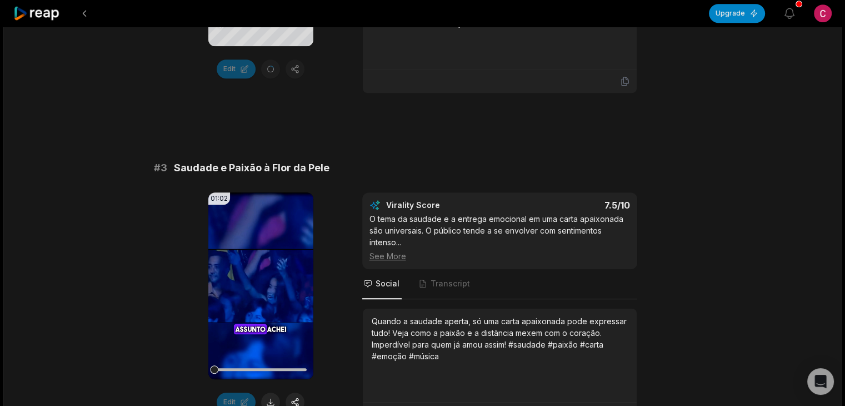
scroll to position [738, 0]
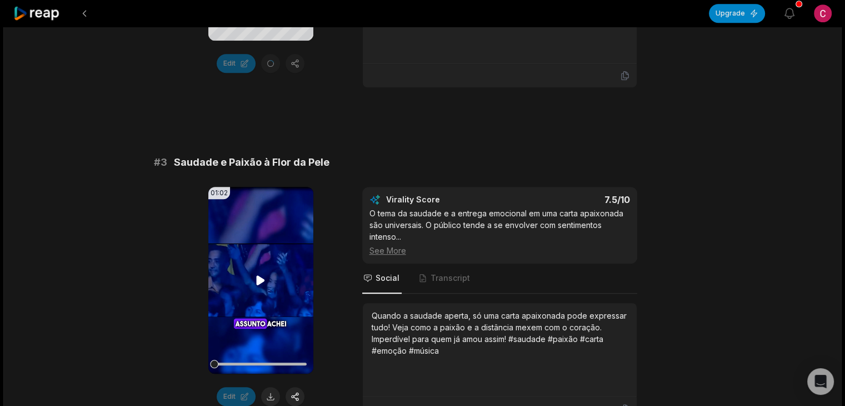
click at [267, 257] on video "Your browser does not support mp4 format." at bounding box center [260, 280] width 105 height 187
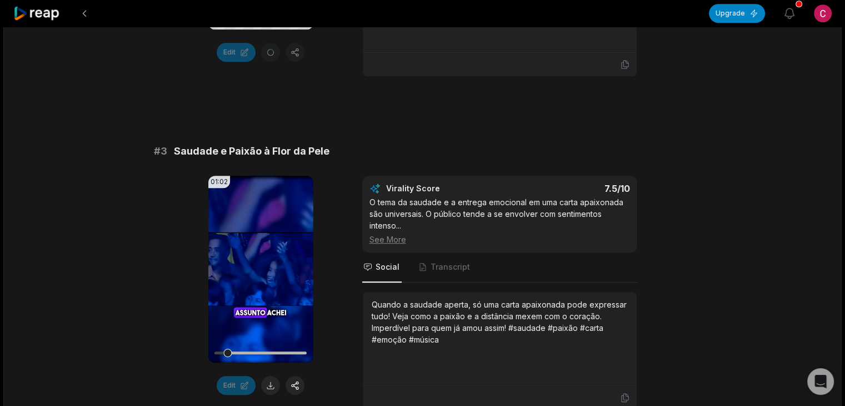
scroll to position [746, 0]
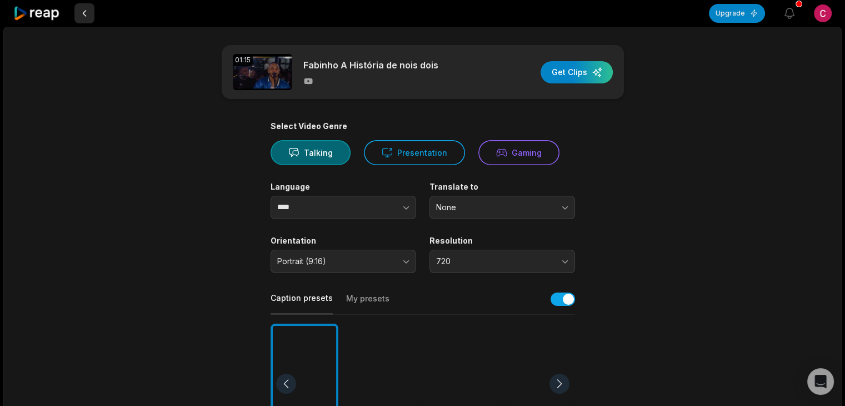
click at [87, 18] on button at bounding box center [84, 13] width 20 height 20
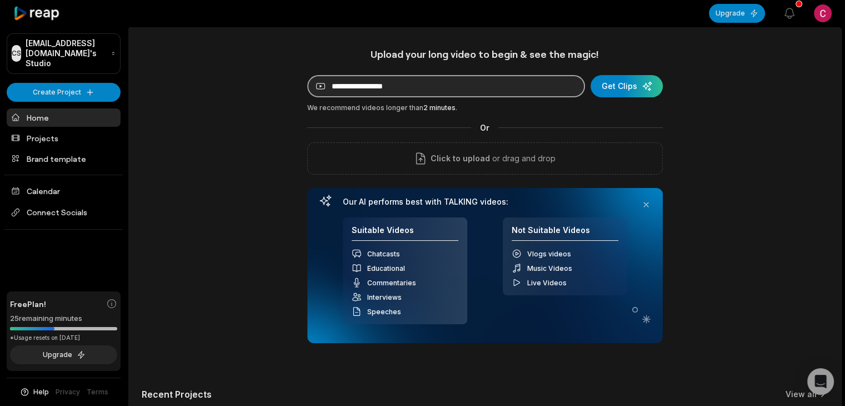
click at [381, 83] on input at bounding box center [446, 86] width 278 height 22
paste input "**********"
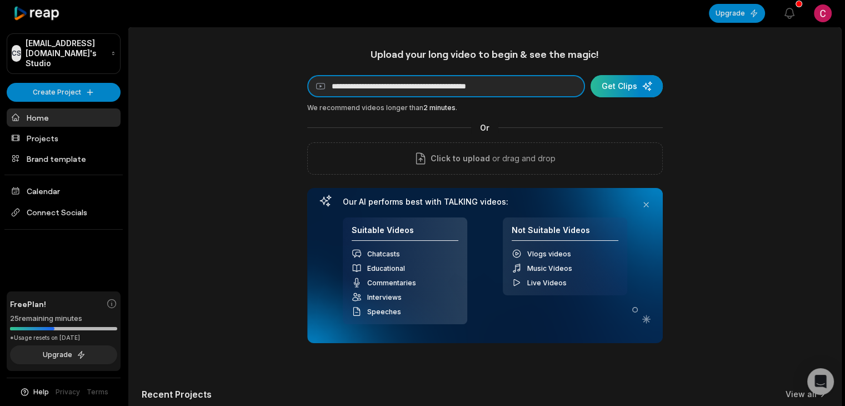
type input "**********"
click at [627, 87] on div "submit" at bounding box center [627, 86] width 72 height 22
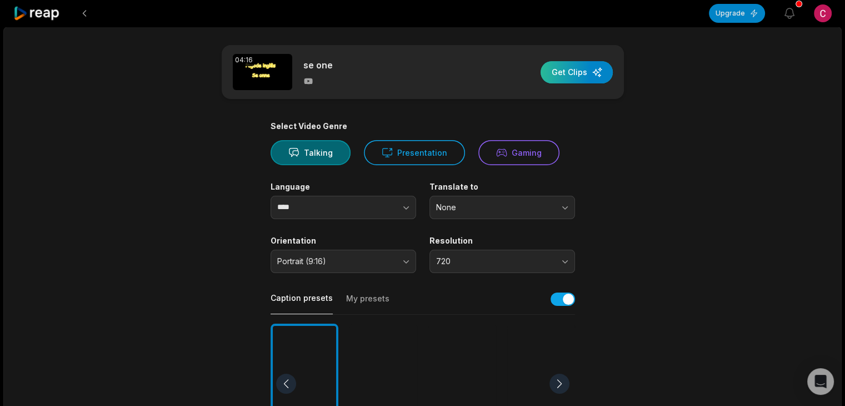
click at [576, 71] on div "button" at bounding box center [577, 72] width 72 height 22
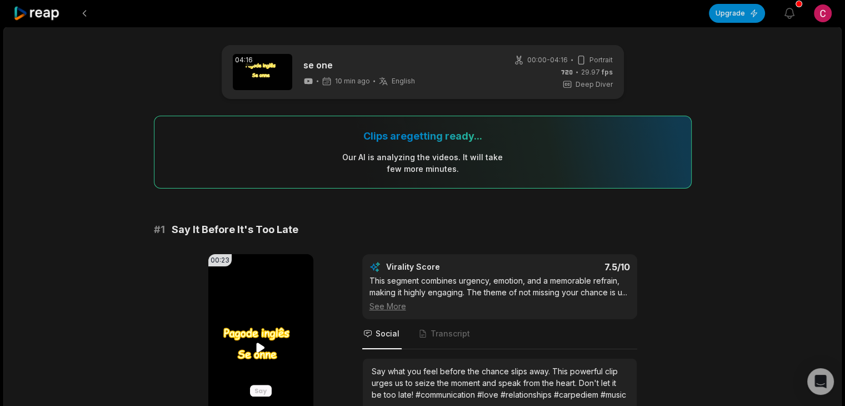
click at [241, 342] on video "Your browser does not support mp4 format." at bounding box center [260, 347] width 105 height 187
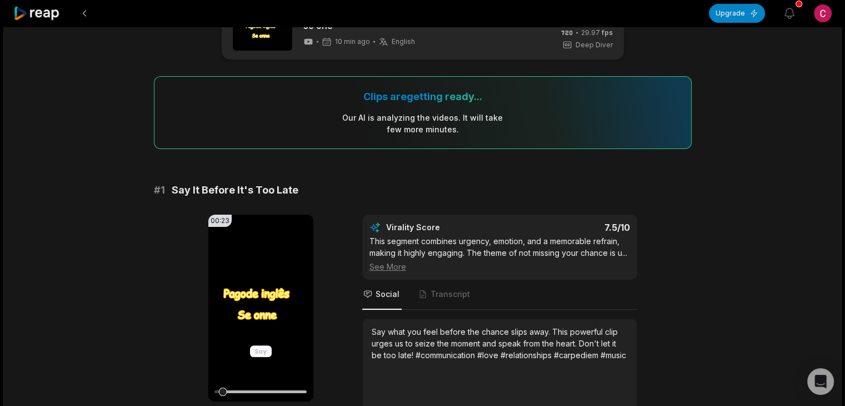
scroll to position [170, 0]
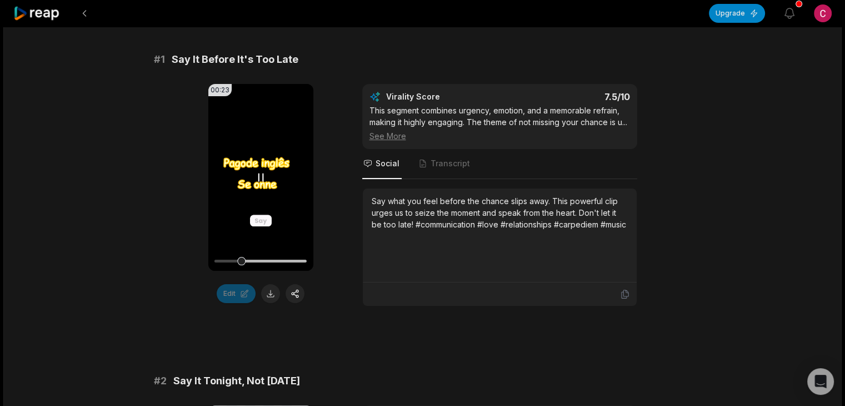
click at [278, 214] on video "Your browser does not support mp4 format." at bounding box center [260, 177] width 105 height 187
drag, startPoint x: 239, startPoint y: 259, endPoint x: 178, endPoint y: 256, distance: 61.2
click at [178, 256] on div "00:23 Your browser does not support mp4 format. Edit Virality Score 7.5 /10 Thi…" at bounding box center [423, 195] width 538 height 222
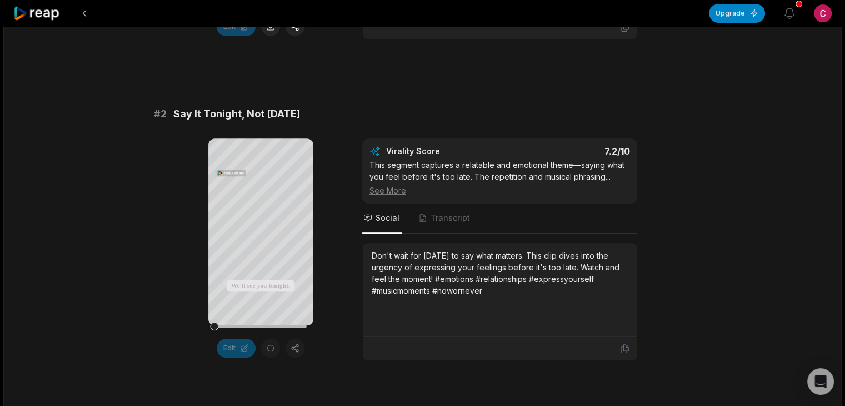
scroll to position [452, 0]
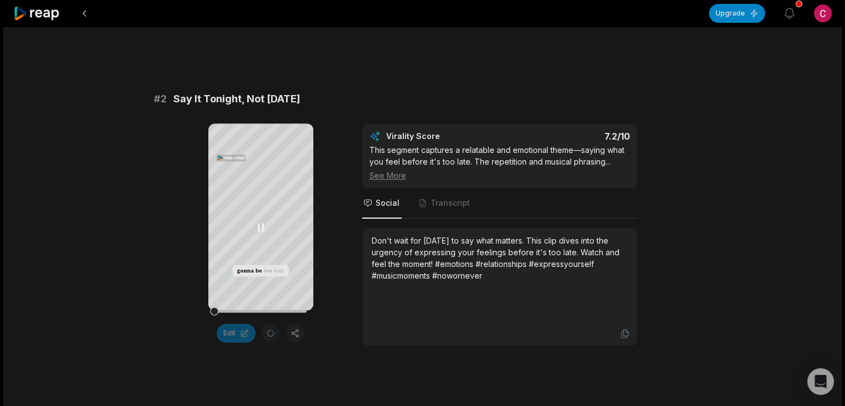
click at [262, 227] on icon at bounding box center [260, 227] width 13 height 13
click at [262, 227] on icon at bounding box center [260, 227] width 8 height 9
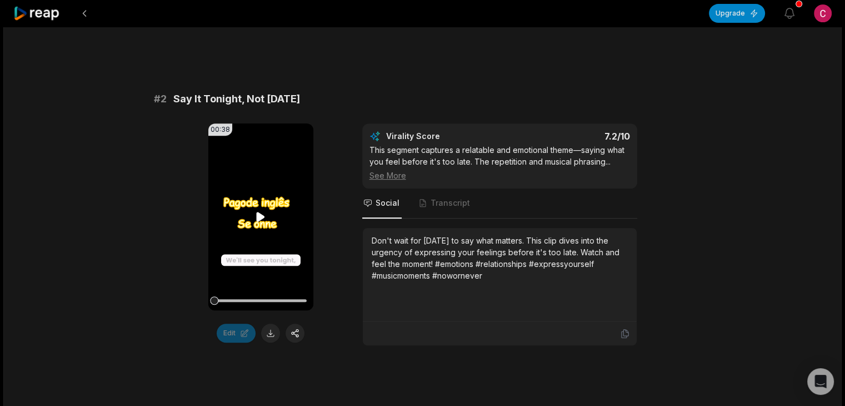
click at [258, 222] on icon at bounding box center [261, 216] width 8 height 9
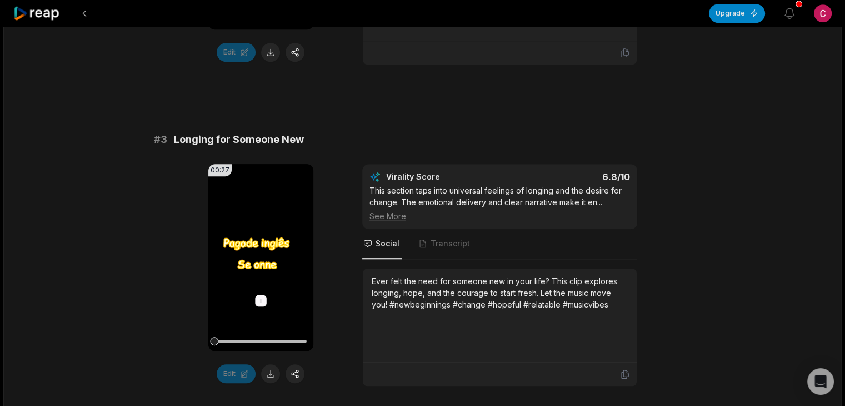
scroll to position [735, 0]
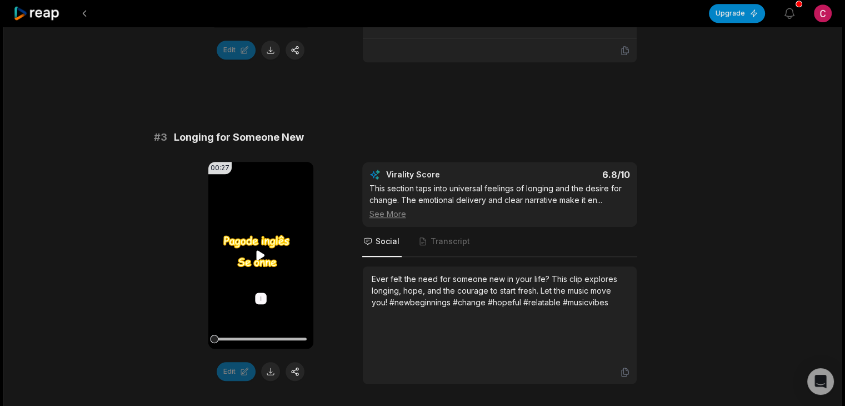
click at [261, 261] on icon at bounding box center [260, 254] width 13 height 13
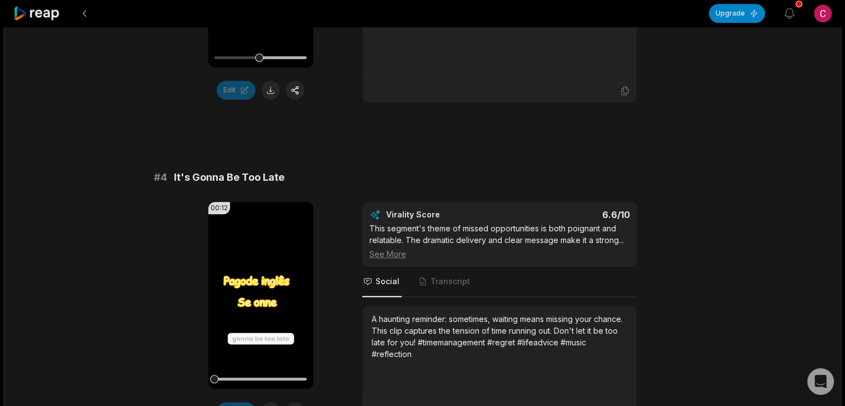
scroll to position [1065, 0]
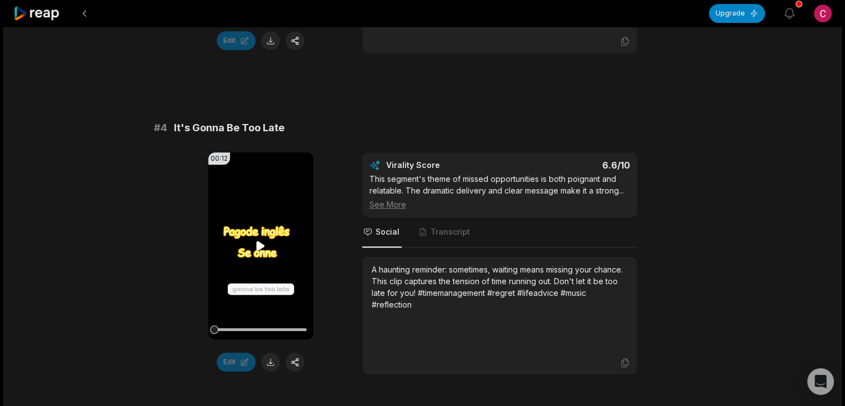
click at [260, 251] on icon at bounding box center [261, 245] width 8 height 9
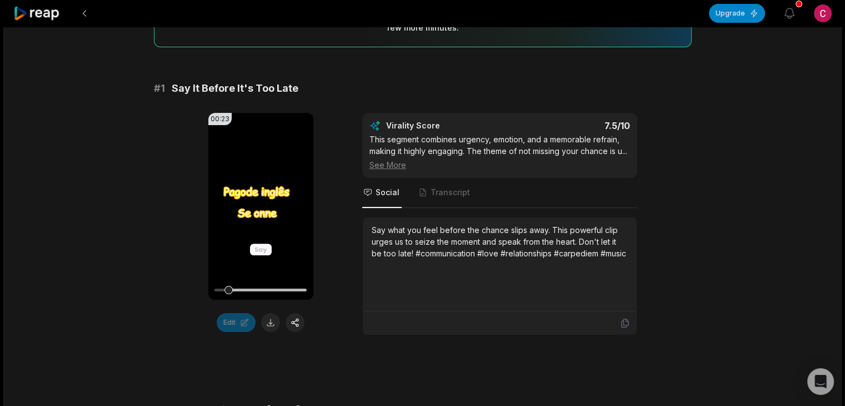
scroll to position [0, 0]
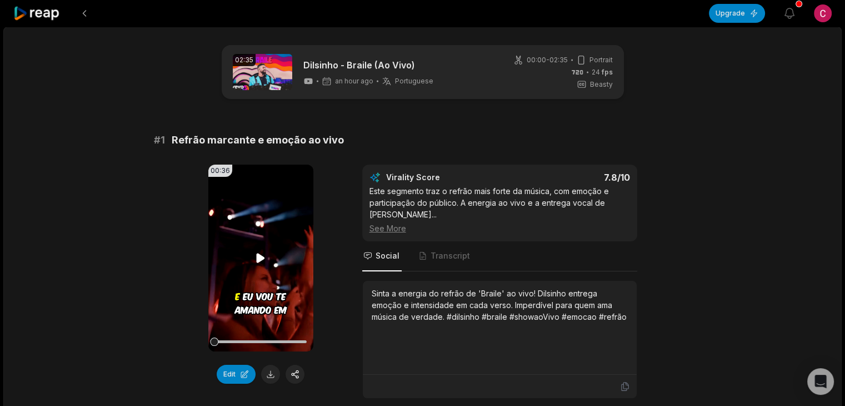
click at [260, 256] on icon at bounding box center [261, 257] width 8 height 9
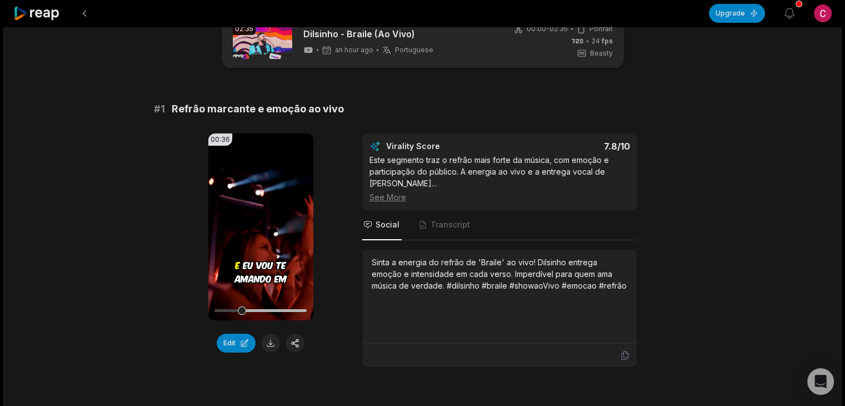
scroll to position [26, 0]
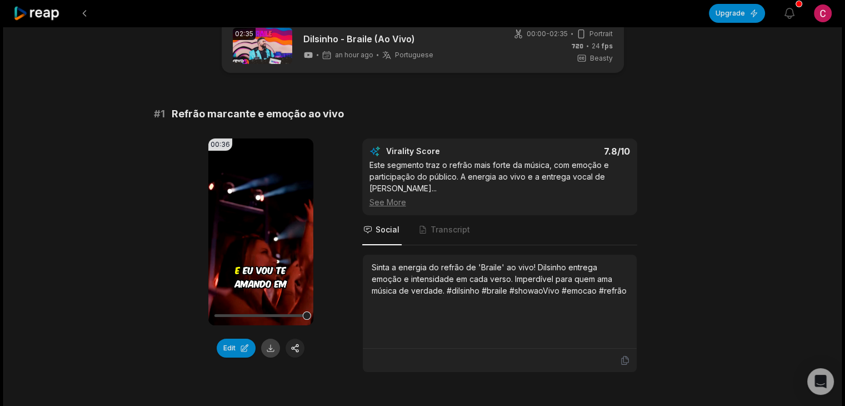
click at [266, 341] on button at bounding box center [270, 347] width 19 height 19
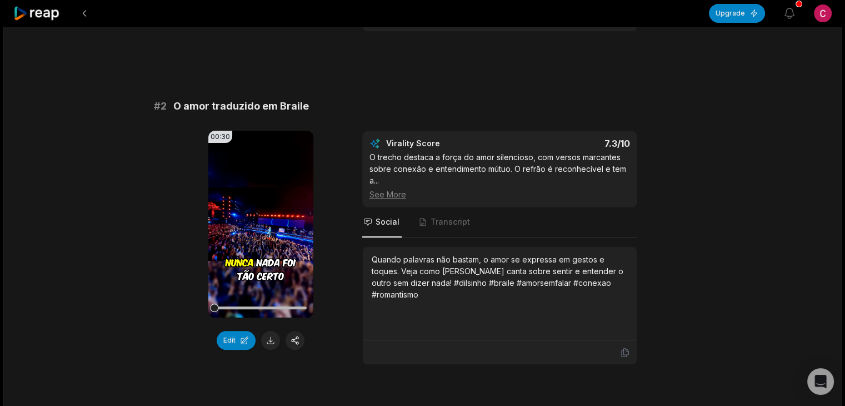
scroll to position [369, 0]
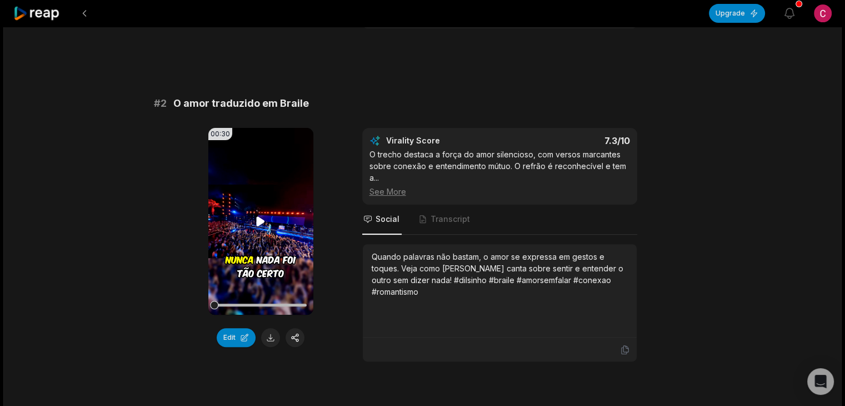
click at [257, 216] on icon at bounding box center [261, 220] width 8 height 9
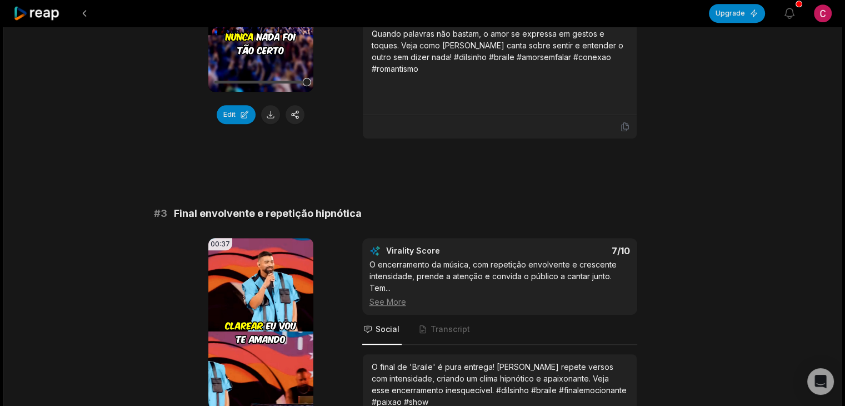
scroll to position [598, 0]
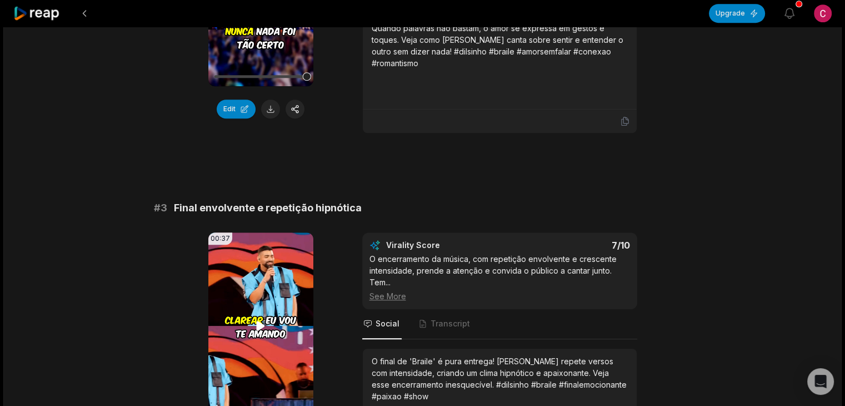
click at [265, 319] on icon at bounding box center [260, 325] width 13 height 13
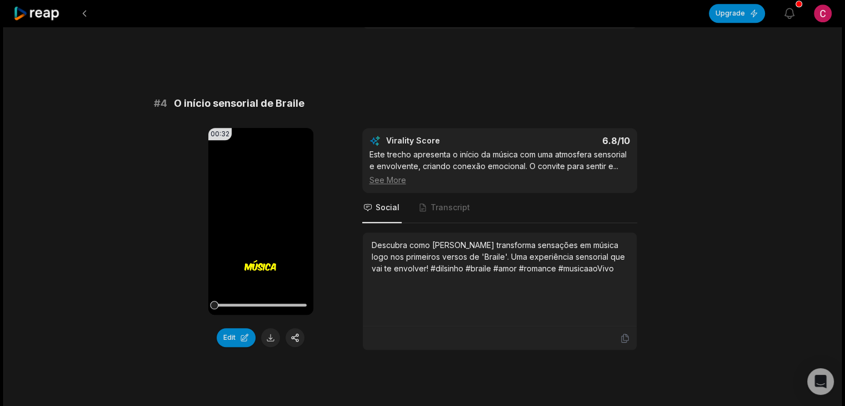
scroll to position [1028, 0]
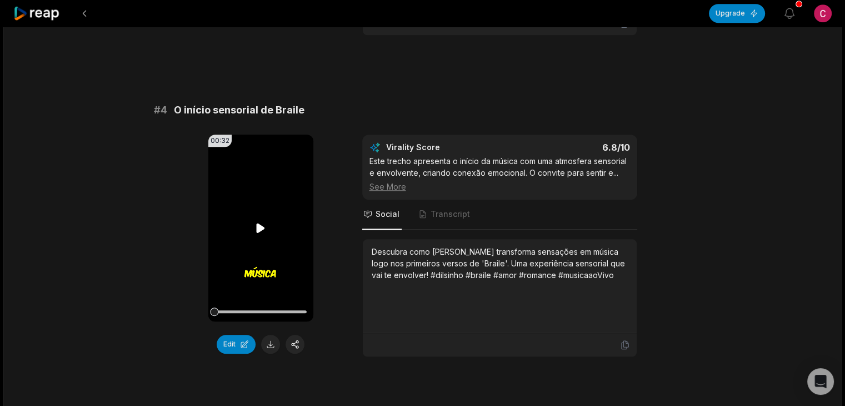
click at [258, 221] on icon at bounding box center [260, 227] width 13 height 13
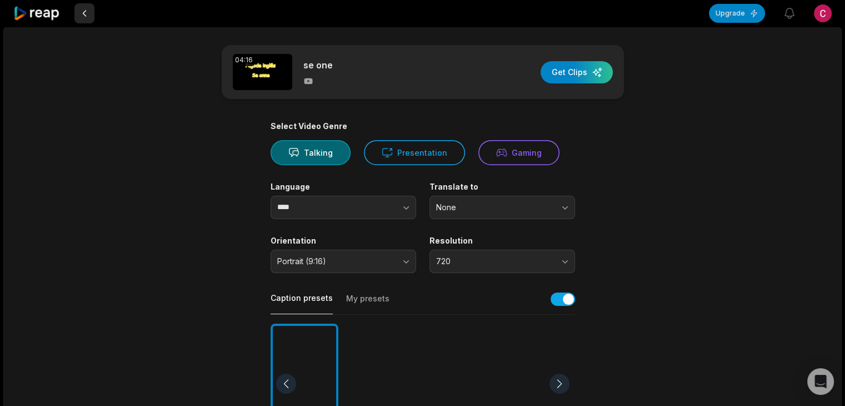
click at [87, 16] on button at bounding box center [84, 13] width 20 height 20
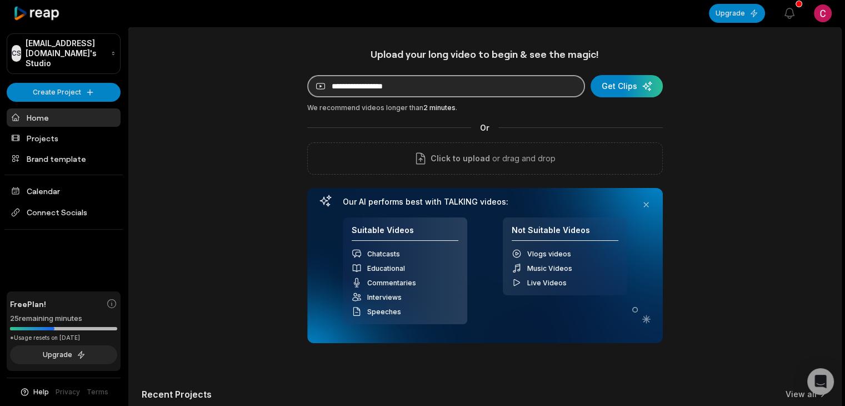
click at [372, 84] on input at bounding box center [446, 86] width 278 height 22
paste input "**********"
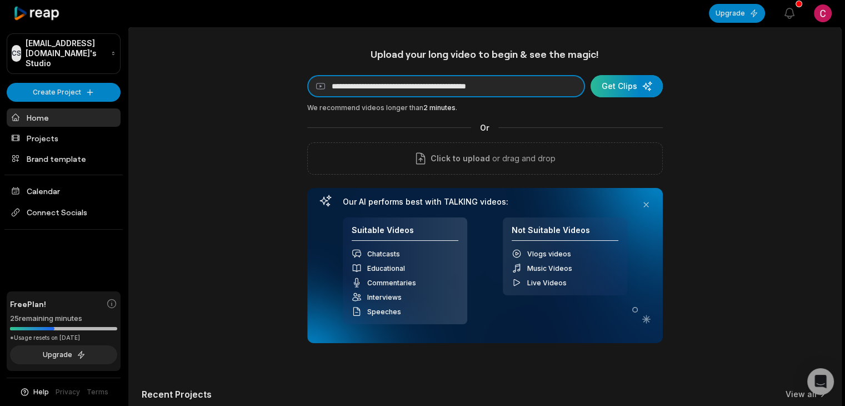
type input "**********"
click at [629, 88] on div "submit" at bounding box center [627, 86] width 72 height 22
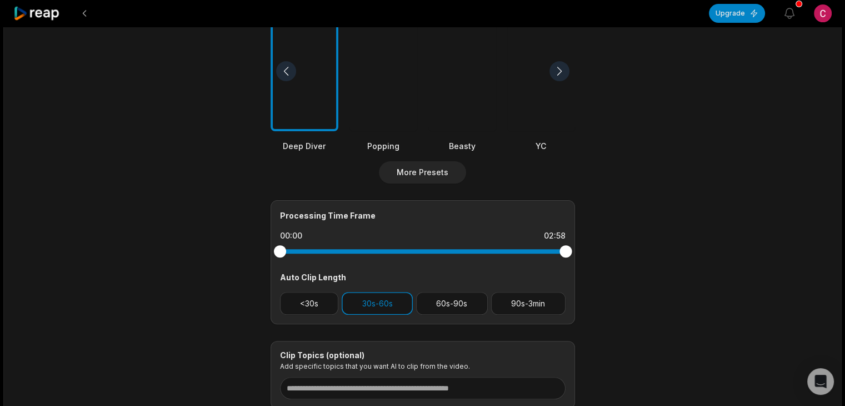
scroll to position [332, 0]
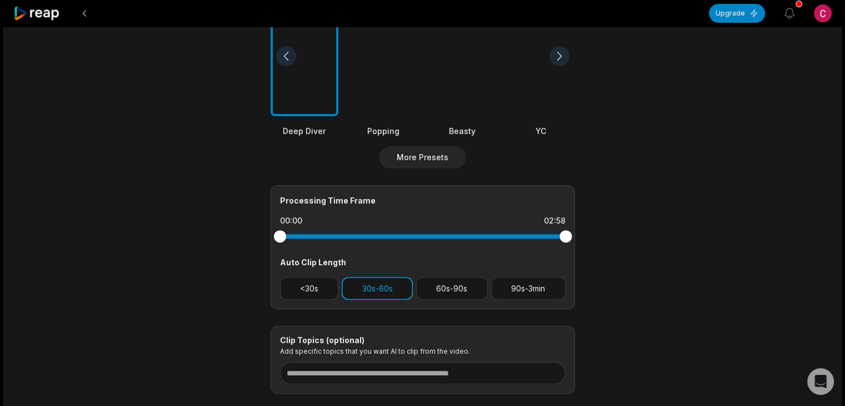
click at [371, 283] on button "30s-60s" at bounding box center [377, 288] width 71 height 23
click at [391, 285] on button "30s-60s" at bounding box center [377, 288] width 71 height 23
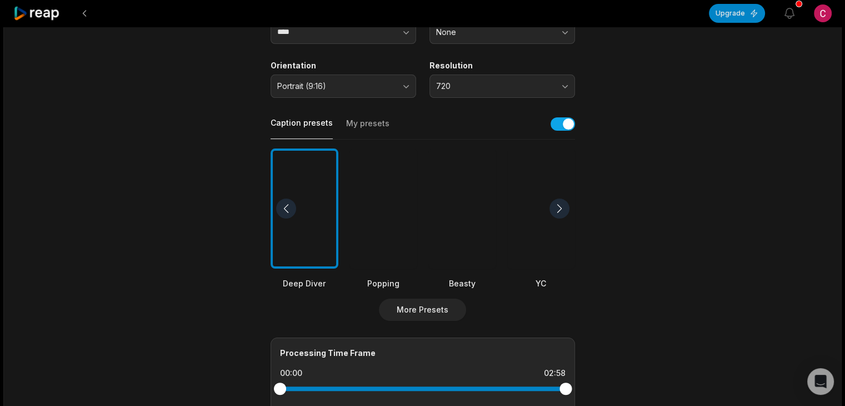
scroll to position [177, 0]
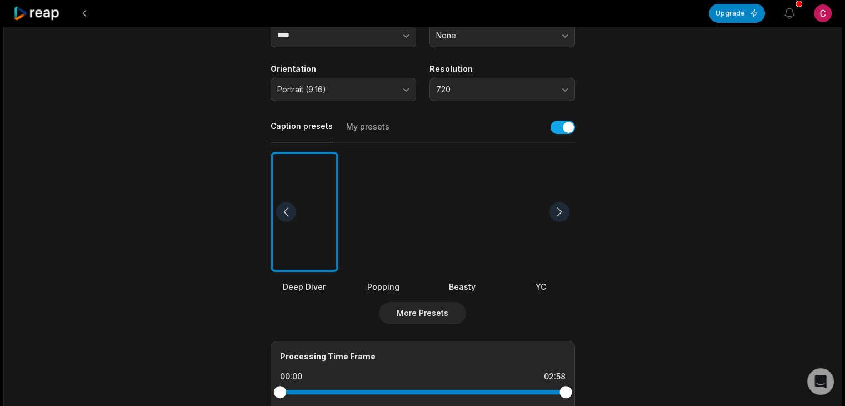
click at [391, 209] on div at bounding box center [383, 212] width 68 height 121
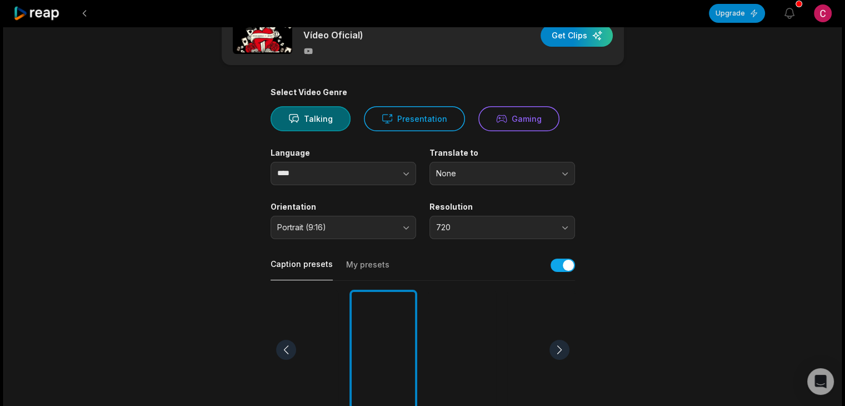
scroll to position [0, 0]
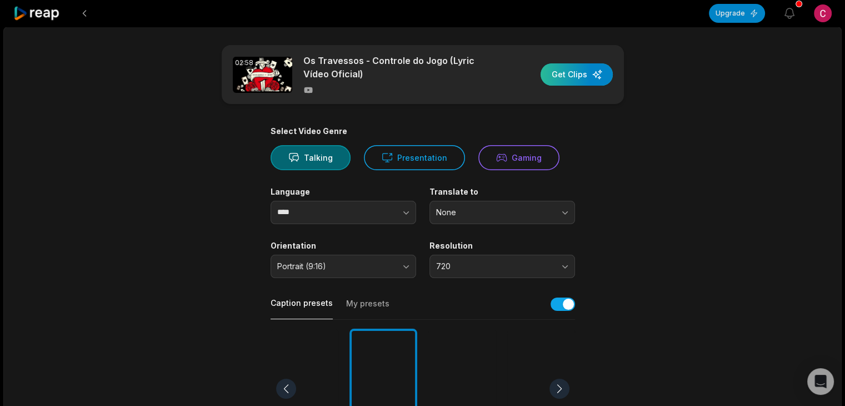
click at [574, 77] on div "button" at bounding box center [577, 74] width 72 height 22
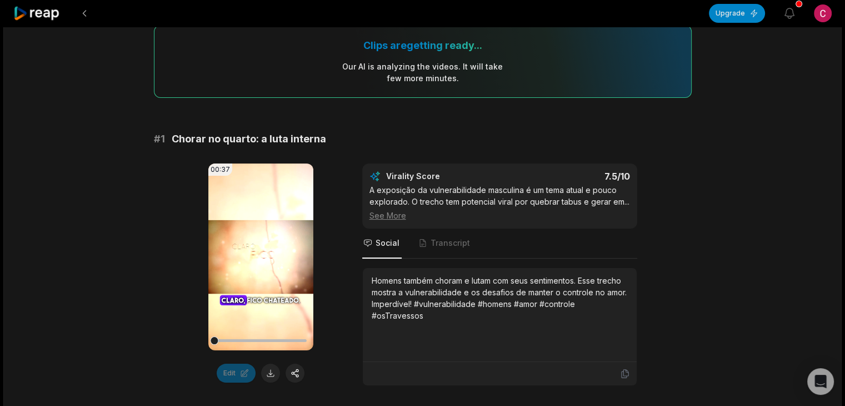
scroll to position [137, 0]
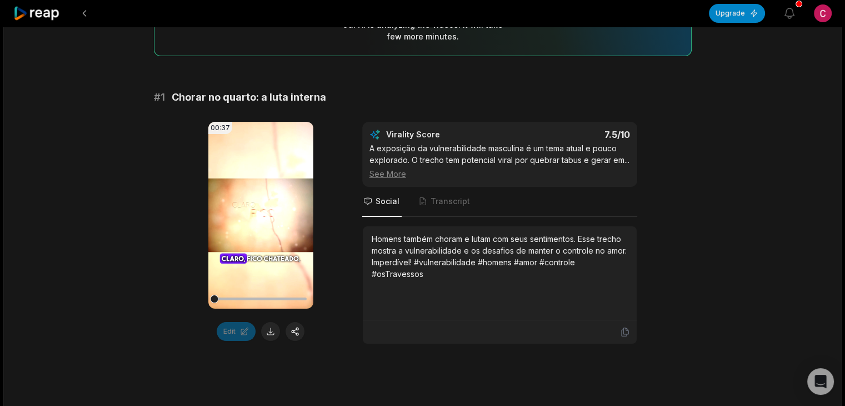
click at [270, 213] on video "Your browser does not support mp4 format." at bounding box center [260, 215] width 105 height 187
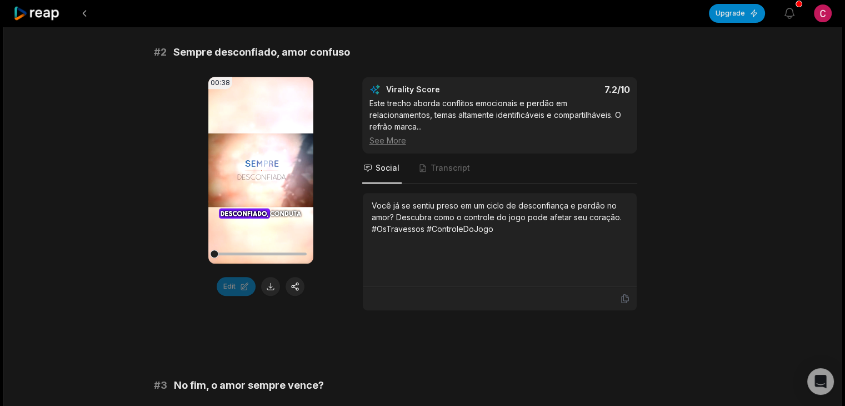
scroll to position [552, 0]
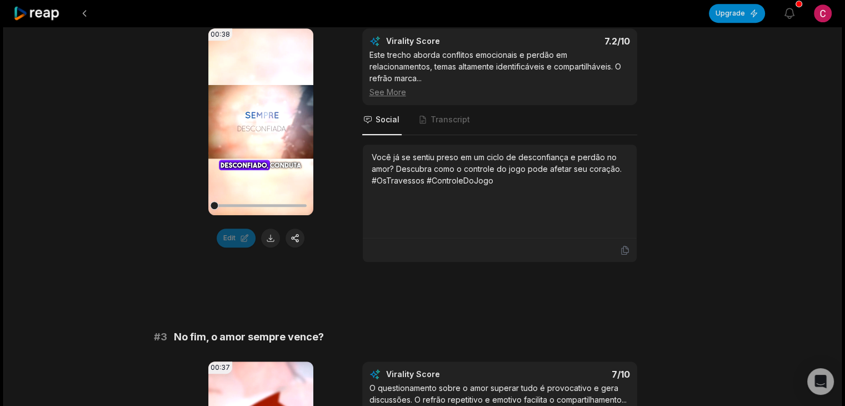
click at [257, 124] on icon at bounding box center [261, 121] width 8 height 9
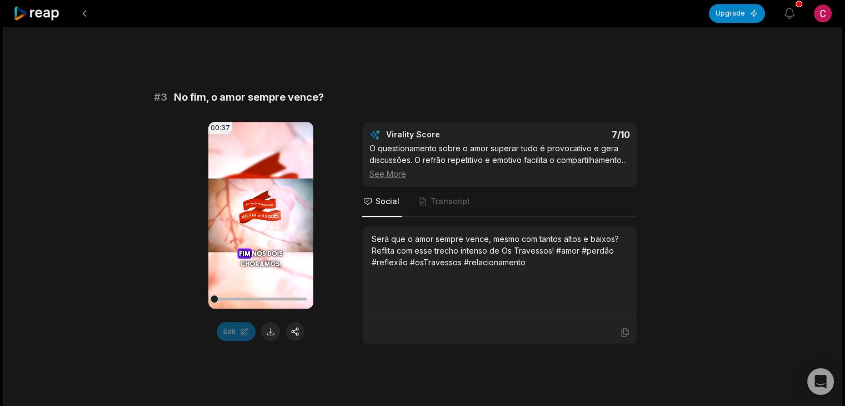
scroll to position [793, 0]
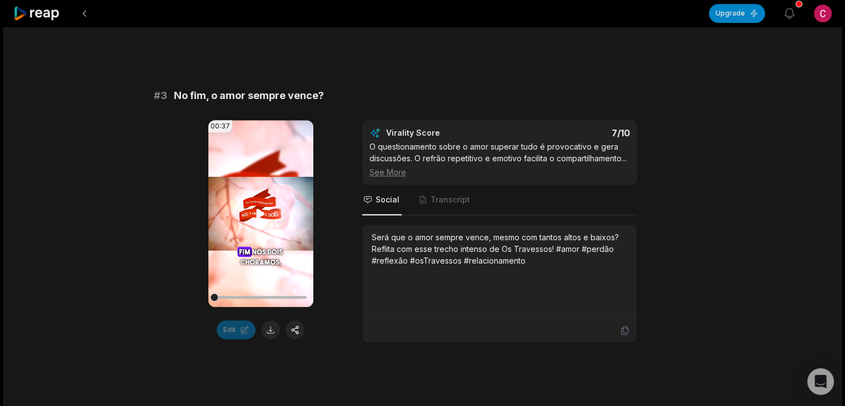
click at [267, 236] on video "Your browser does not support mp4 format." at bounding box center [260, 213] width 105 height 187
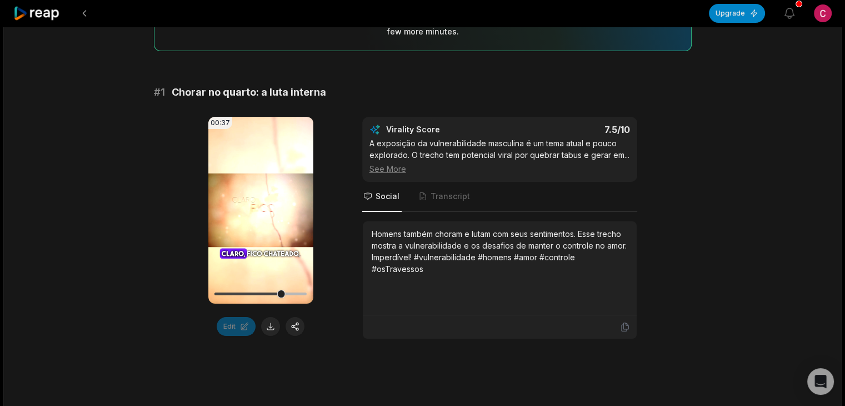
scroll to position [0, 0]
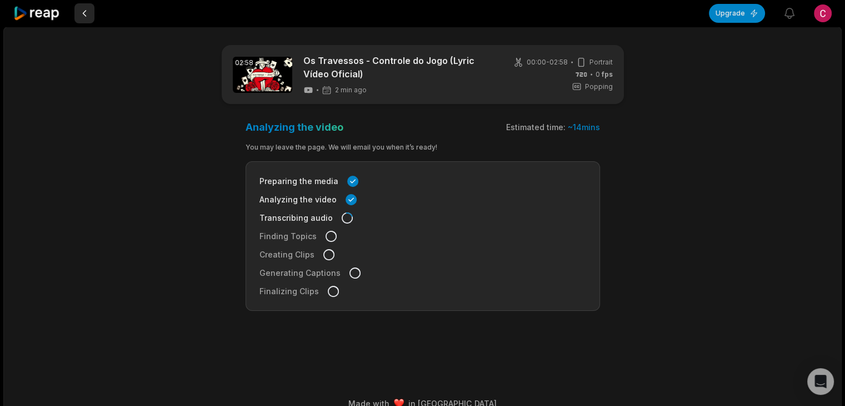
click at [83, 14] on button at bounding box center [84, 13] width 20 height 20
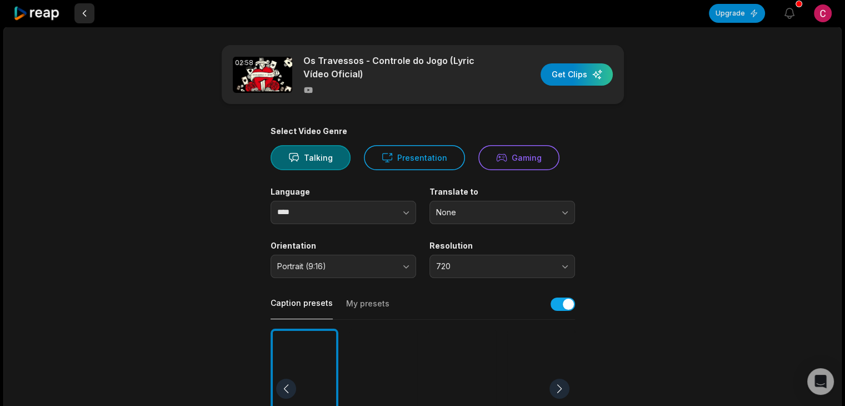
click at [84, 18] on button at bounding box center [84, 13] width 20 height 20
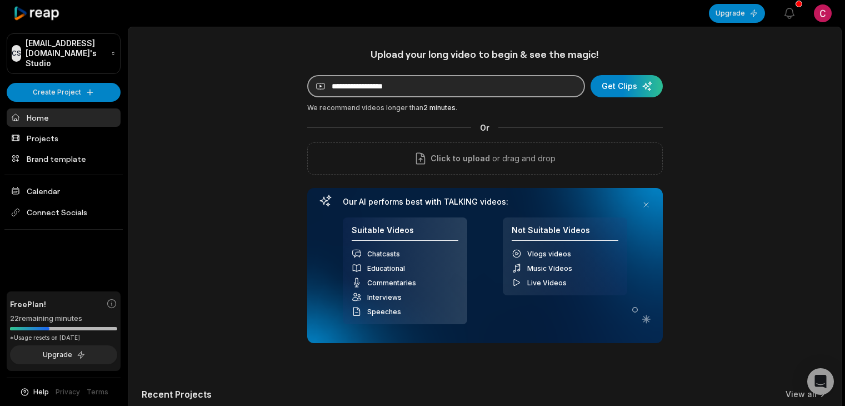
click at [337, 89] on input at bounding box center [446, 86] width 278 height 22
paste input "**********"
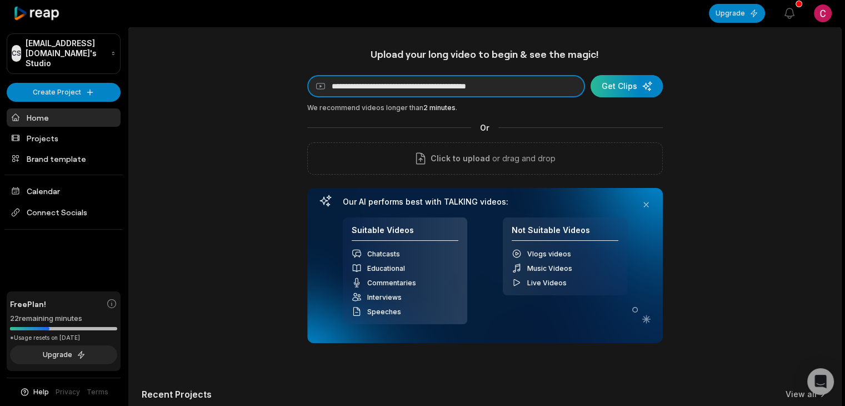
type input "**********"
click at [623, 86] on div "submit" at bounding box center [627, 86] width 72 height 22
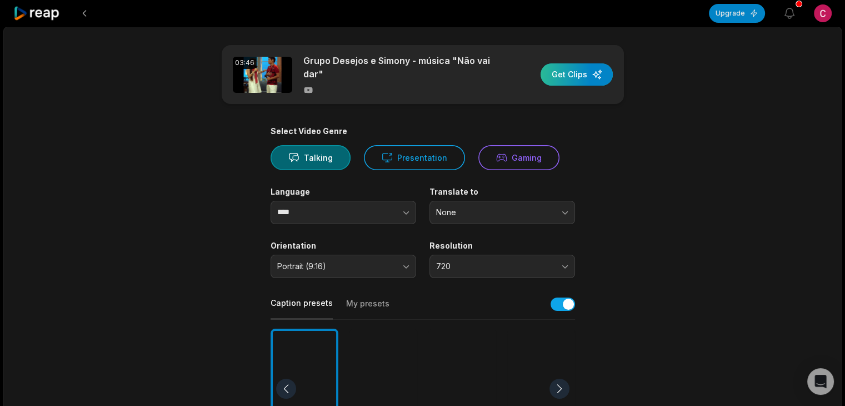
click at [573, 72] on div "button" at bounding box center [577, 74] width 72 height 22
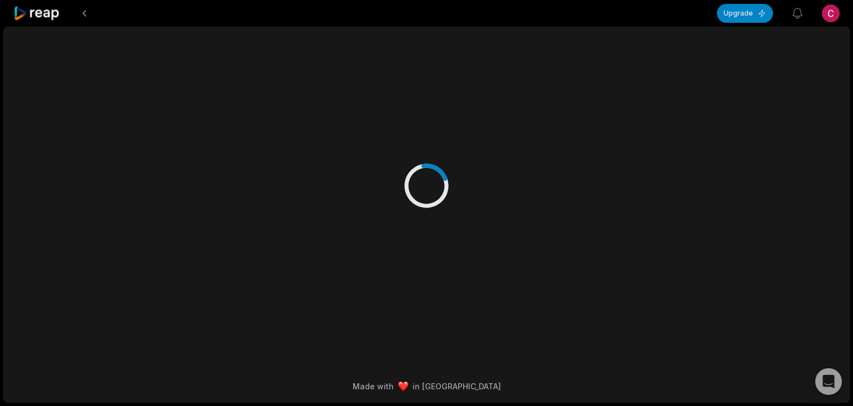
click at [840, 71] on html "**********" at bounding box center [426, 203] width 853 height 406
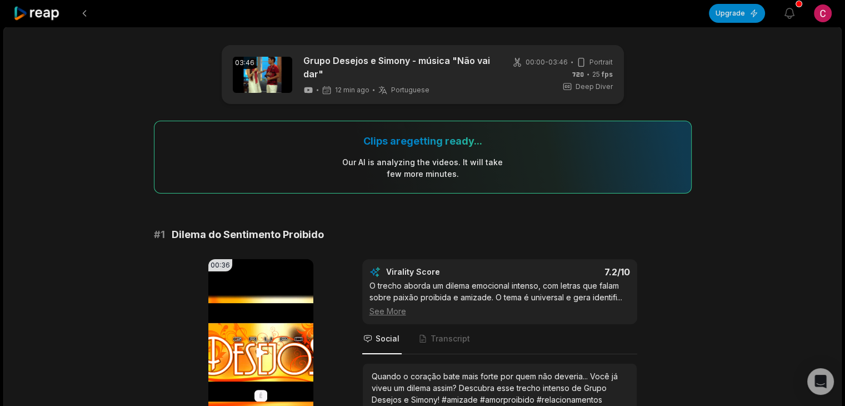
click at [252, 347] on video "Your browser does not support mp4 format." at bounding box center [260, 352] width 105 height 187
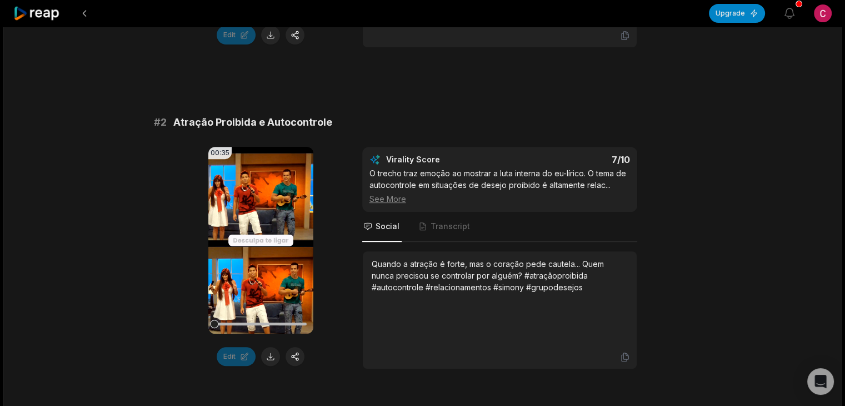
scroll to position [418, 0]
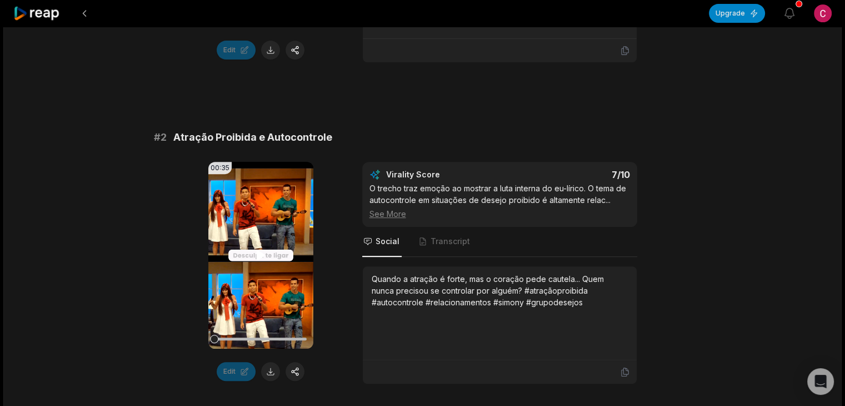
click at [238, 242] on video "Your browser does not support mp4 format." at bounding box center [260, 255] width 105 height 187
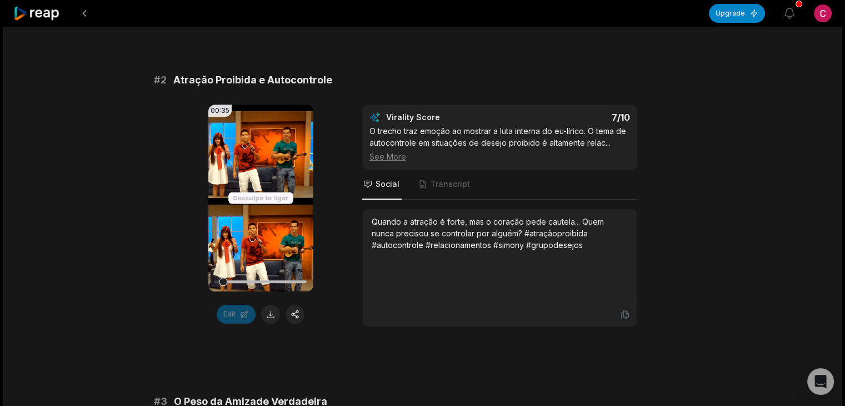
scroll to position [486, 0]
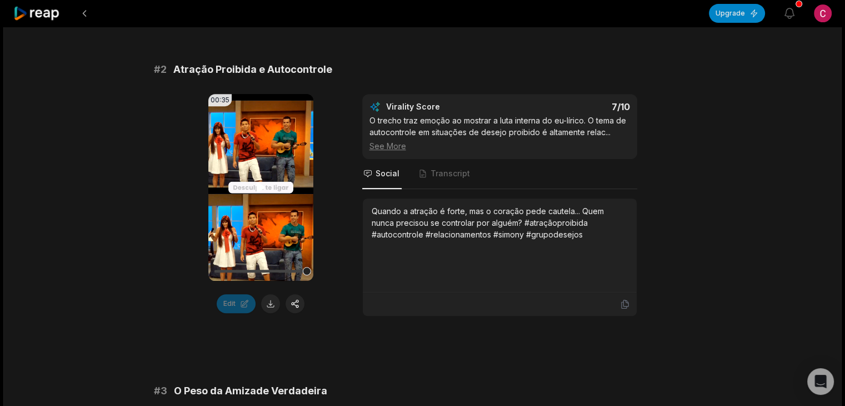
click at [257, 187] on icon at bounding box center [261, 187] width 8 height 9
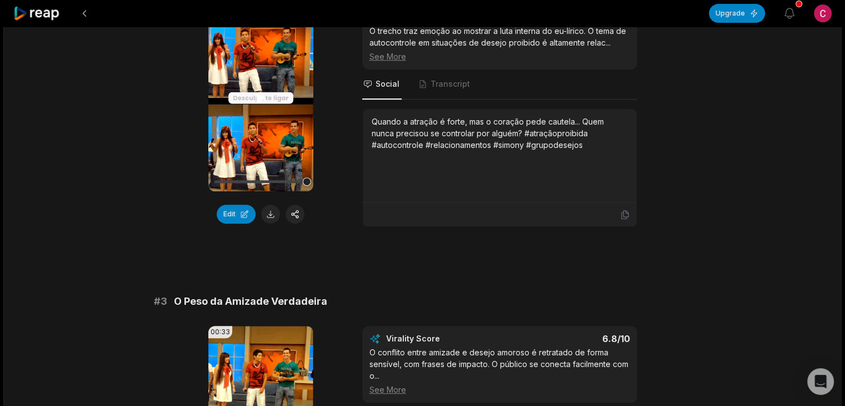
scroll to position [396, 0]
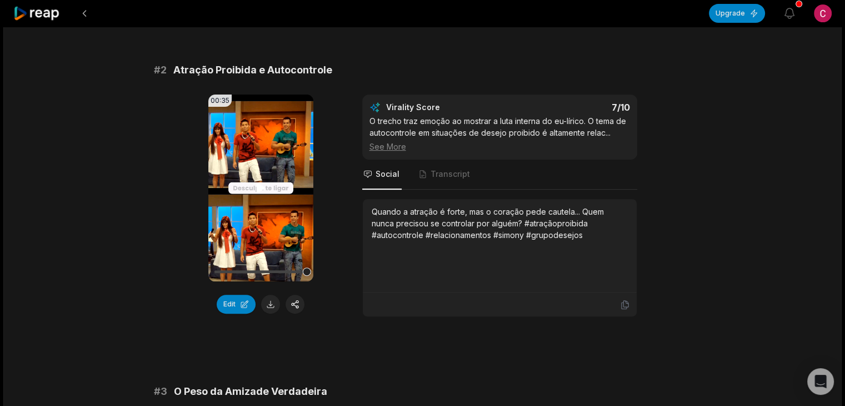
click at [258, 186] on icon at bounding box center [261, 187] width 8 height 9
click at [267, 301] on button at bounding box center [270, 303] width 19 height 19
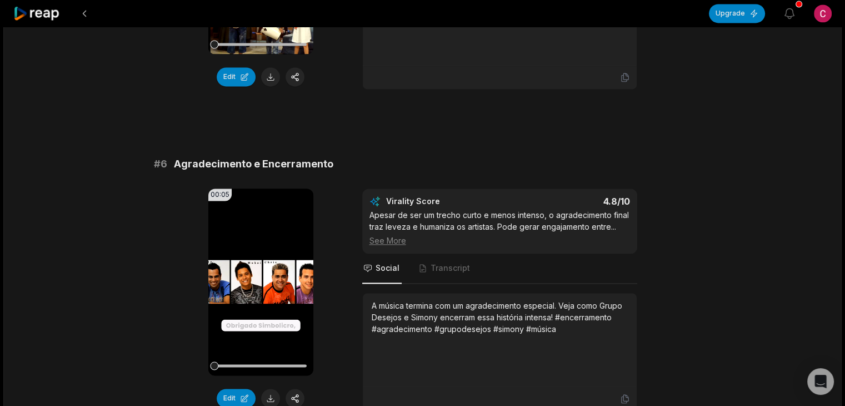
scroll to position [1612, 0]
